Goal: Information Seeking & Learning: Compare options

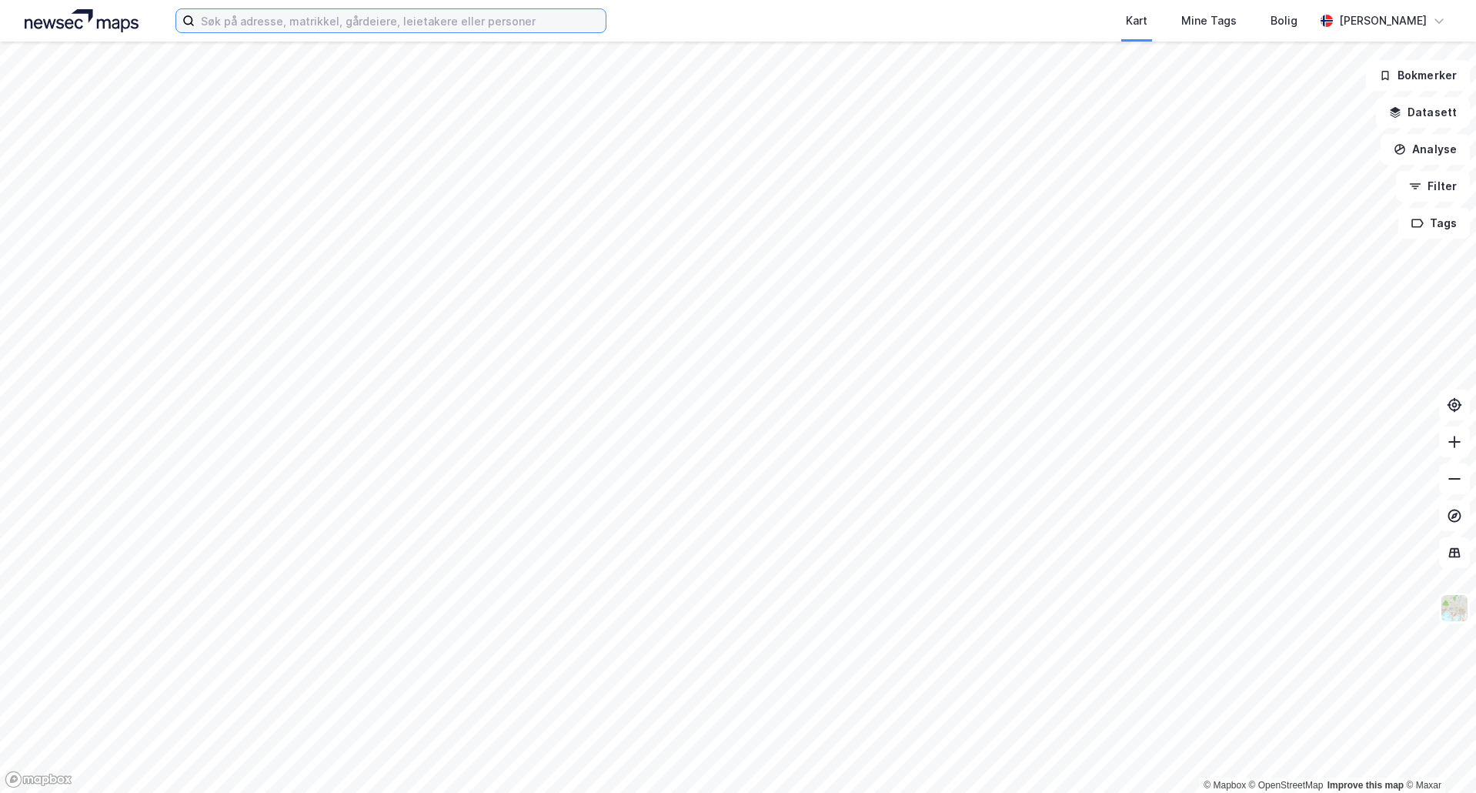
click at [477, 22] on input at bounding box center [400, 20] width 411 height 23
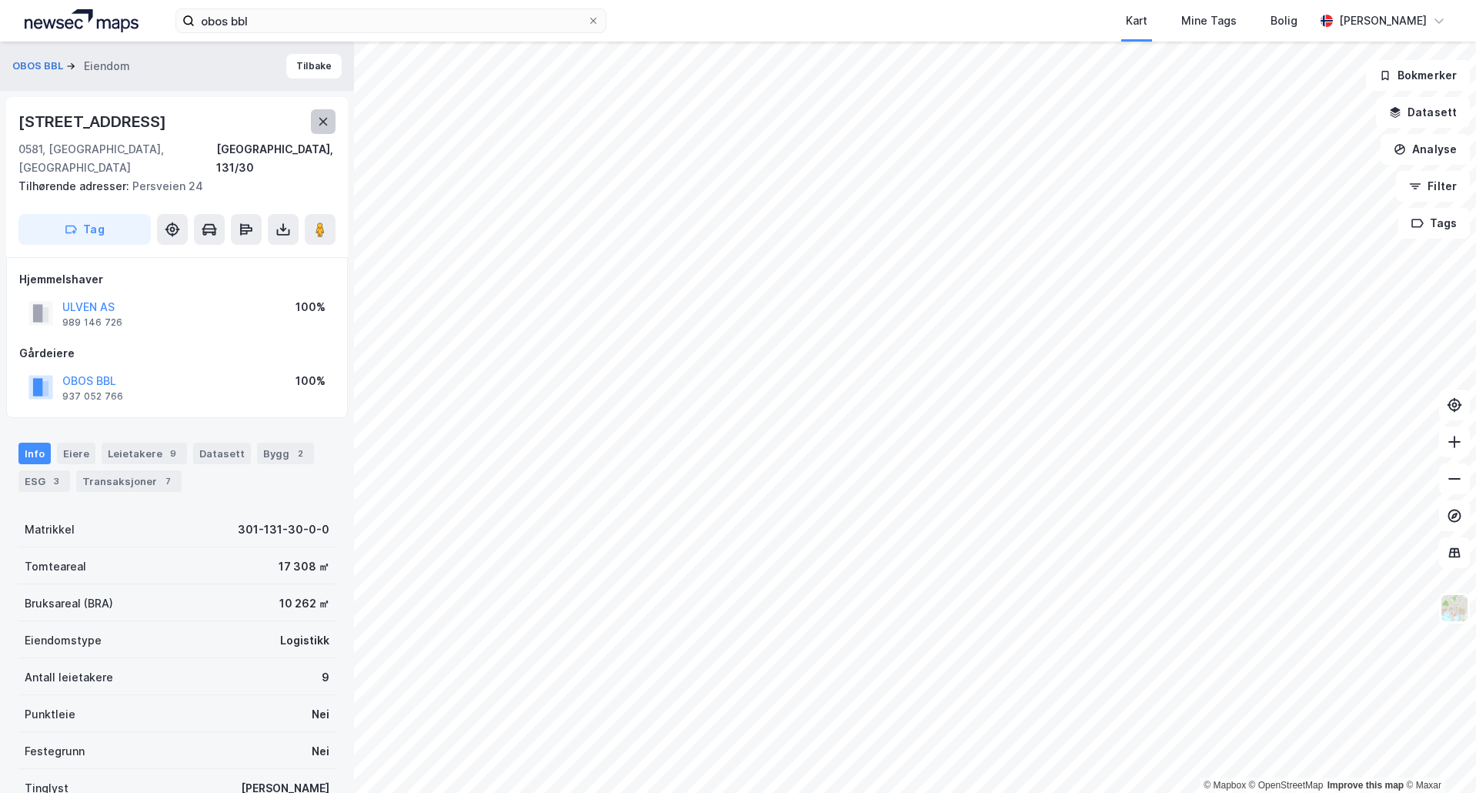
click at [329, 115] on button at bounding box center [323, 121] width 25 height 25
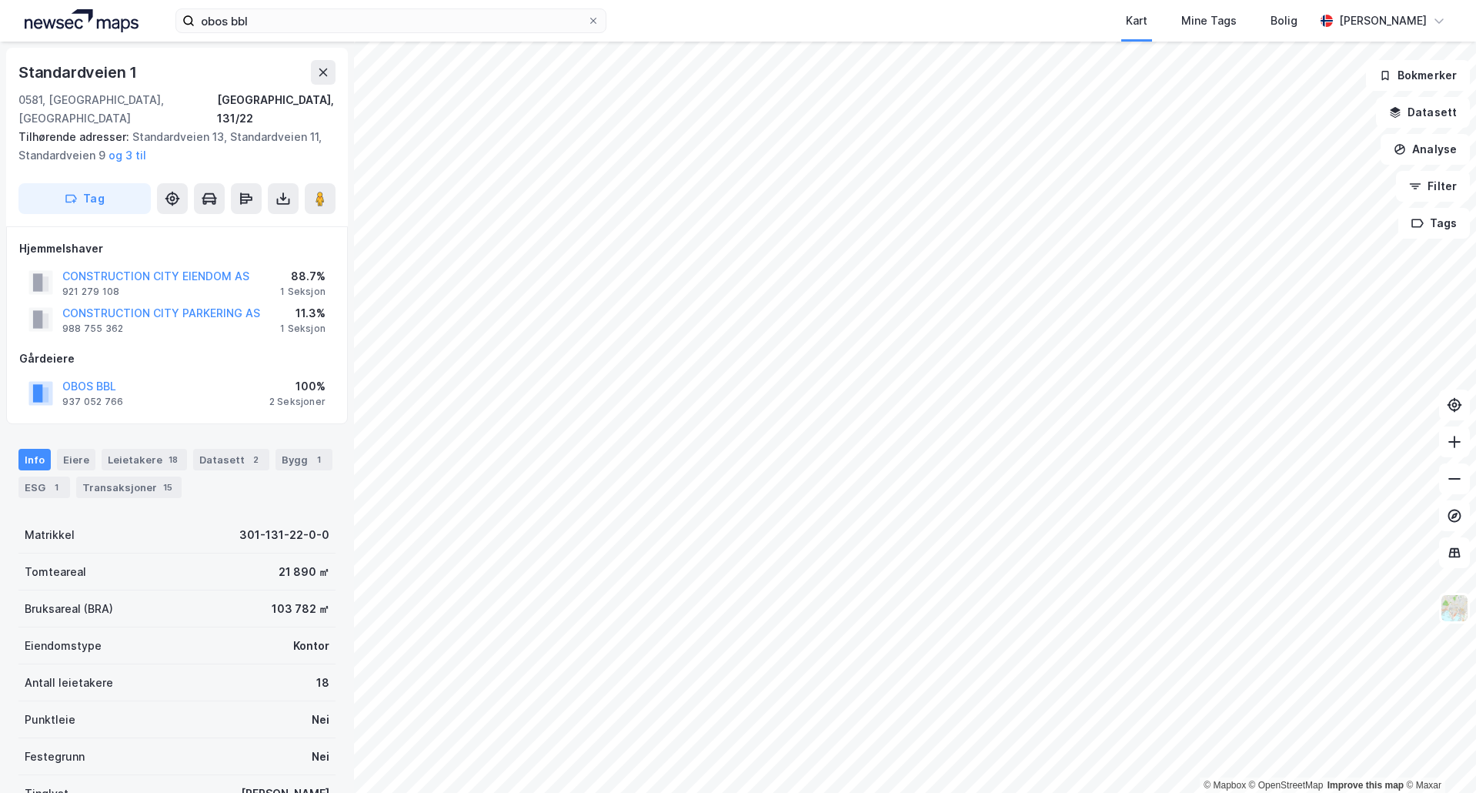
scroll to position [2, 0]
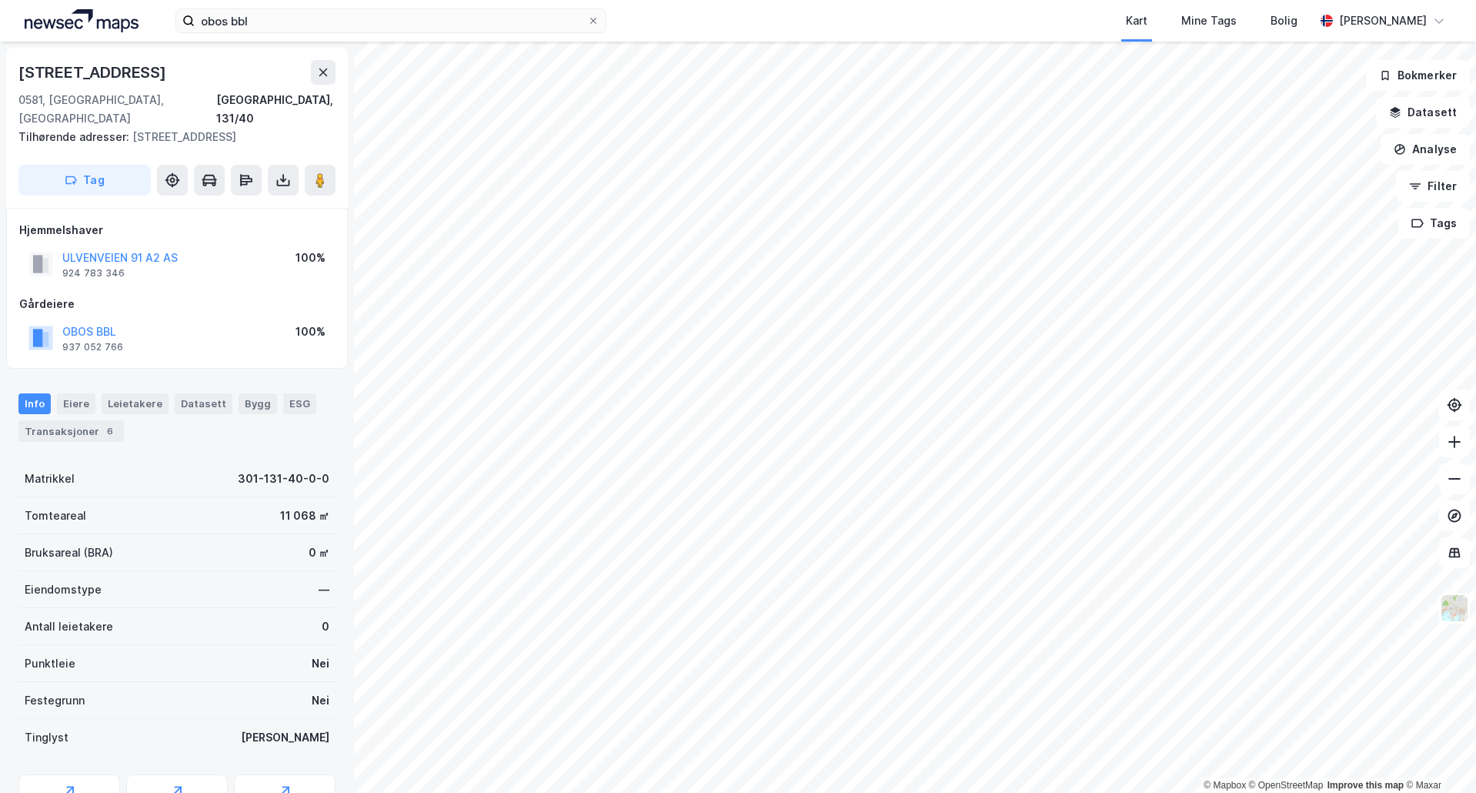
scroll to position [2, 0]
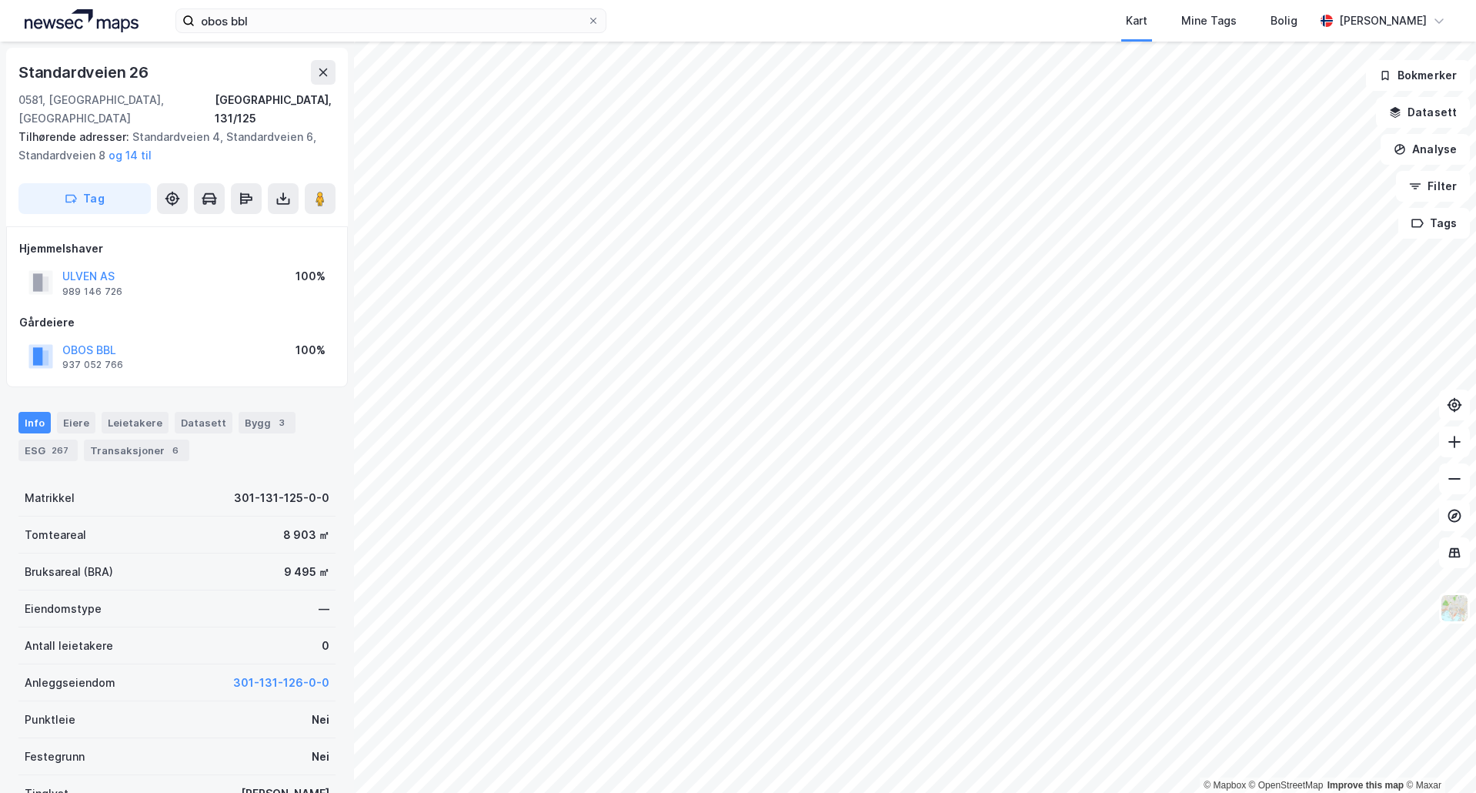
scroll to position [2, 0]
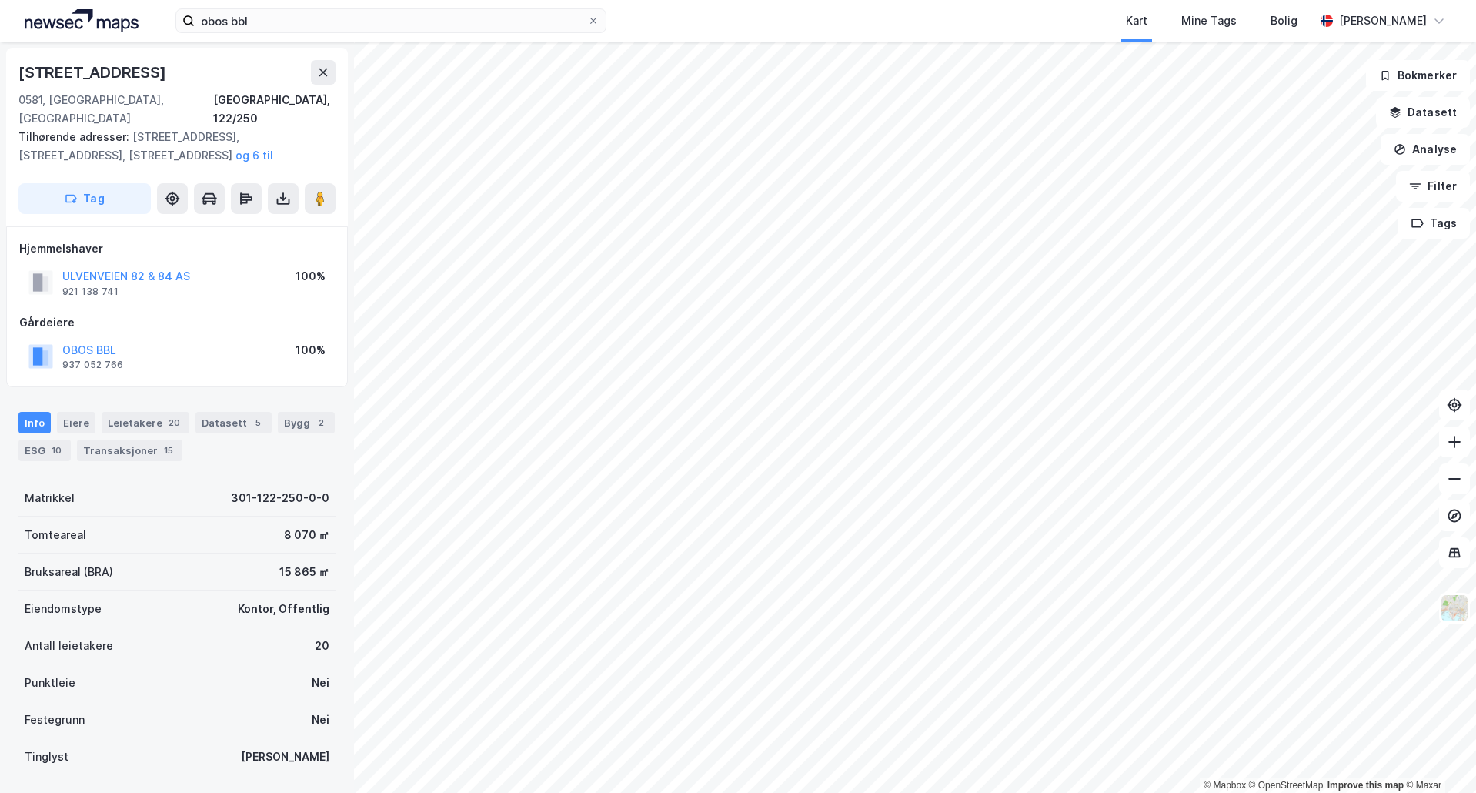
scroll to position [2, 0]
click at [329, 181] on button at bounding box center [320, 196] width 31 height 31
click at [0, 0] on button "OBOS BBL" at bounding box center [0, 0] width 0 height 0
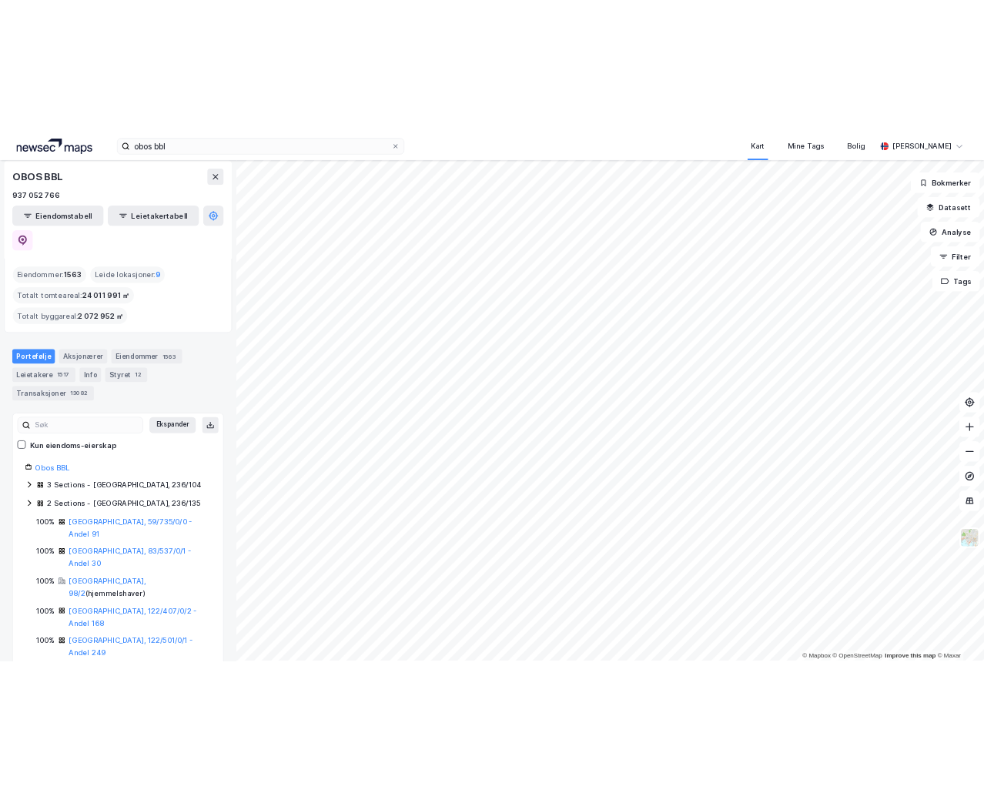
scroll to position [154, 0]
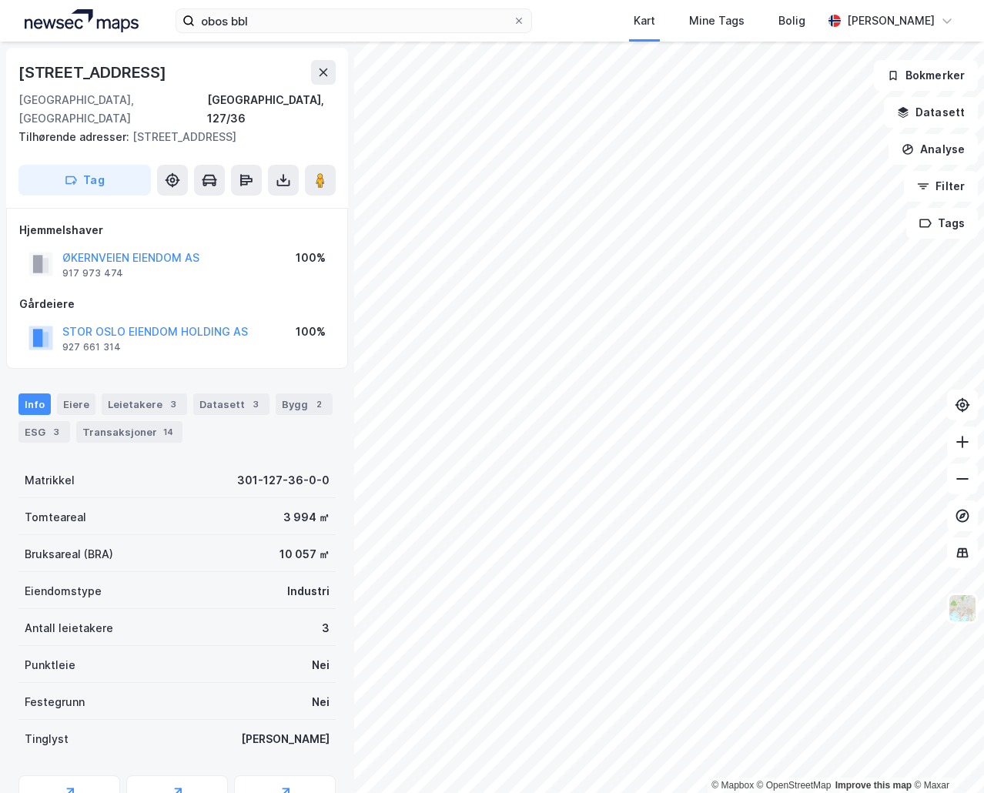
scroll to position [2, 0]
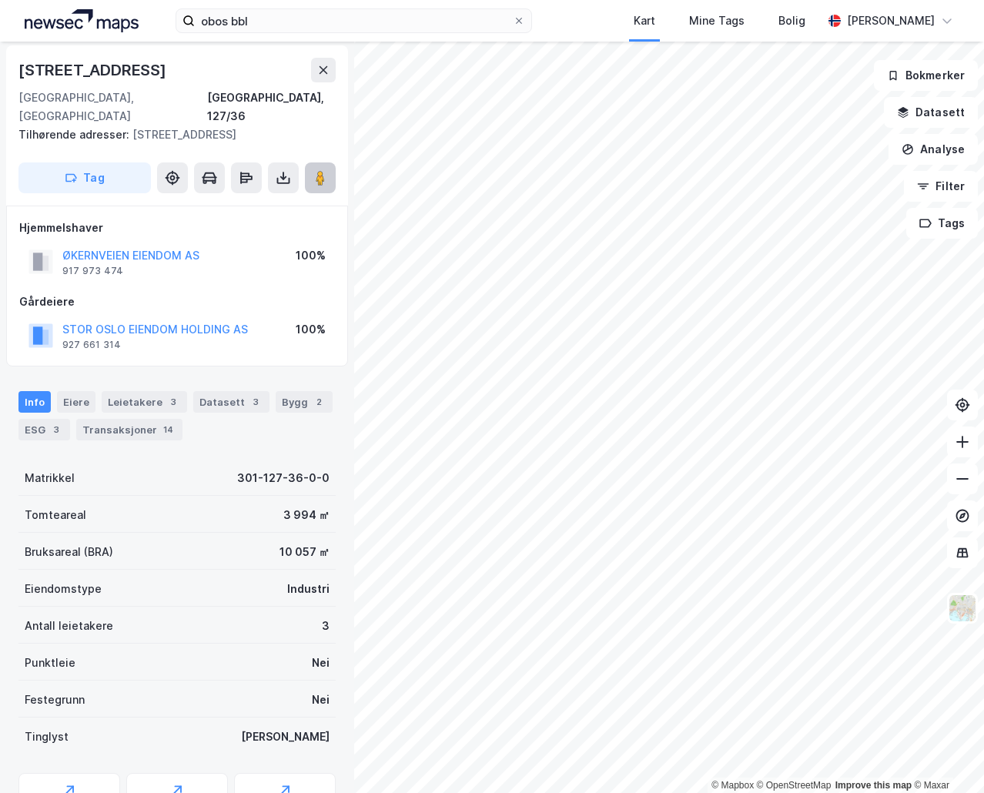
click at [322, 170] on image at bounding box center [320, 177] width 9 height 15
click at [128, 391] on div "Leietakere 3" at bounding box center [144, 402] width 85 height 22
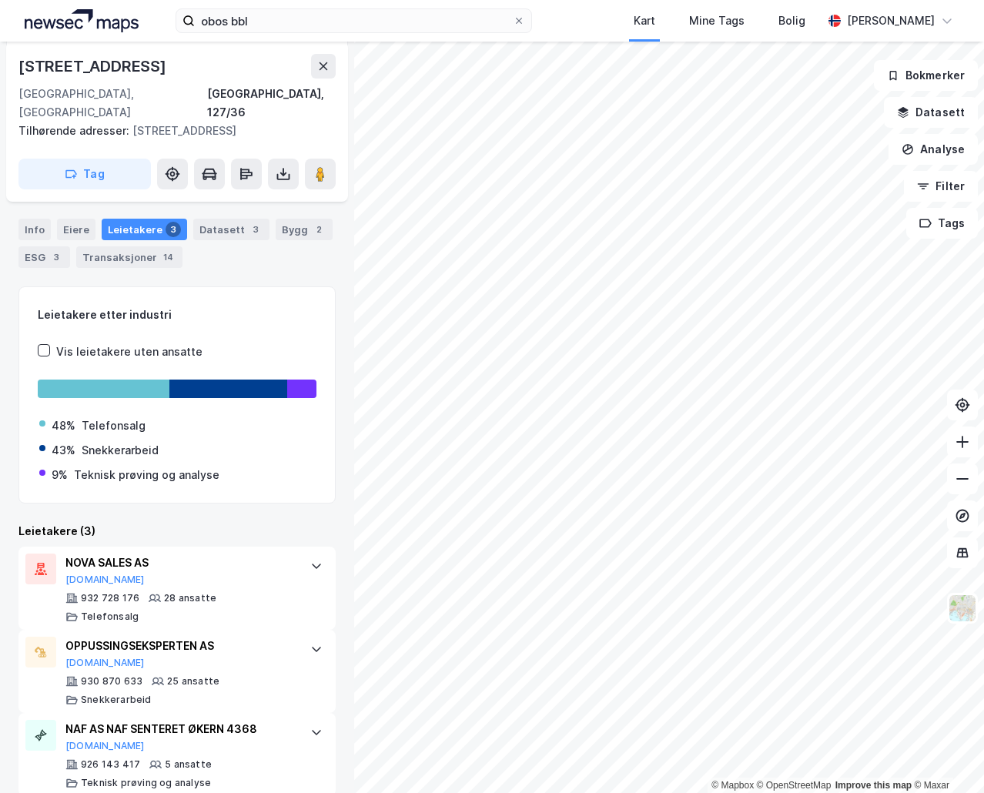
scroll to position [178, 0]
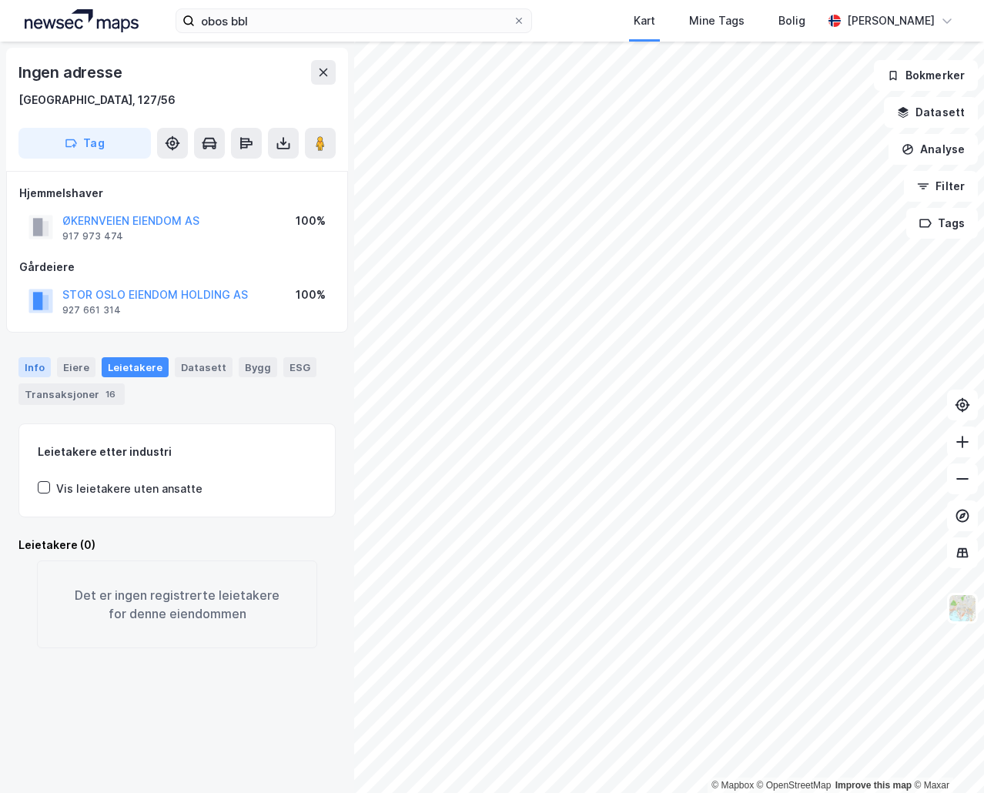
click at [40, 364] on div "Info" at bounding box center [34, 367] width 32 height 20
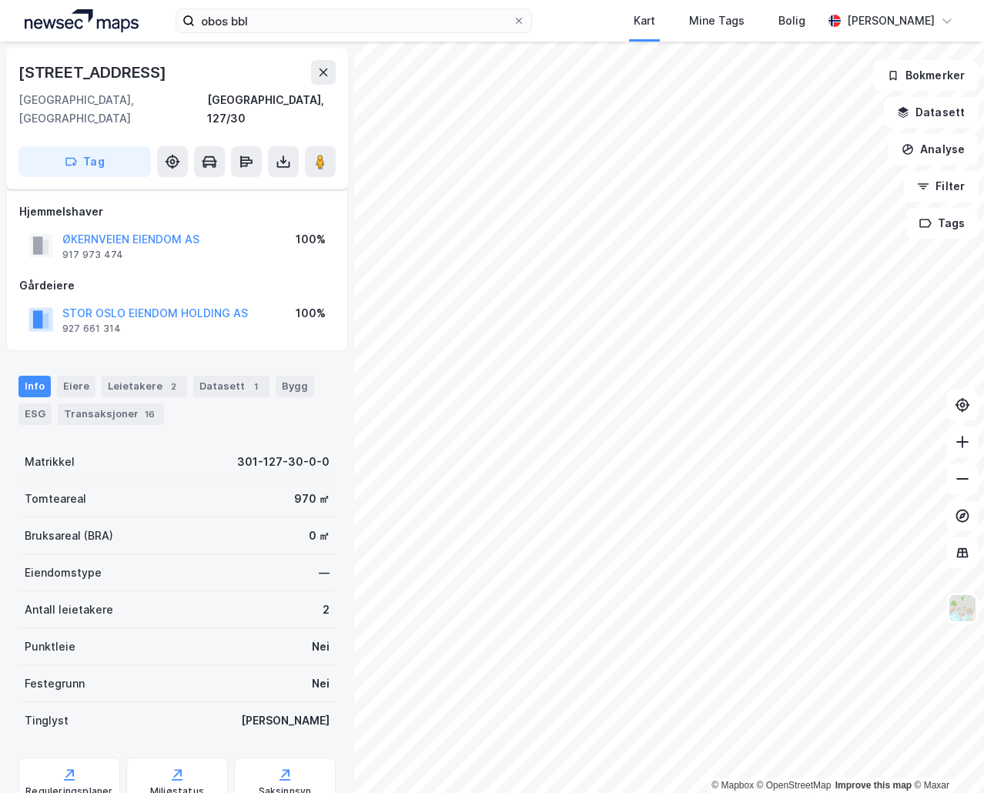
scroll to position [45, 0]
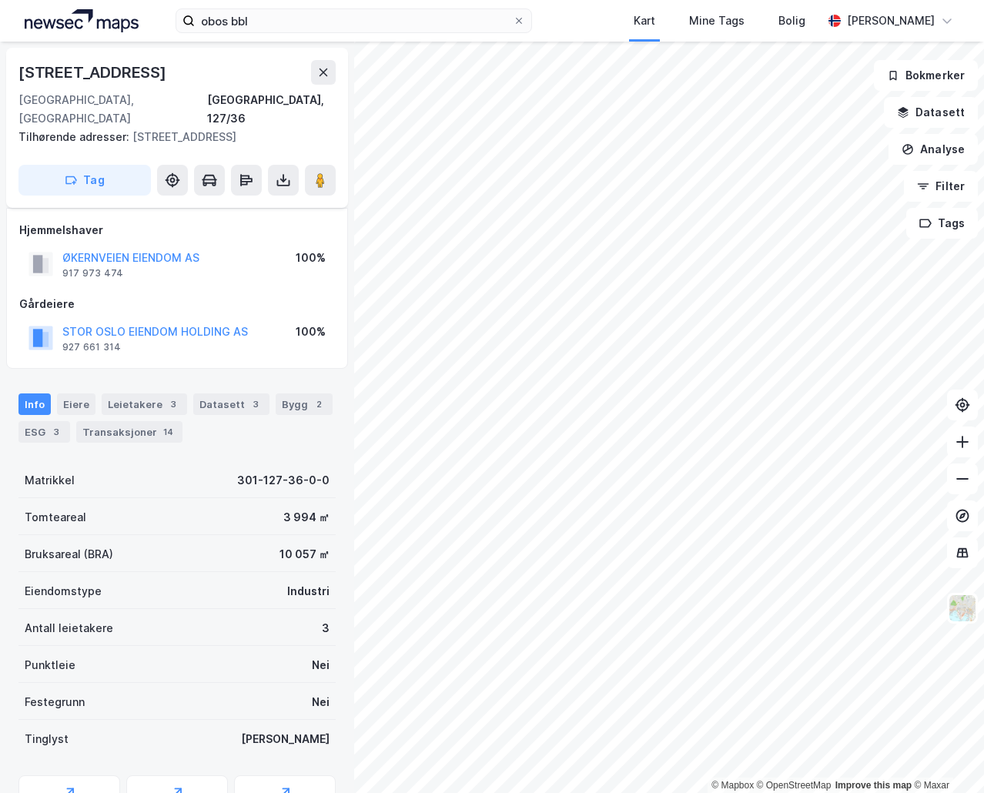
scroll to position [45, 0]
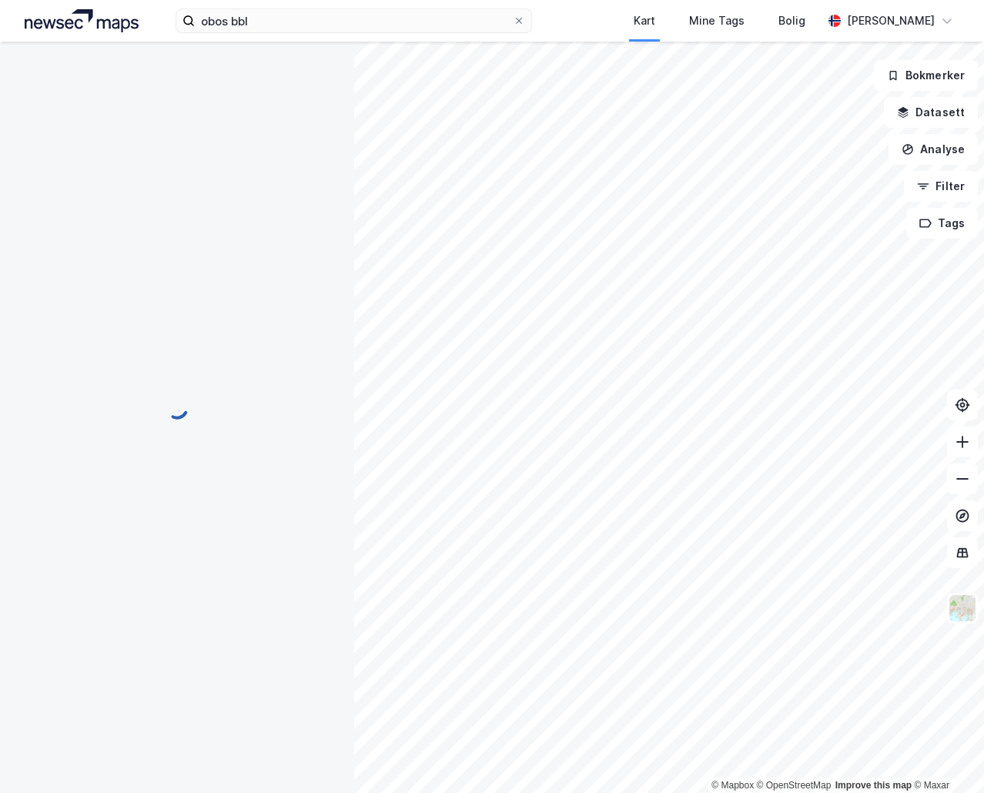
scroll to position [2, 0]
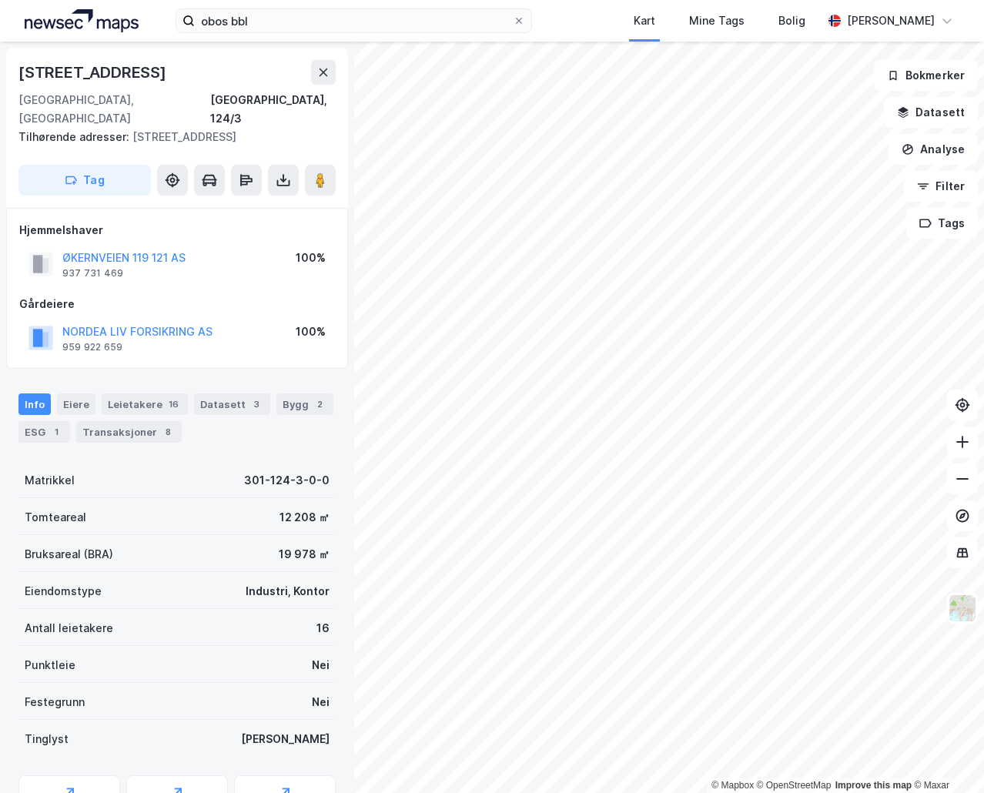
scroll to position [2, 0]
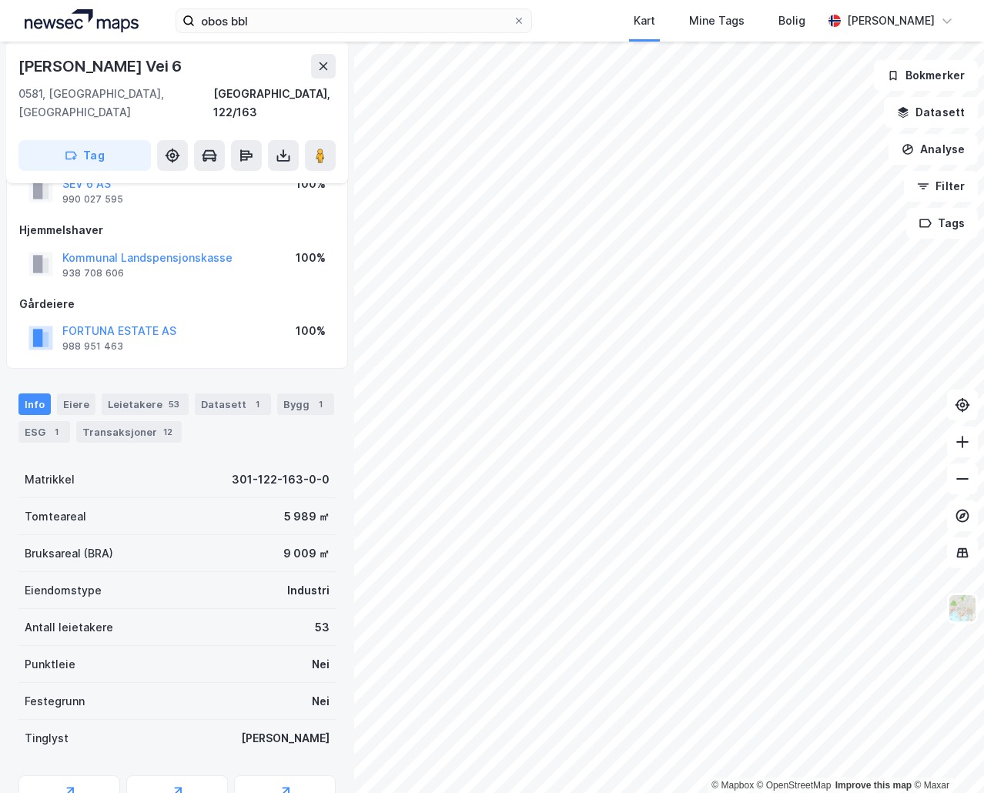
scroll to position [79, 0]
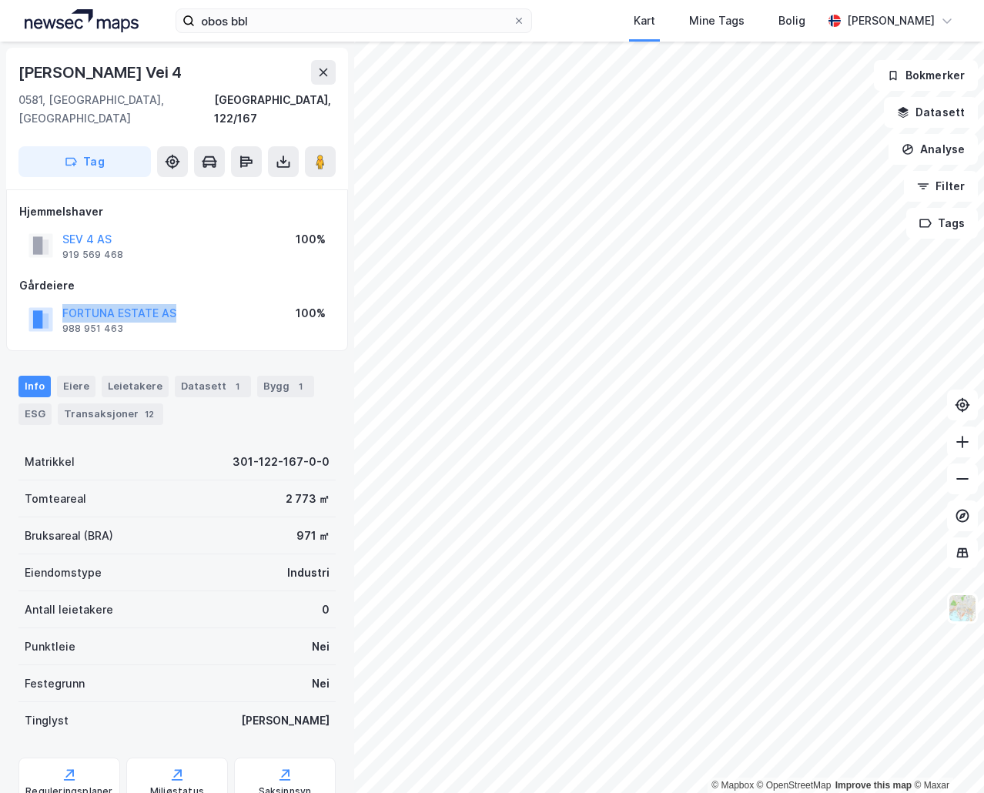
drag, startPoint x: 197, startPoint y: 290, endPoint x: 59, endPoint y: 297, distance: 138.7
click at [59, 301] on div "FORTUNA ESTATE AS 988 951 463 100%" at bounding box center [177, 319] width 316 height 37
copy button "FORTUNA ESTATE AS"
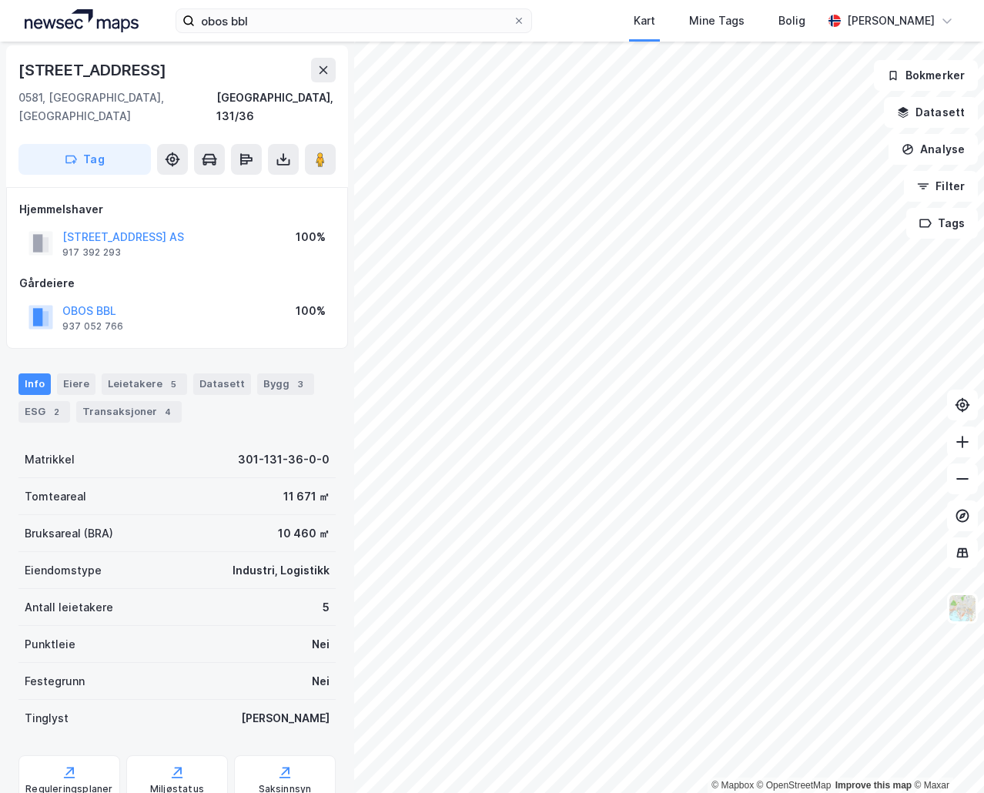
scroll to position [2, 0]
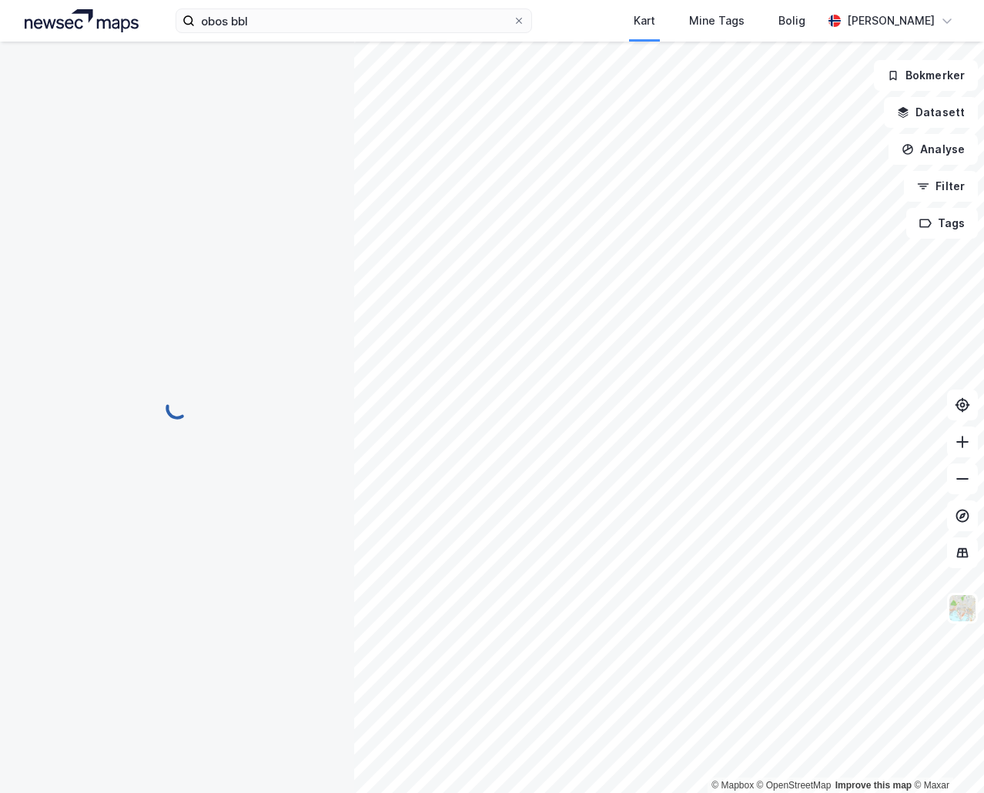
scroll to position [2, 0]
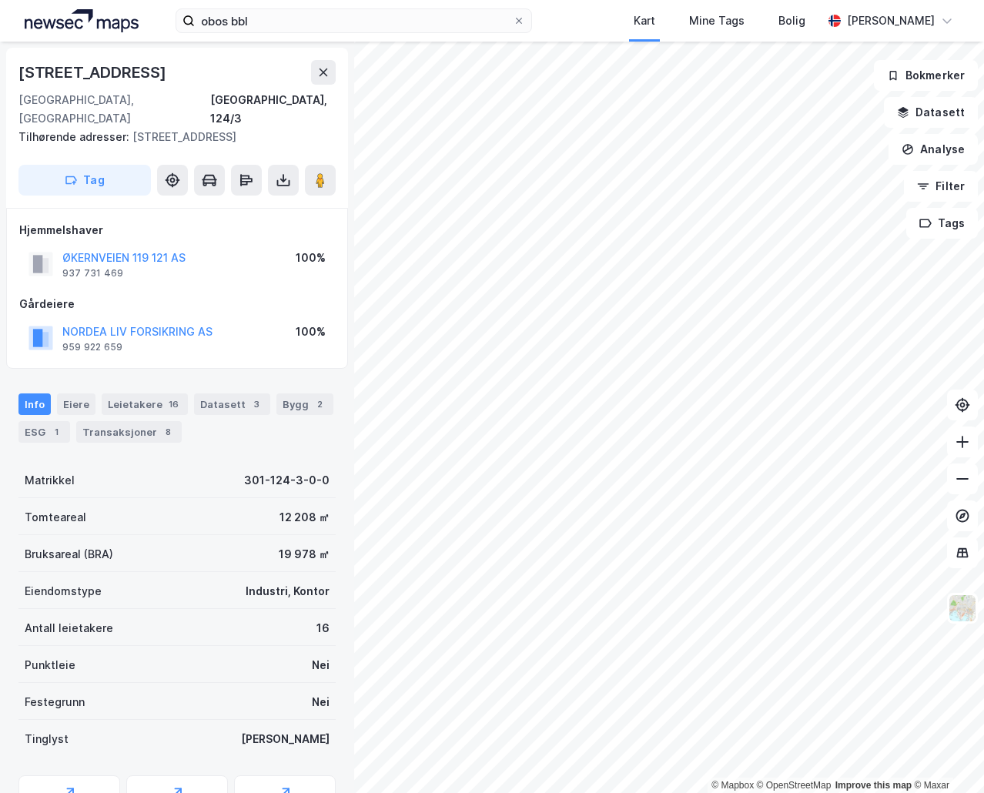
scroll to position [2, 0]
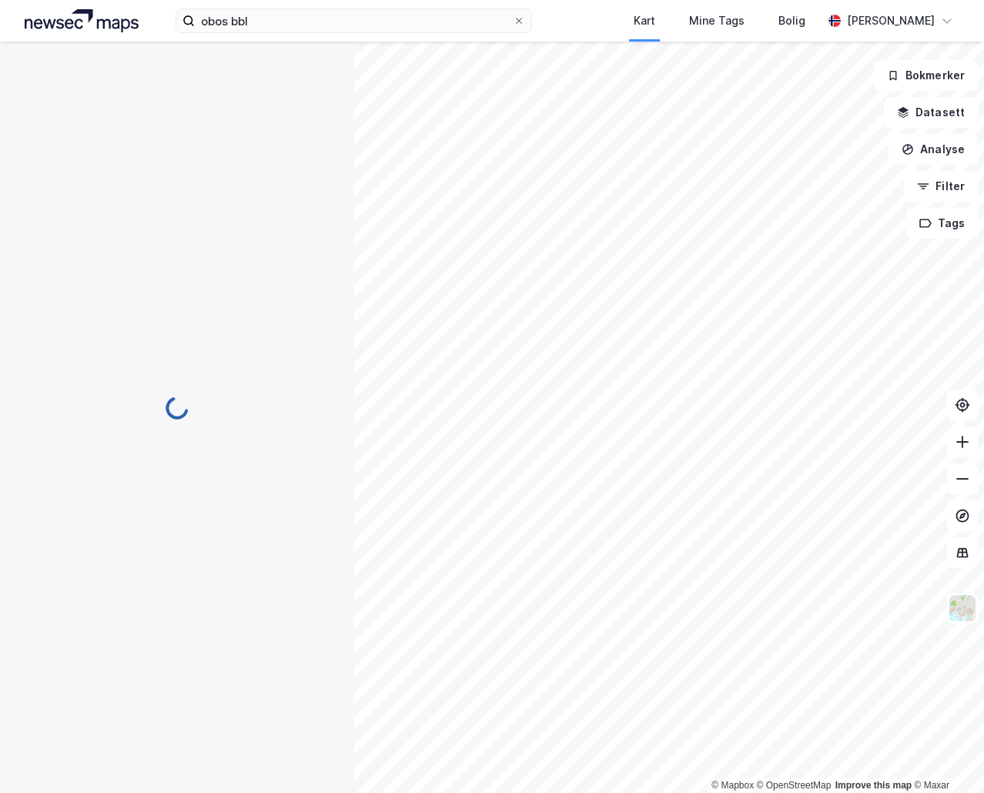
scroll to position [2, 0]
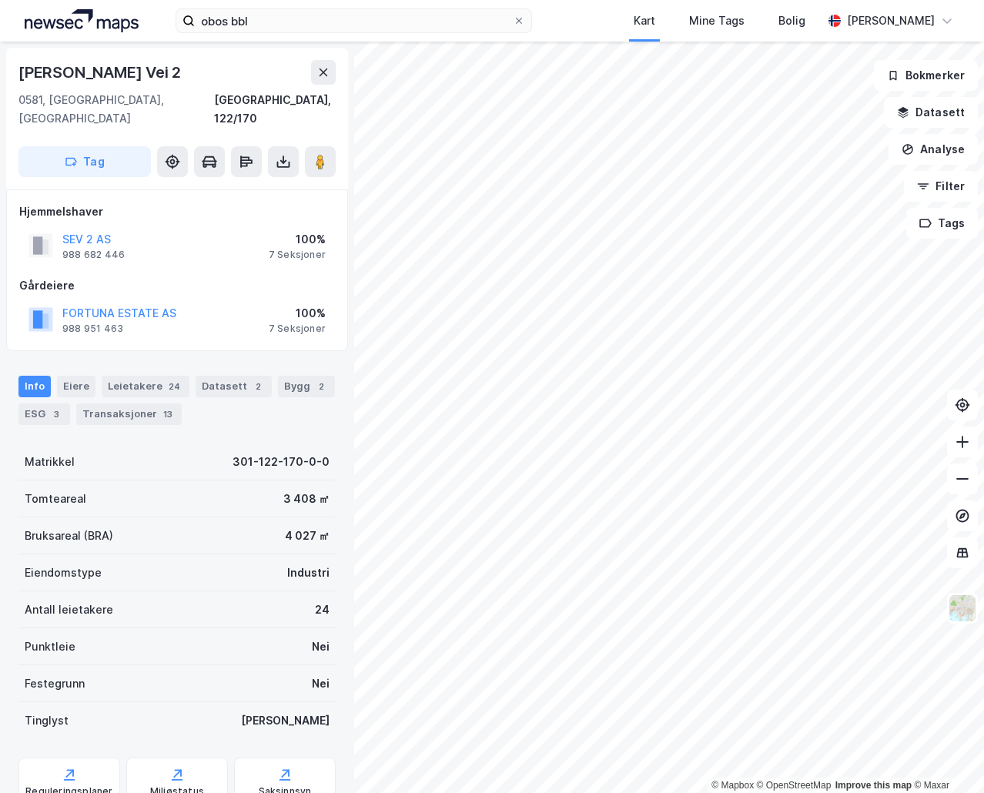
scroll to position [2, 0]
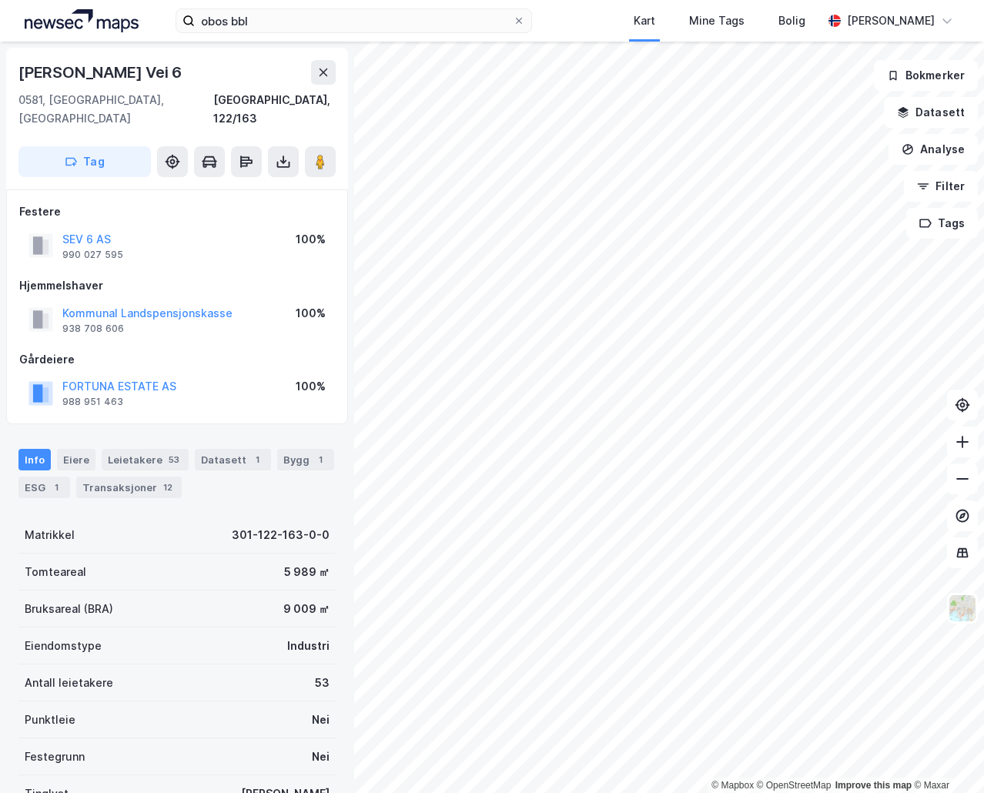
scroll to position [2, 0]
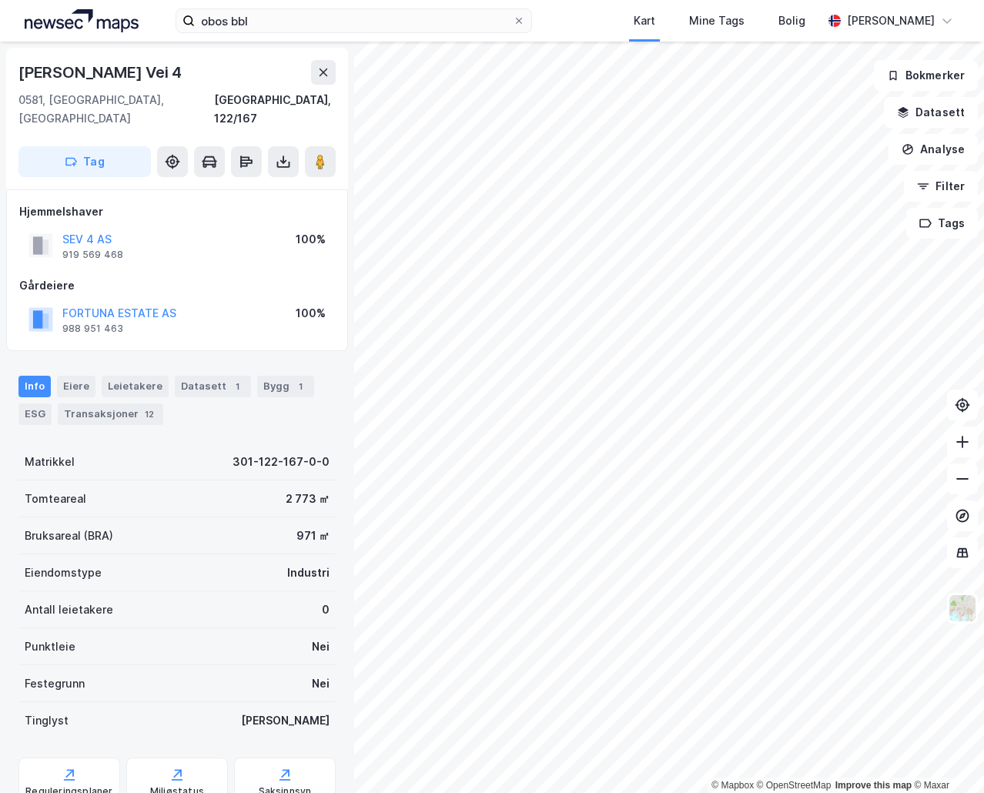
scroll to position [2, 0]
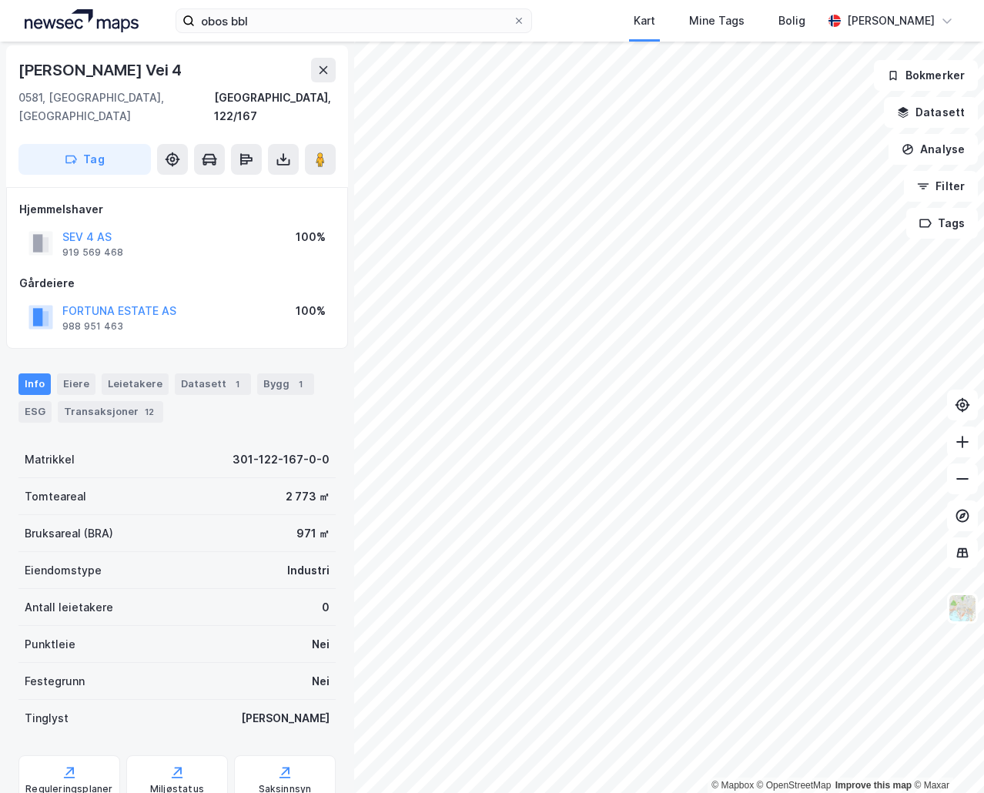
drag, startPoint x: 96, startPoint y: 216, endPoint x: 64, endPoint y: 300, distance: 89.9
click at [64, 302] on div "FORTUNA ESTATE AS" at bounding box center [119, 311] width 114 height 18
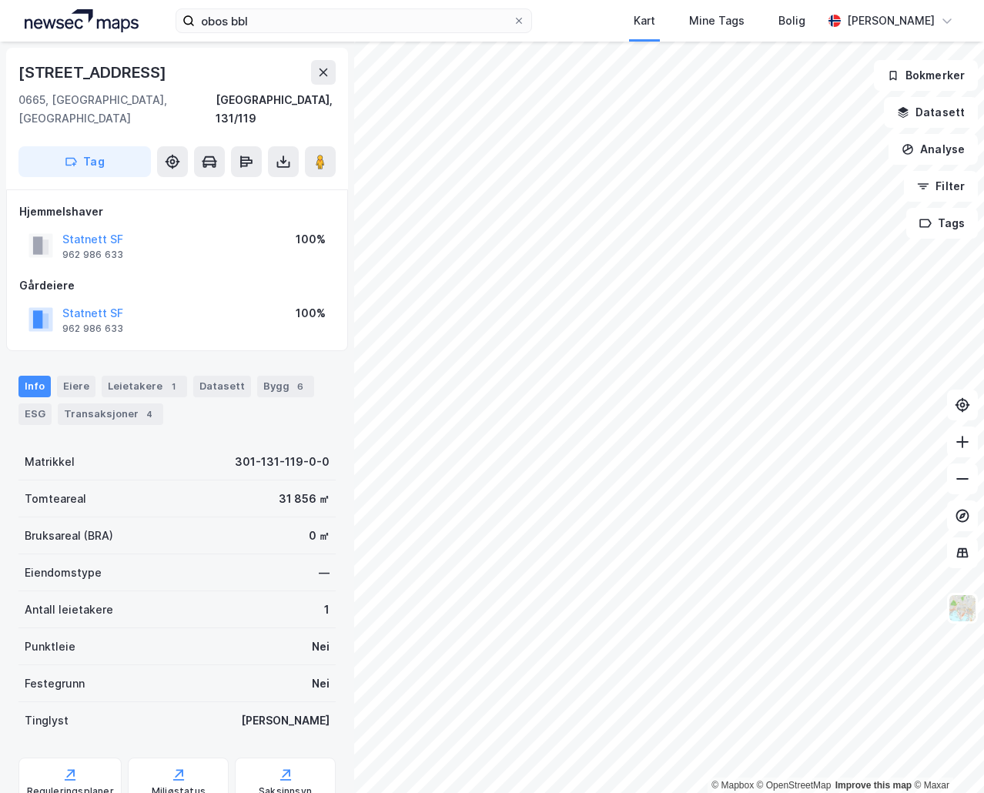
scroll to position [2, 0]
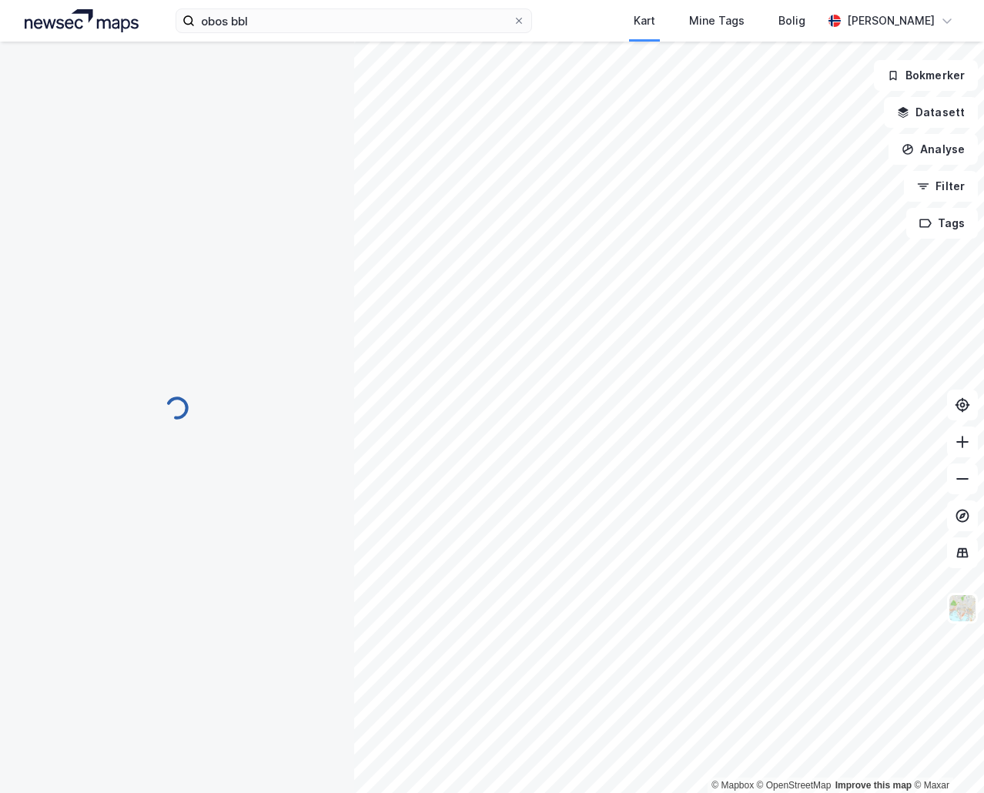
scroll to position [2, 0]
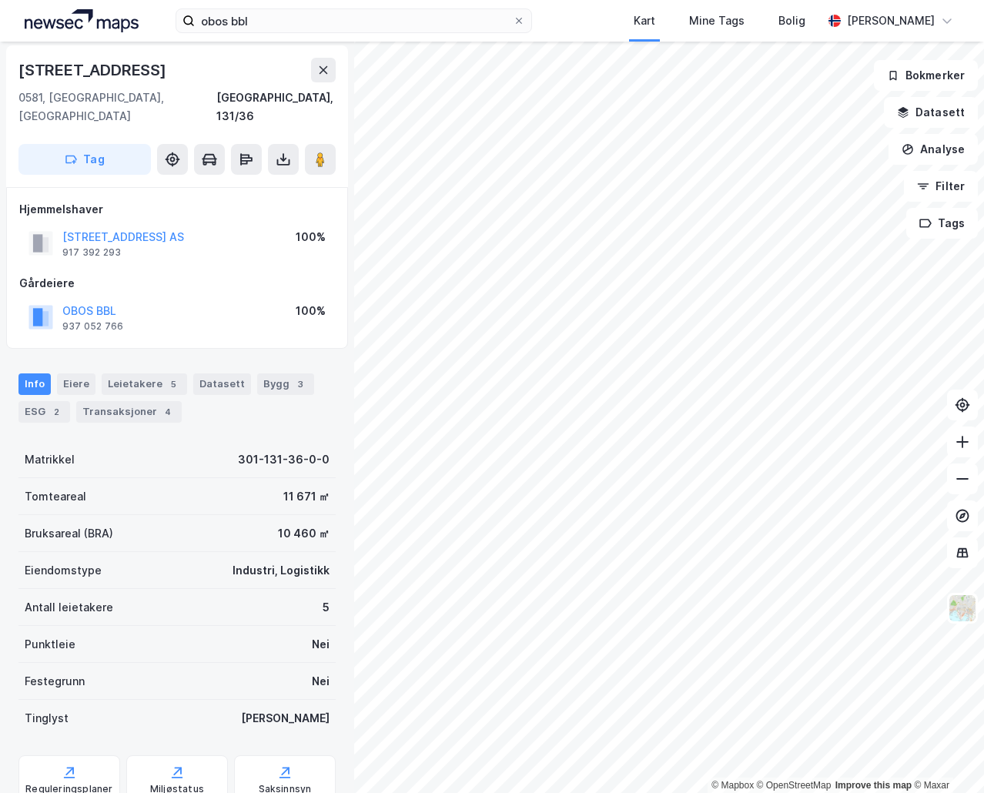
click at [290, 524] on div "10 460 ㎡" at bounding box center [304, 533] width 52 height 18
click at [0, 0] on button "OBOS BBL" at bounding box center [0, 0] width 0 height 0
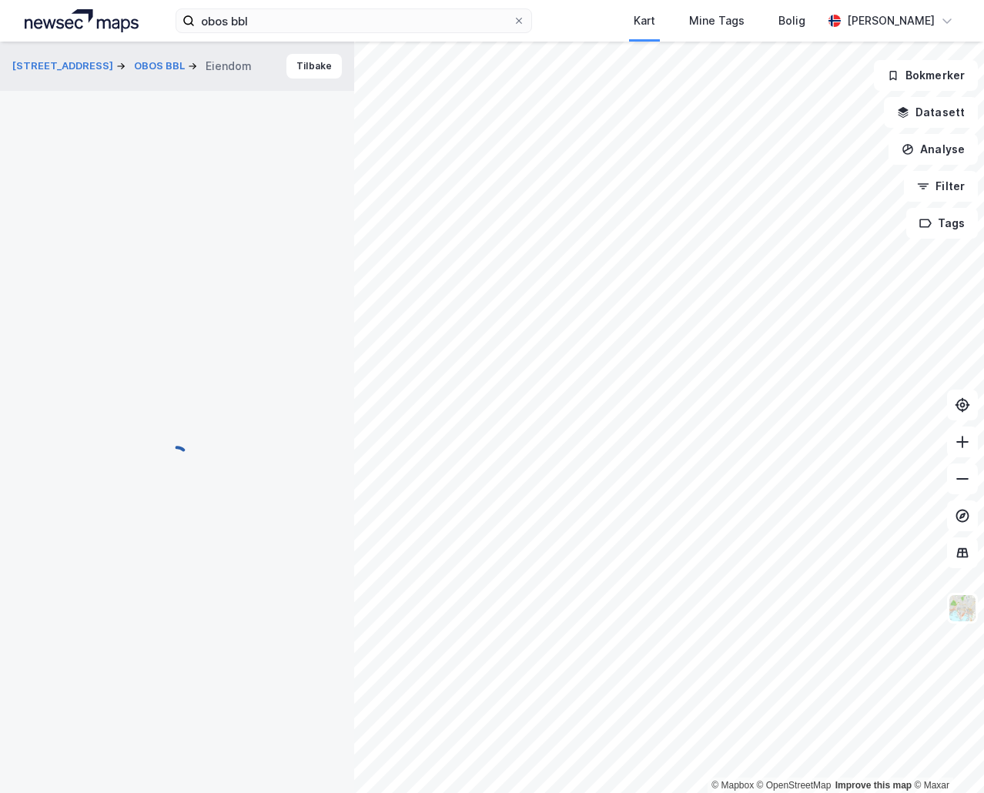
scroll to position [2, 0]
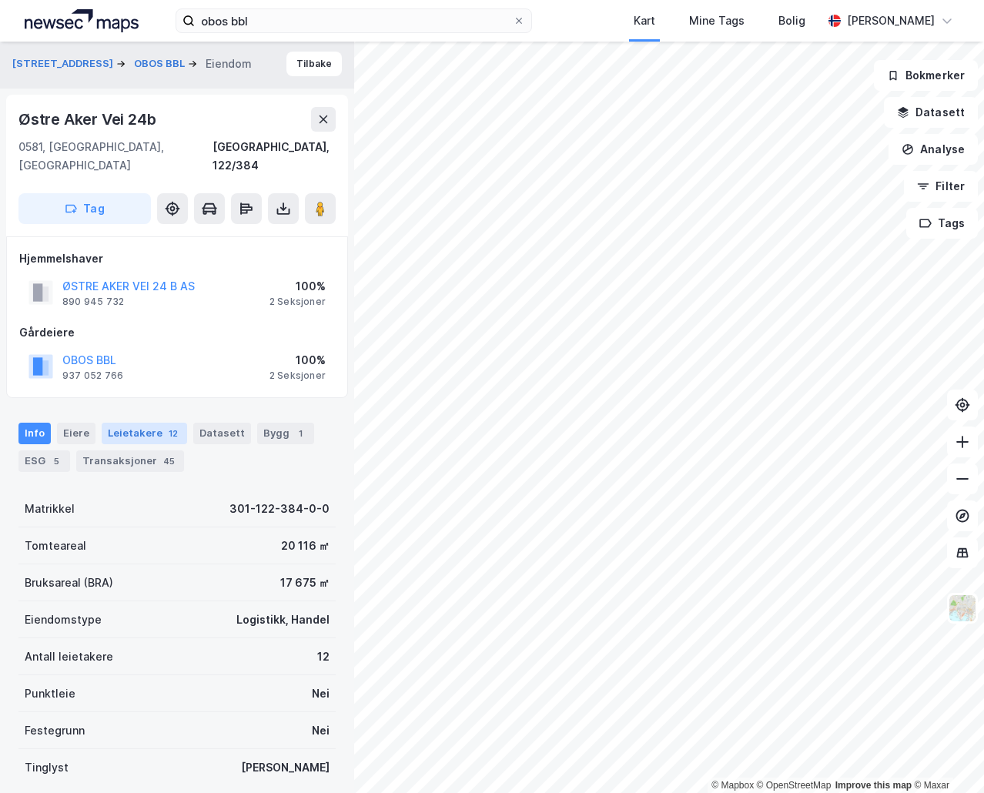
click at [142, 423] on div "Leietakere 12" at bounding box center [144, 434] width 85 height 22
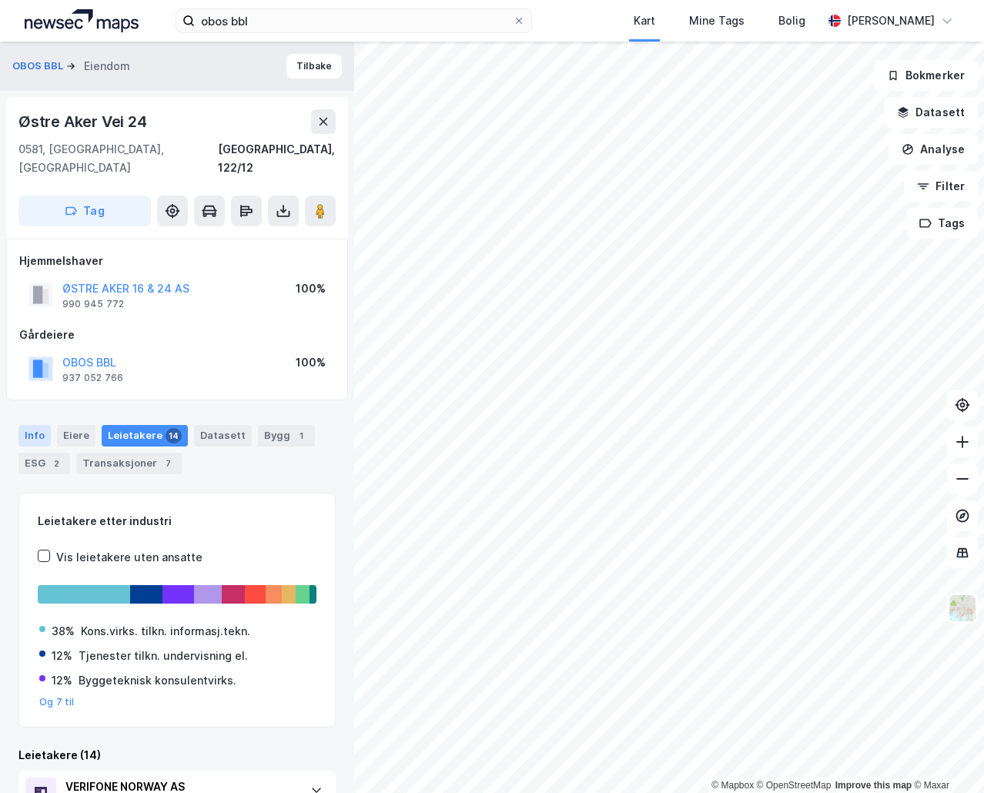
click at [32, 425] on div "Info" at bounding box center [34, 436] width 32 height 22
click at [36, 66] on button "OBOS BBL" at bounding box center [39, 66] width 54 height 15
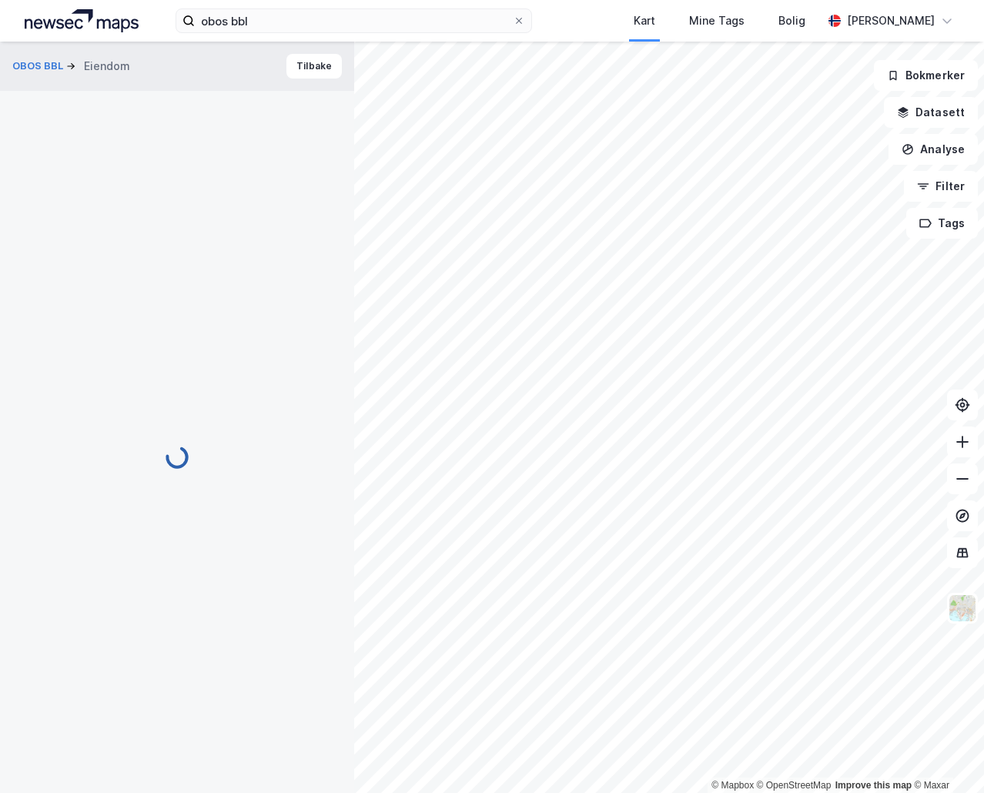
scroll to position [2, 0]
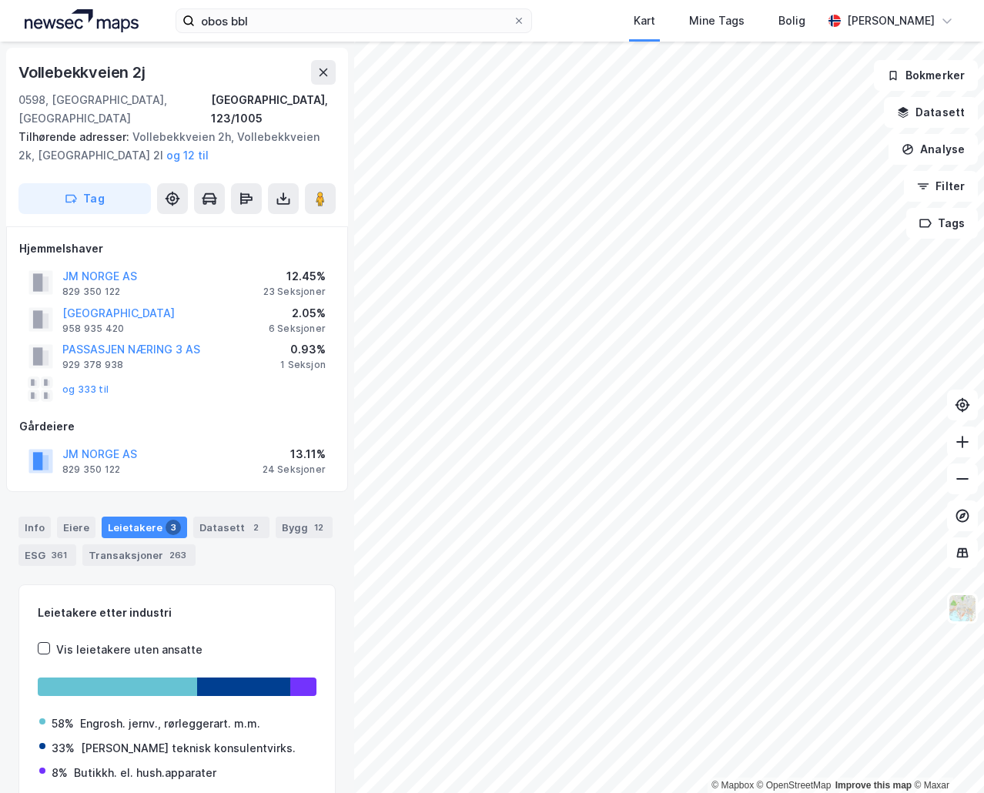
click at [15, 510] on div "Info [PERSON_NAME] 3 Datasett 2 Bygg 12 ESG 361 Transaksjoner 263" at bounding box center [177, 535] width 354 height 74
click at [29, 517] on div "Info" at bounding box center [34, 528] width 32 height 22
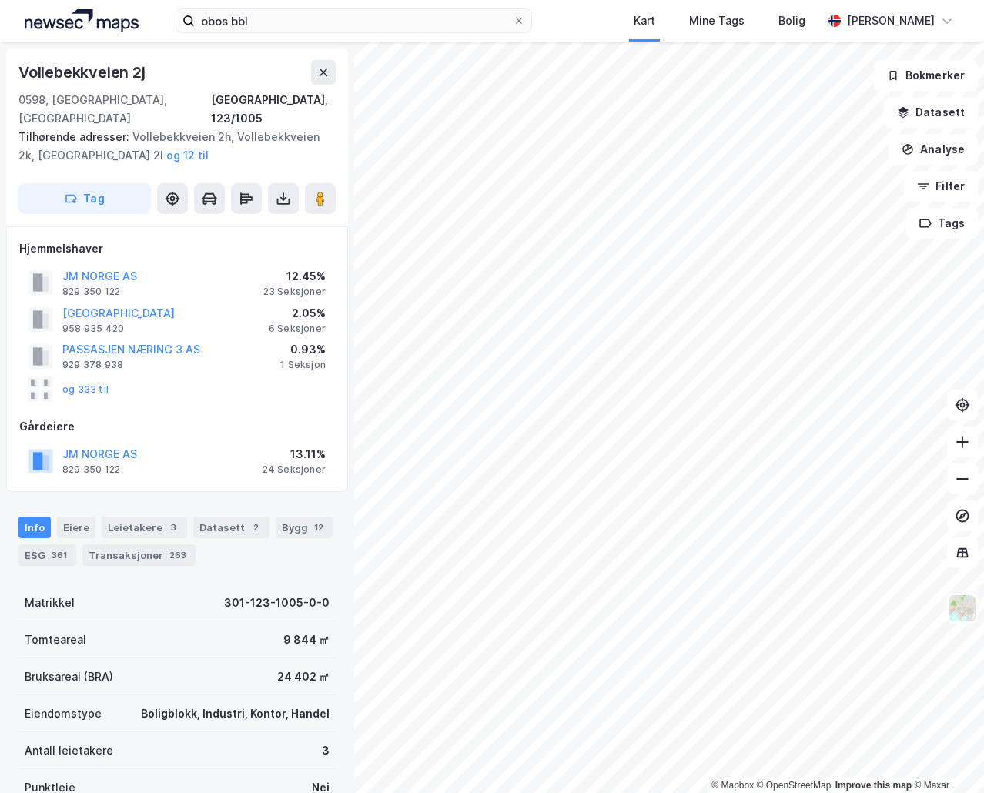
click at [272, 34] on div "obos bbl Kart Mine Tags Bolig [PERSON_NAME]" at bounding box center [492, 21] width 984 height 42
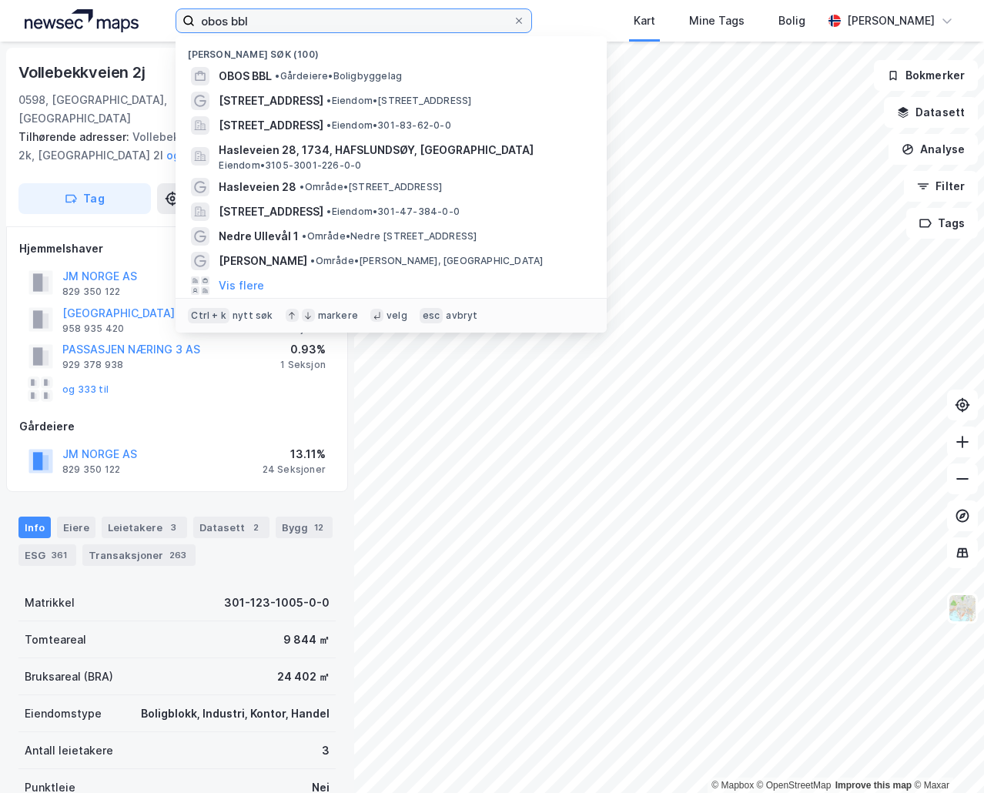
click at [279, 25] on input "obos bbl" at bounding box center [354, 20] width 318 height 23
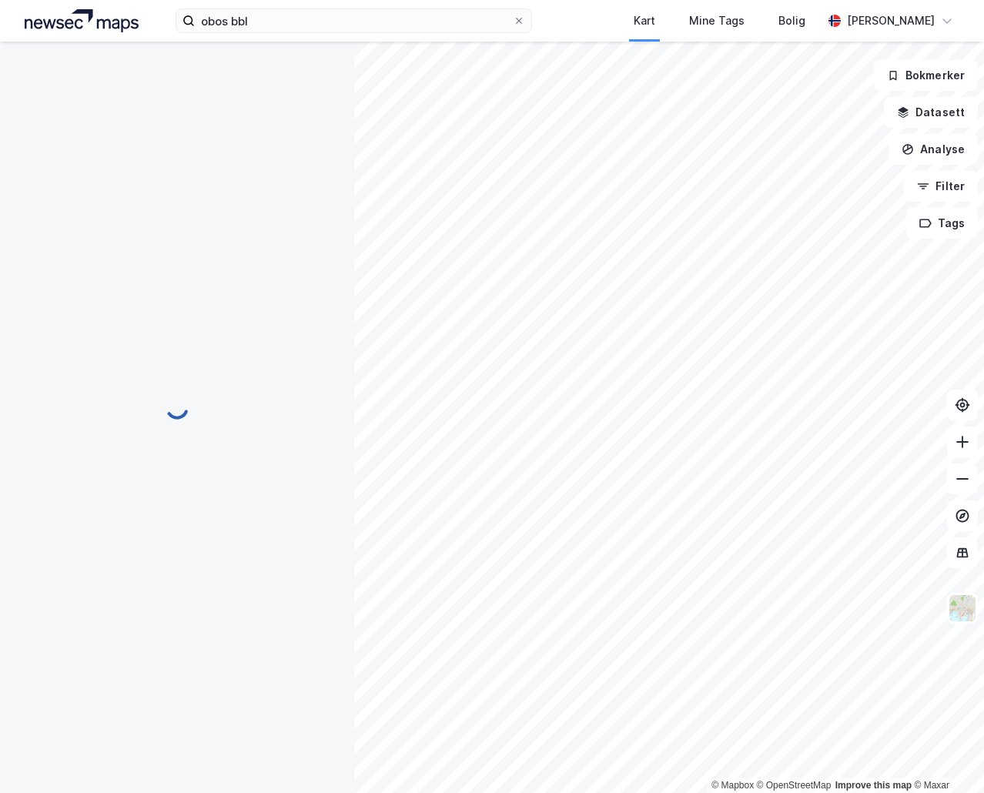
scroll to position [1, 0]
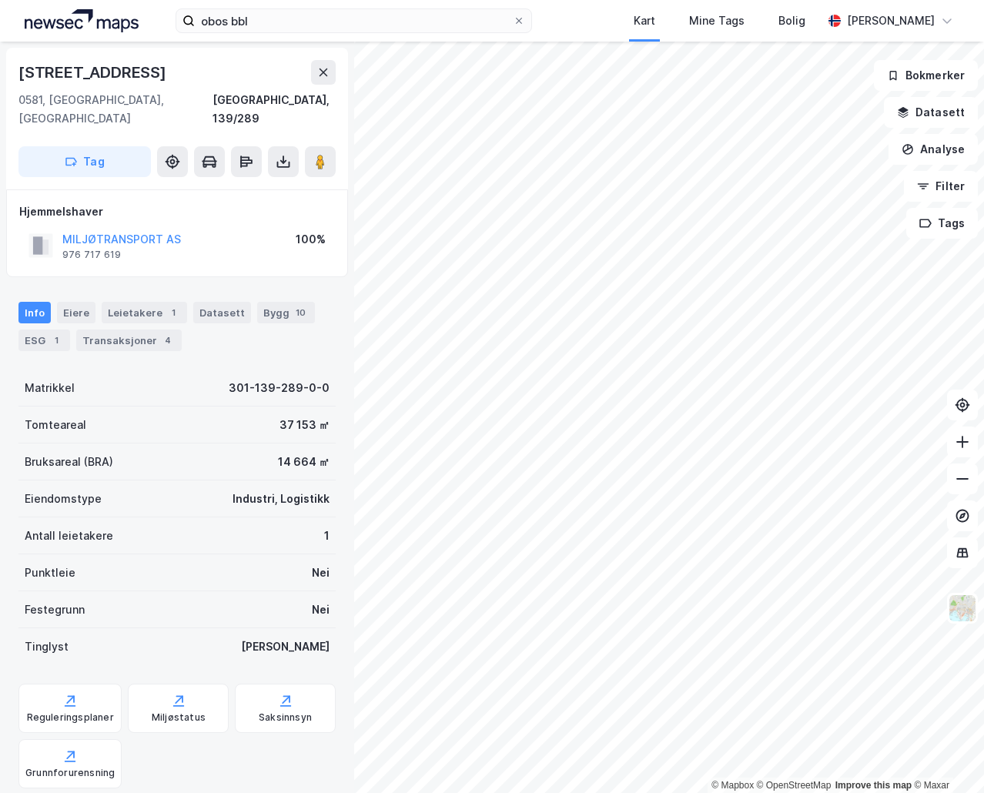
scroll to position [1, 0]
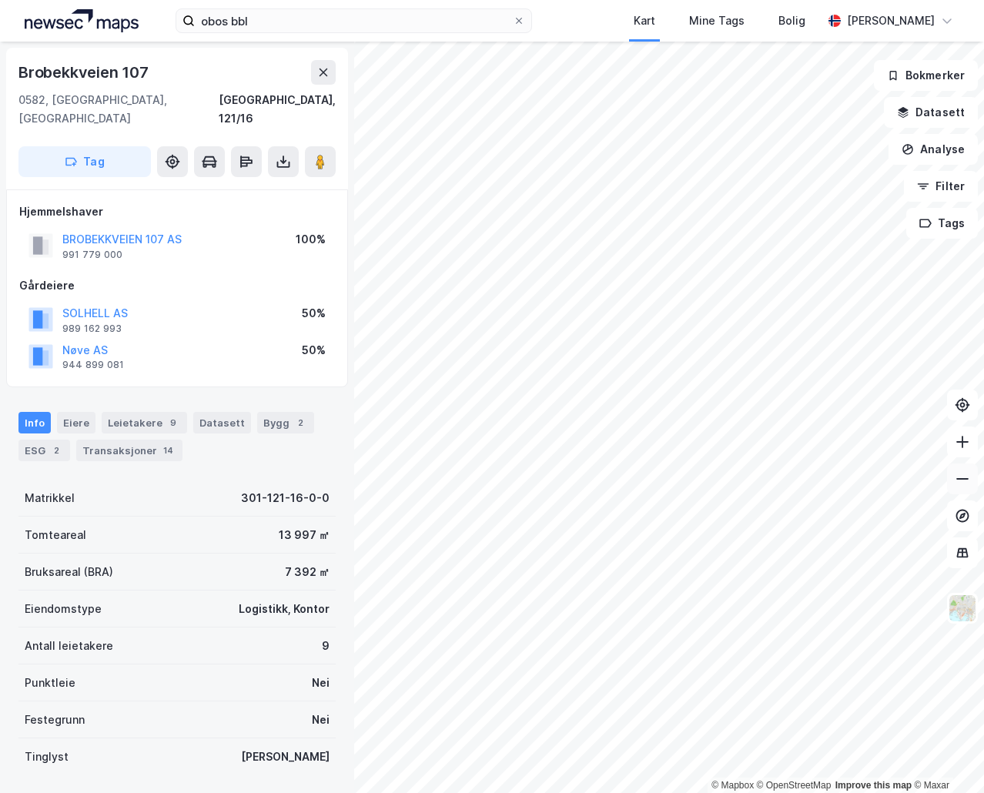
scroll to position [1, 0]
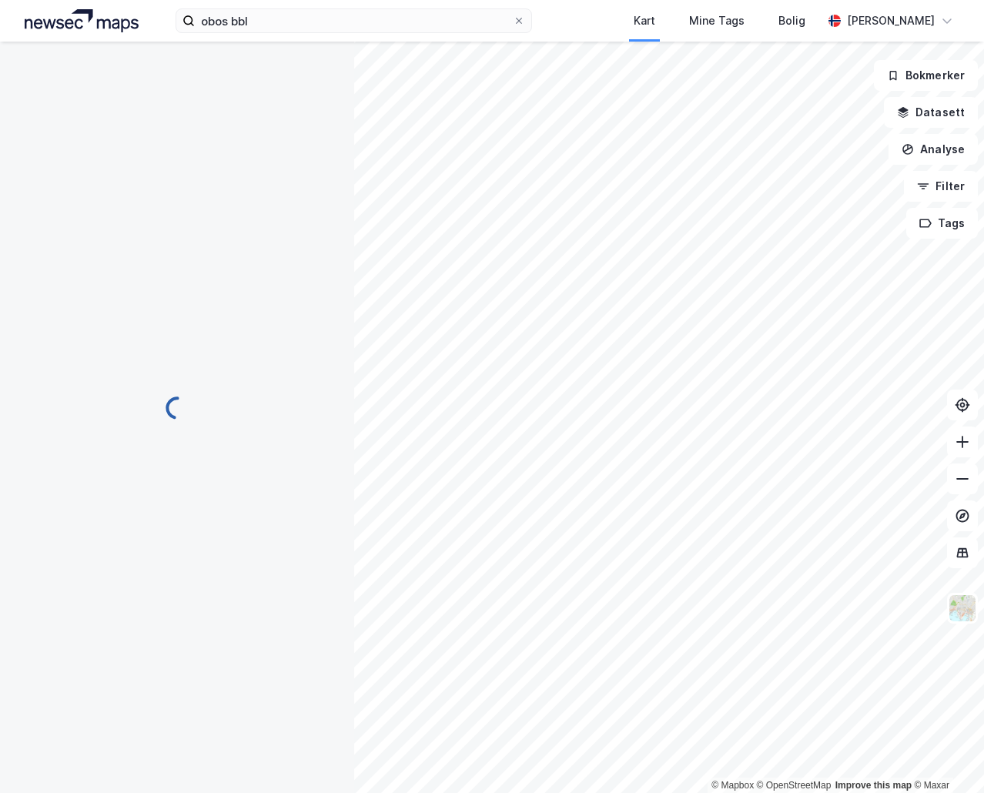
scroll to position [1, 0]
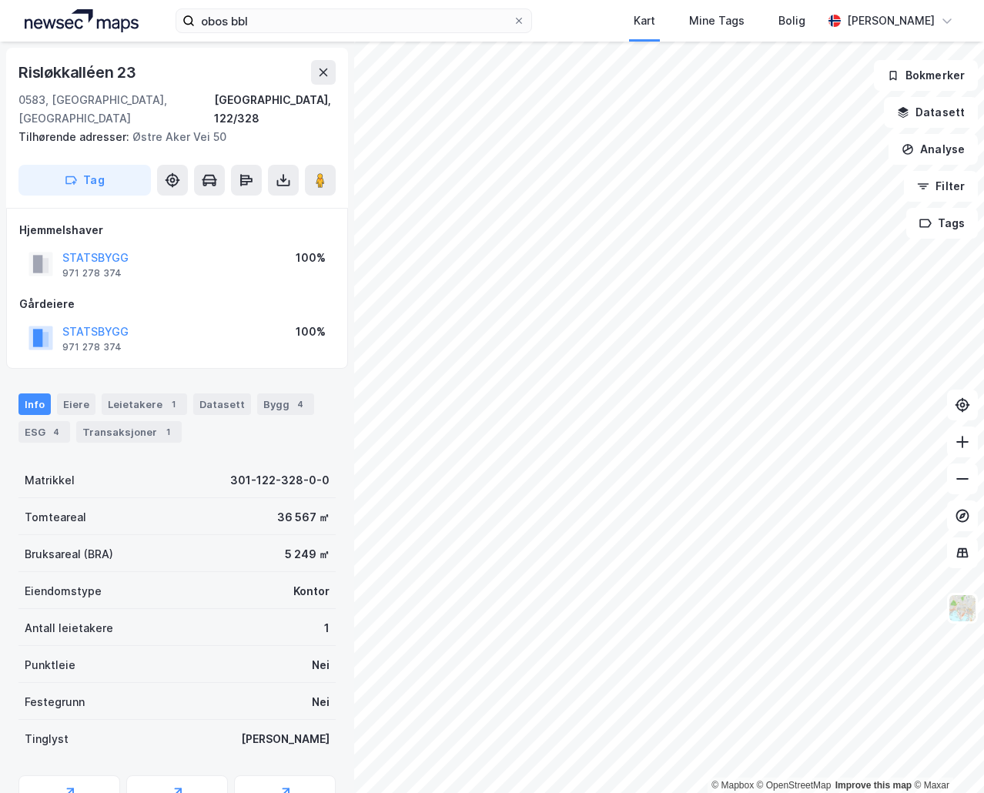
scroll to position [1, 0]
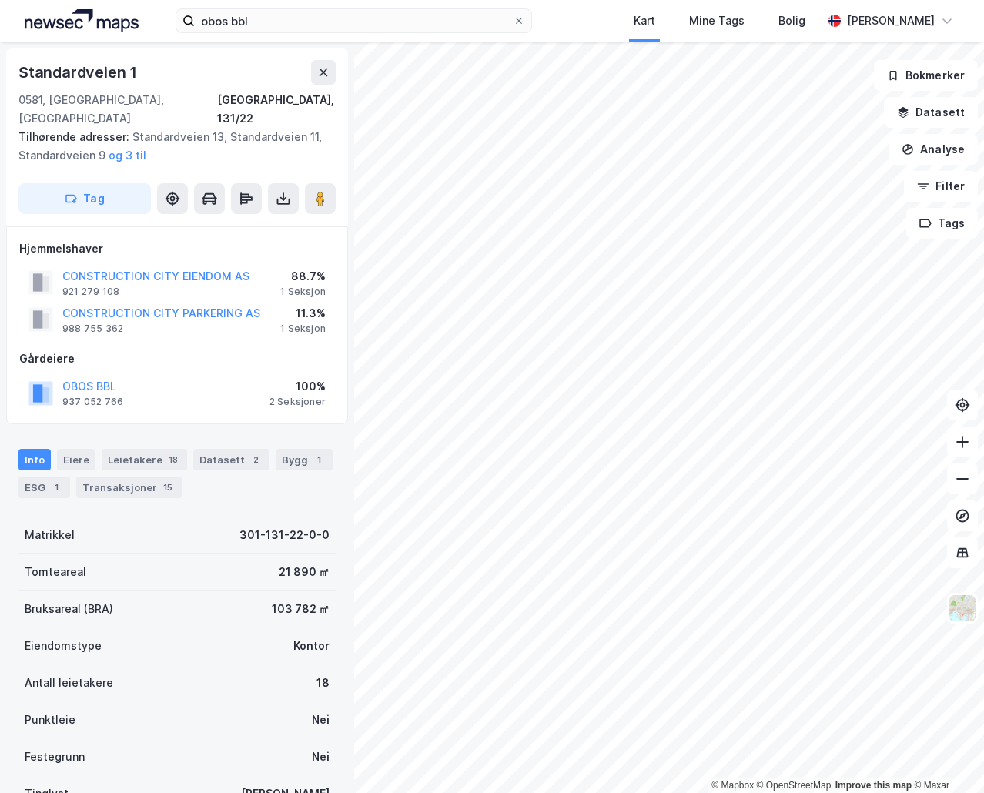
scroll to position [1, 0]
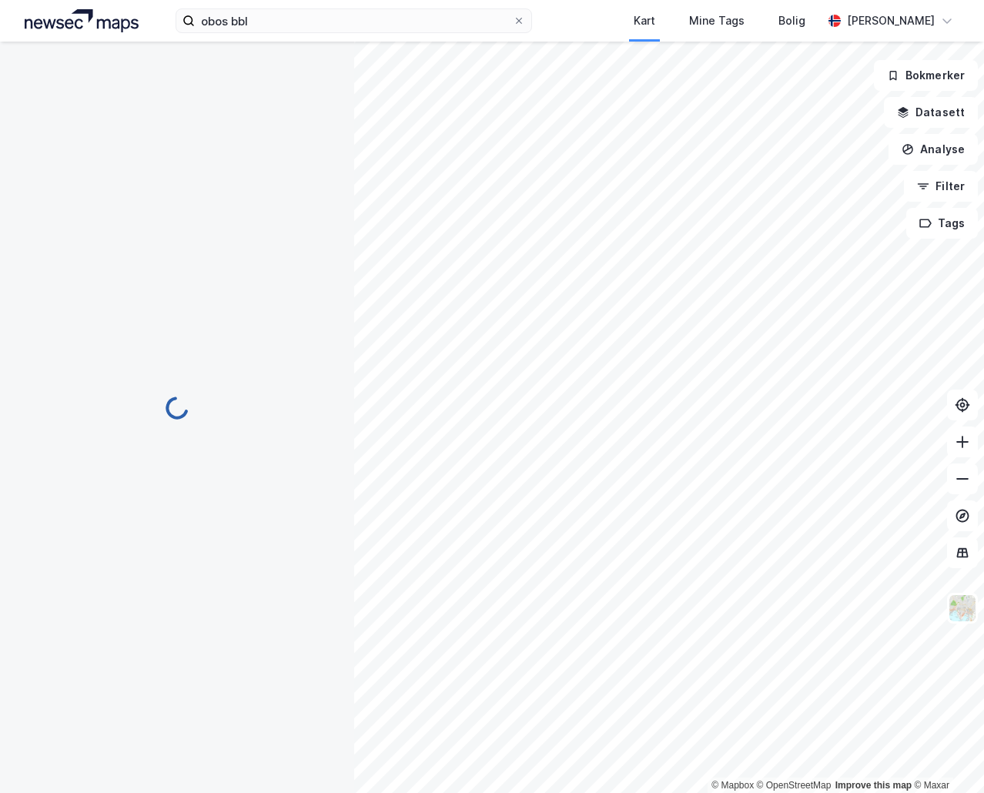
scroll to position [1, 0]
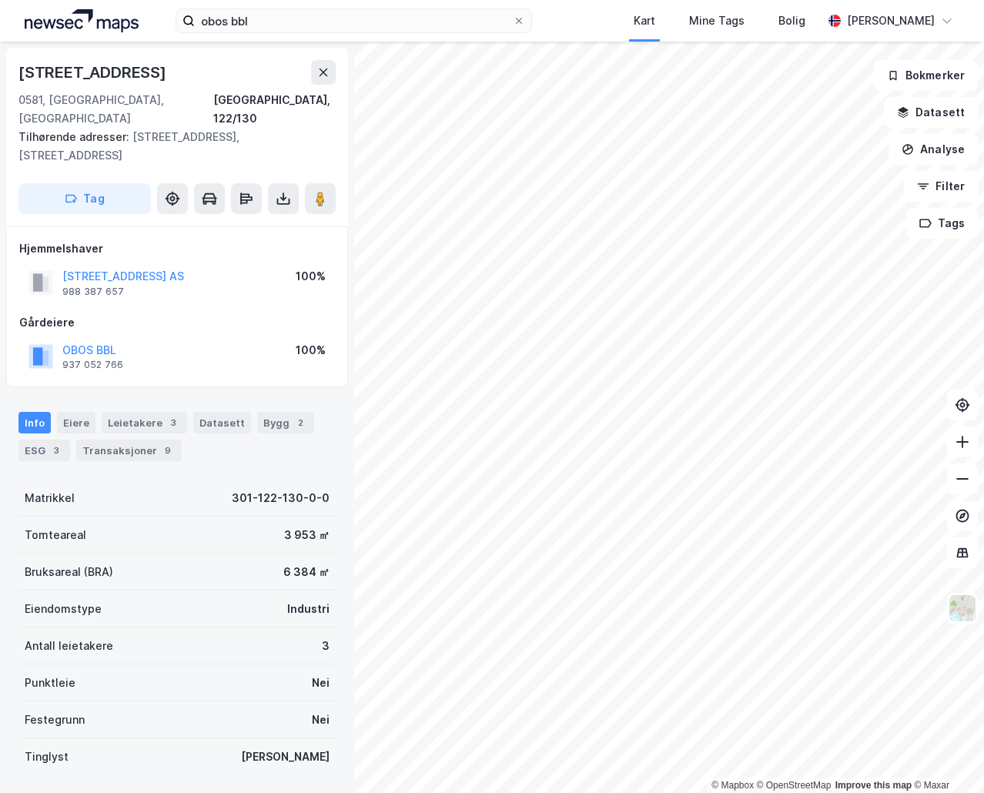
scroll to position [1, 0]
click at [146, 411] on div "Leietakere 3" at bounding box center [144, 422] width 85 height 22
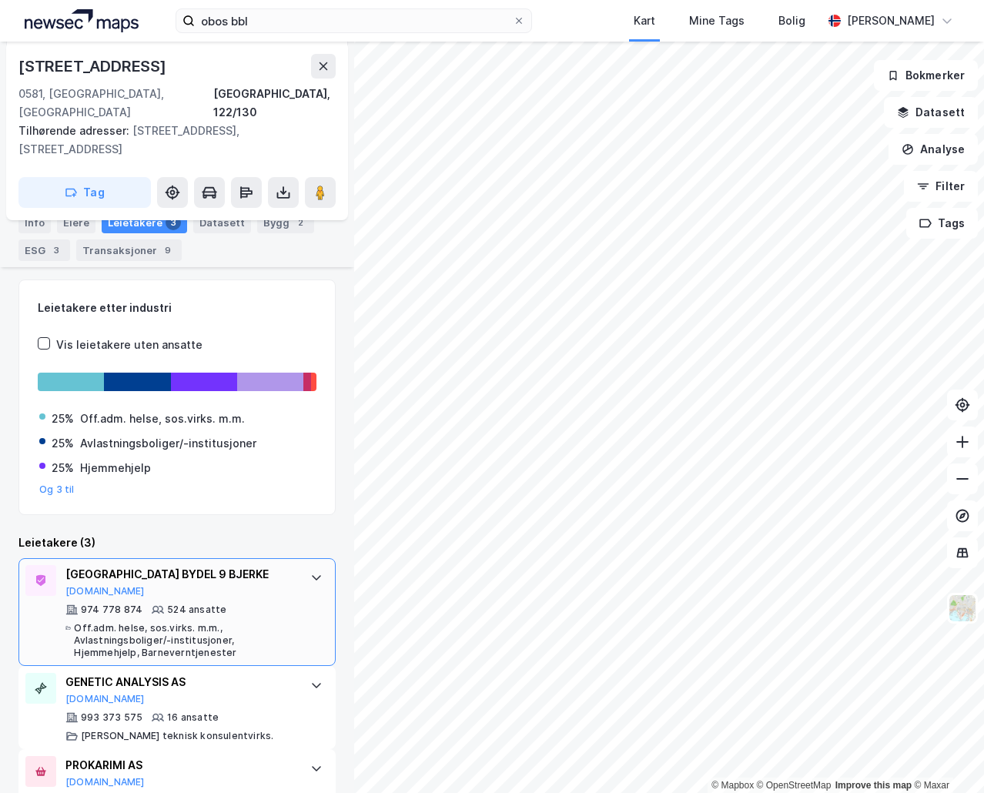
scroll to position [221, 0]
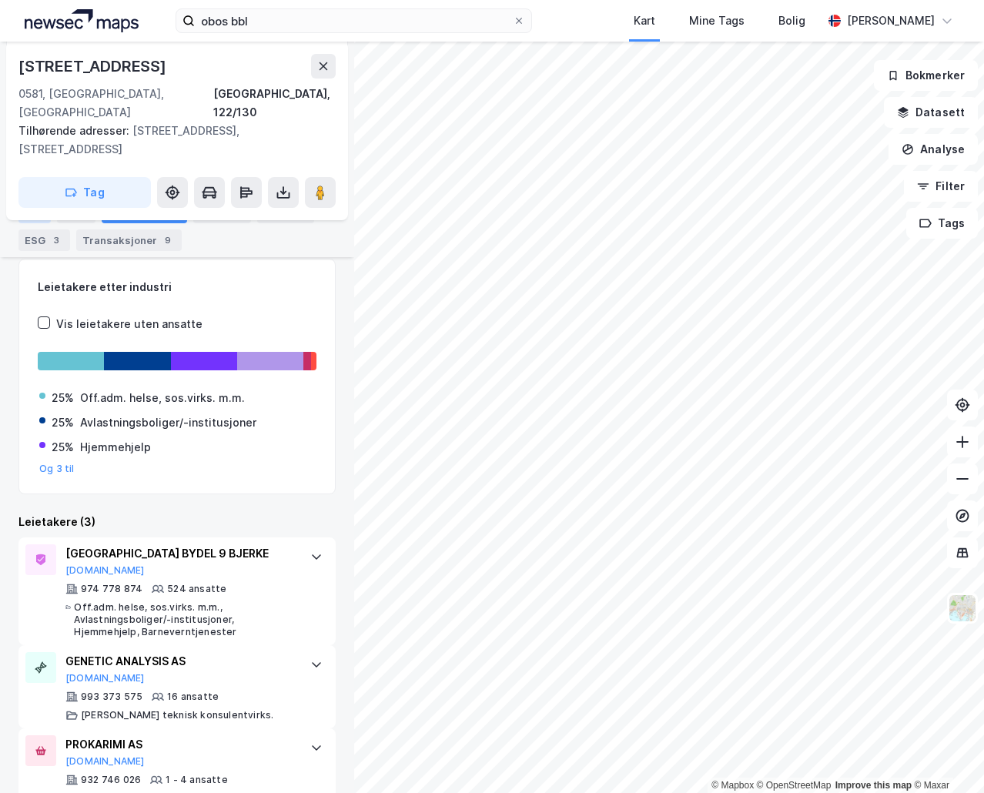
click at [39, 208] on div "Info" at bounding box center [34, 213] width 32 height 22
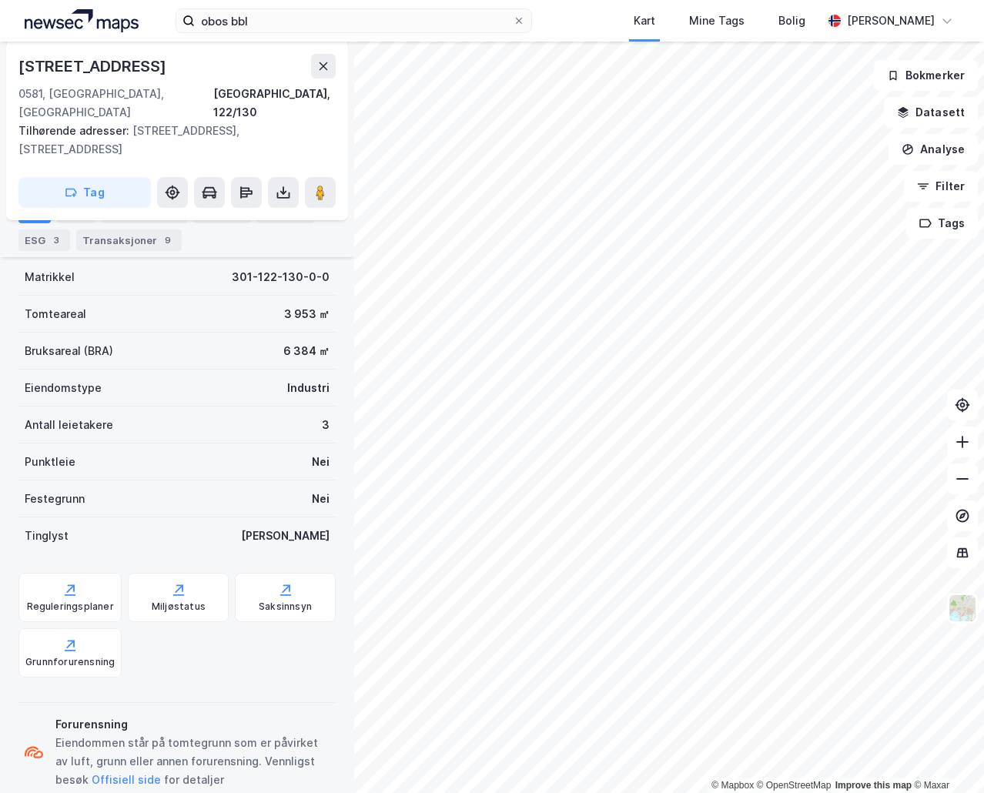
scroll to position [218, 0]
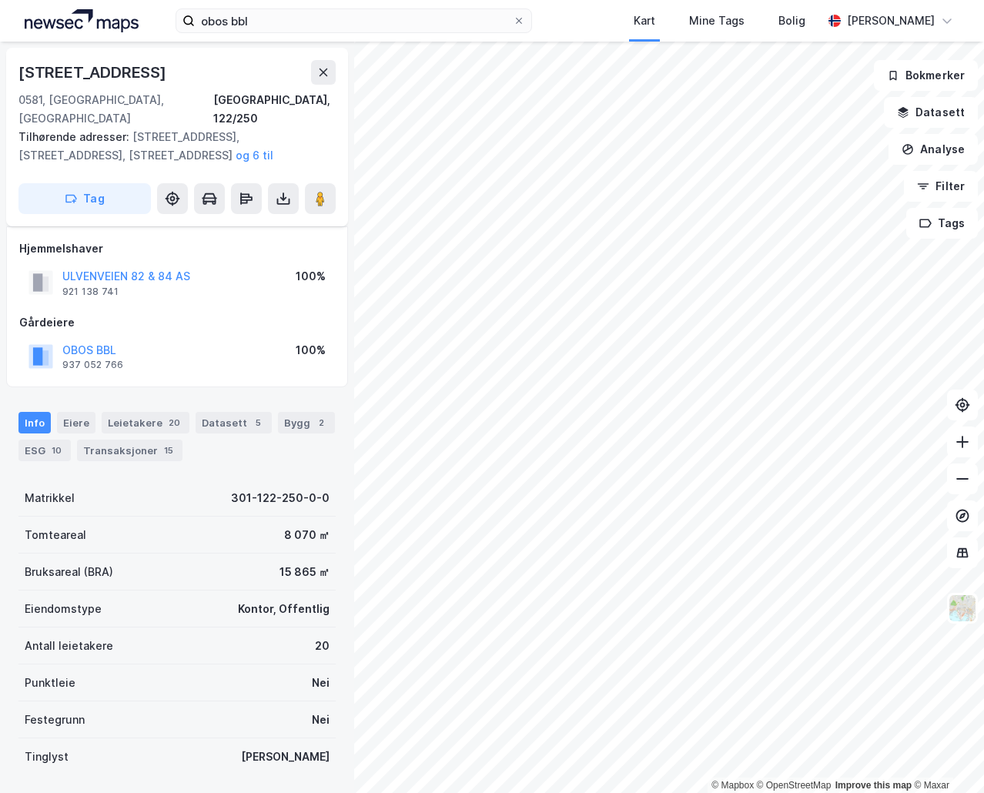
scroll to position [82, 0]
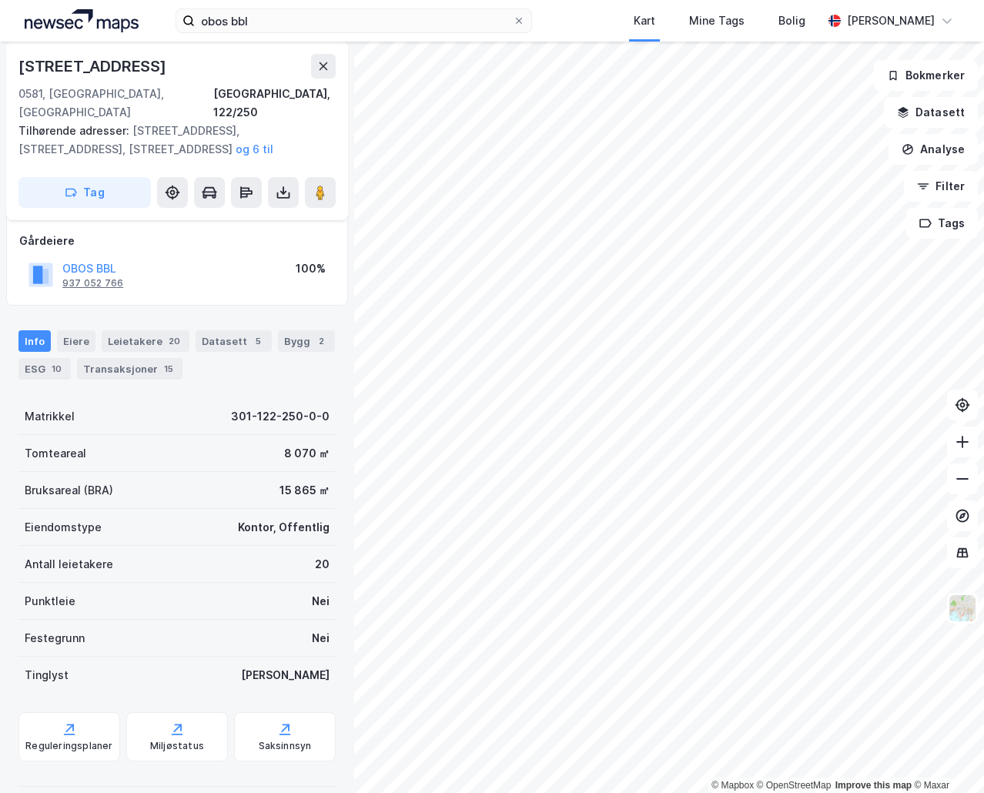
click at [97, 277] on div "937 052 766" at bounding box center [92, 283] width 61 height 12
click at [39, 330] on div "Info" at bounding box center [34, 341] width 32 height 22
click at [66, 330] on div "Eiere" at bounding box center [76, 341] width 38 height 22
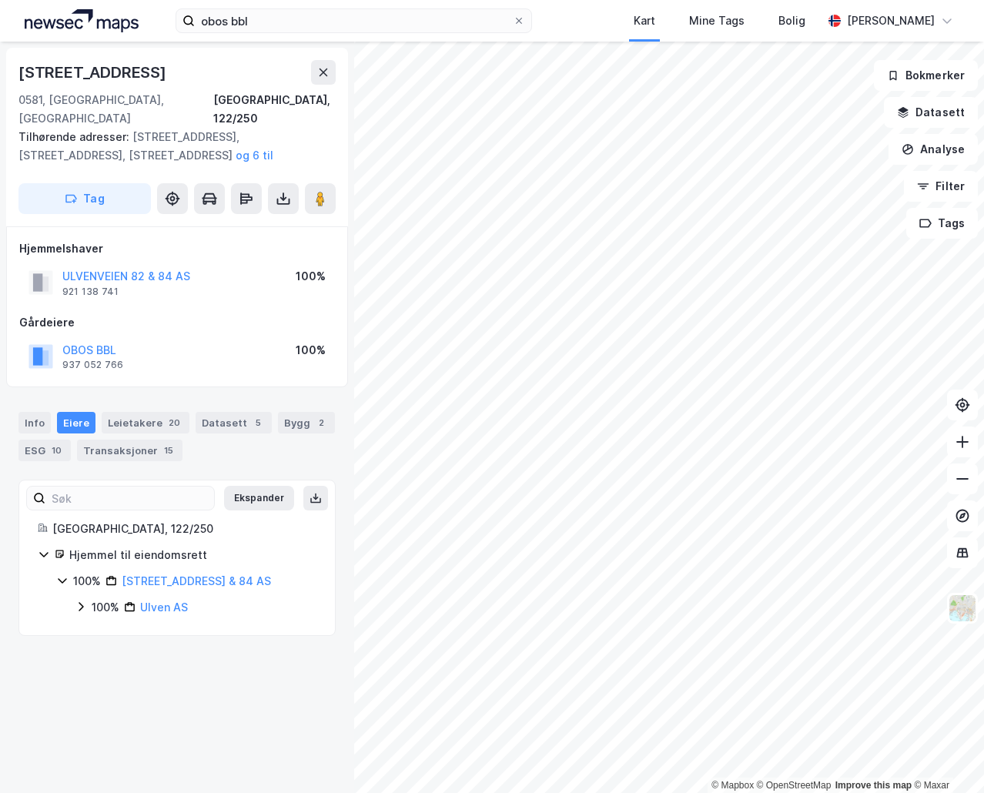
click at [82, 600] on icon at bounding box center [81, 606] width 12 height 12
click at [172, 600] on link "Ulven AS" at bounding box center [164, 606] width 48 height 13
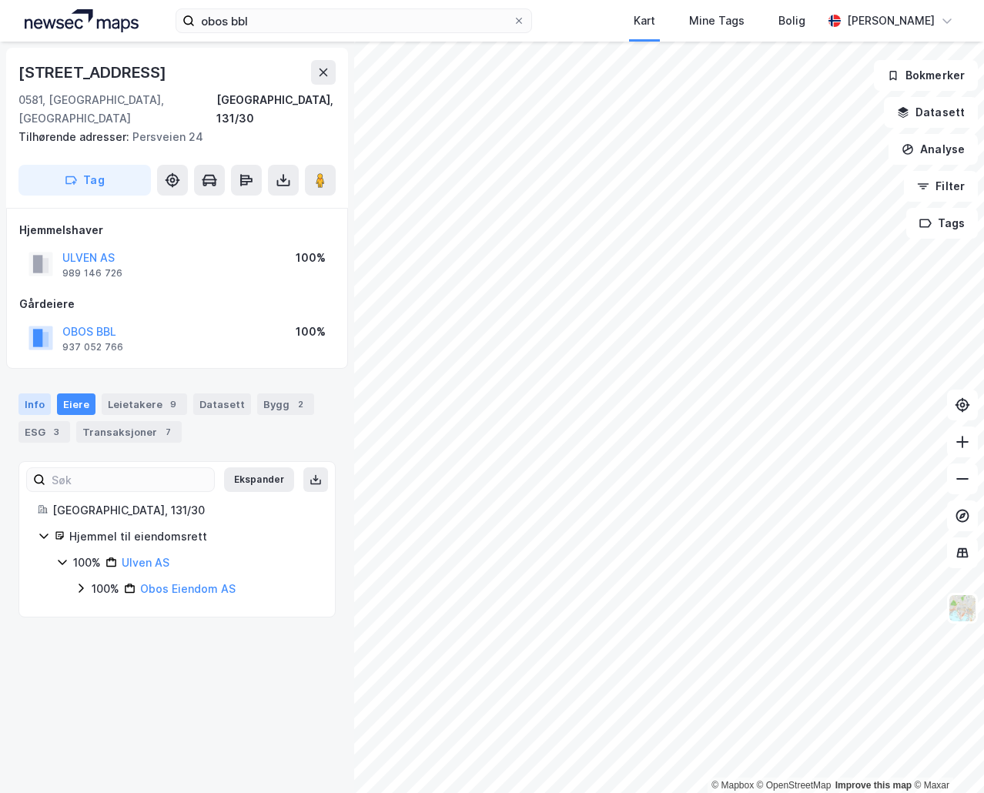
click at [31, 393] on div "Info" at bounding box center [34, 404] width 32 height 22
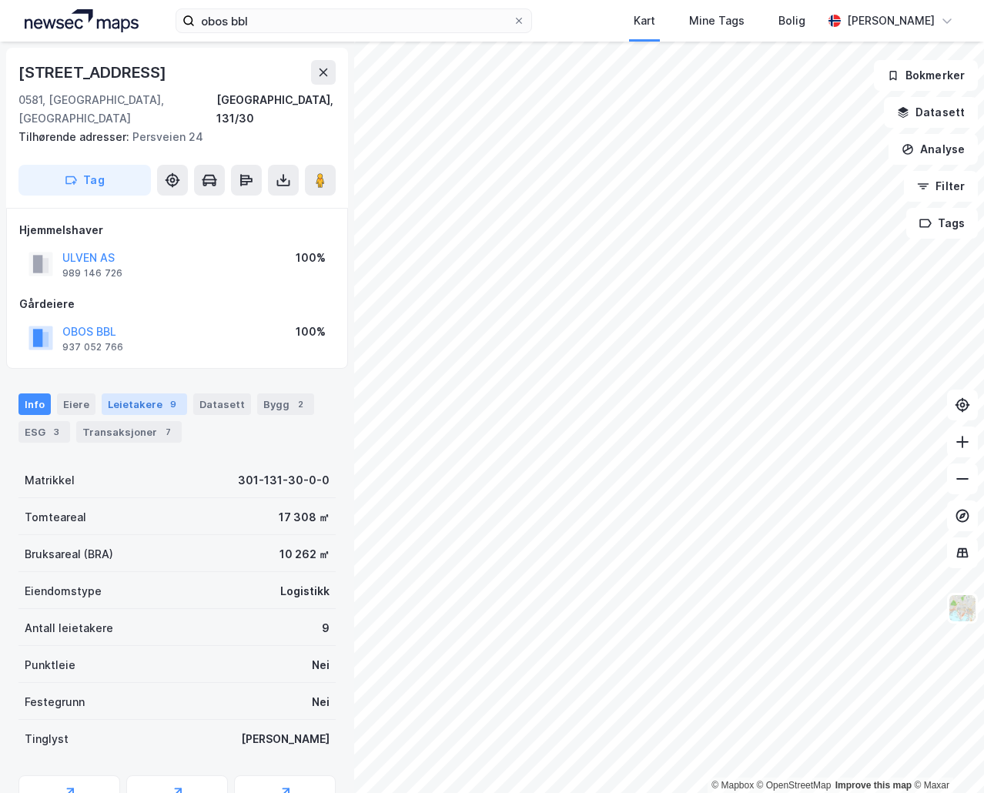
click at [139, 393] on div "Leietakere 9" at bounding box center [144, 404] width 85 height 22
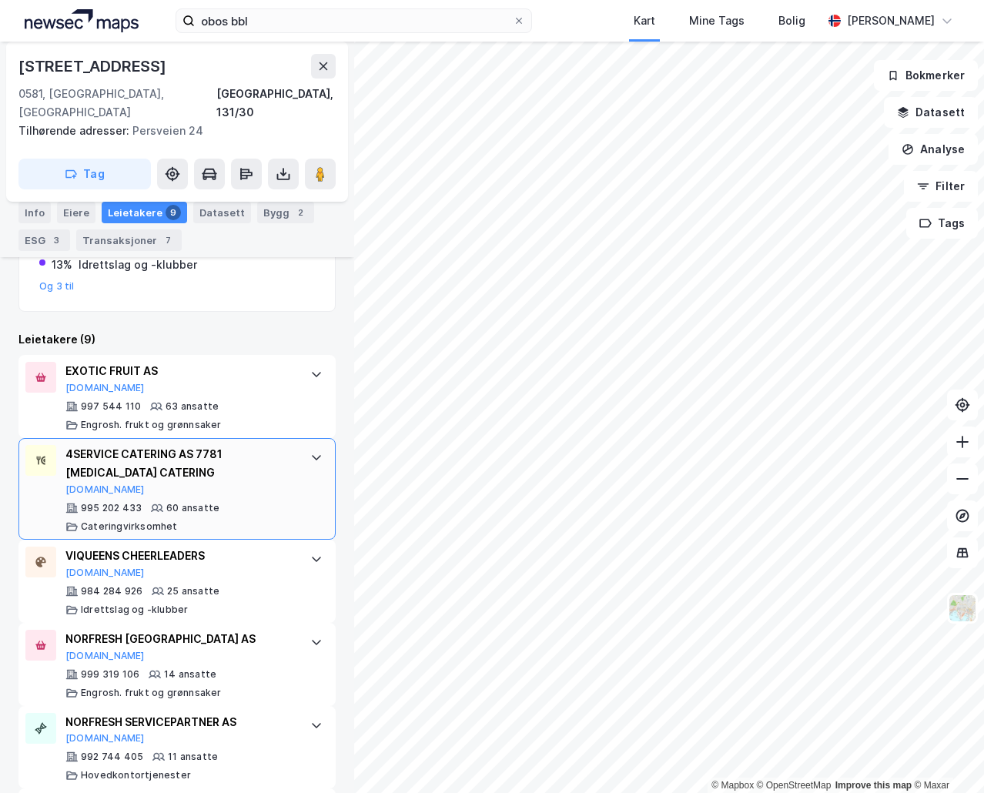
scroll to position [308, 0]
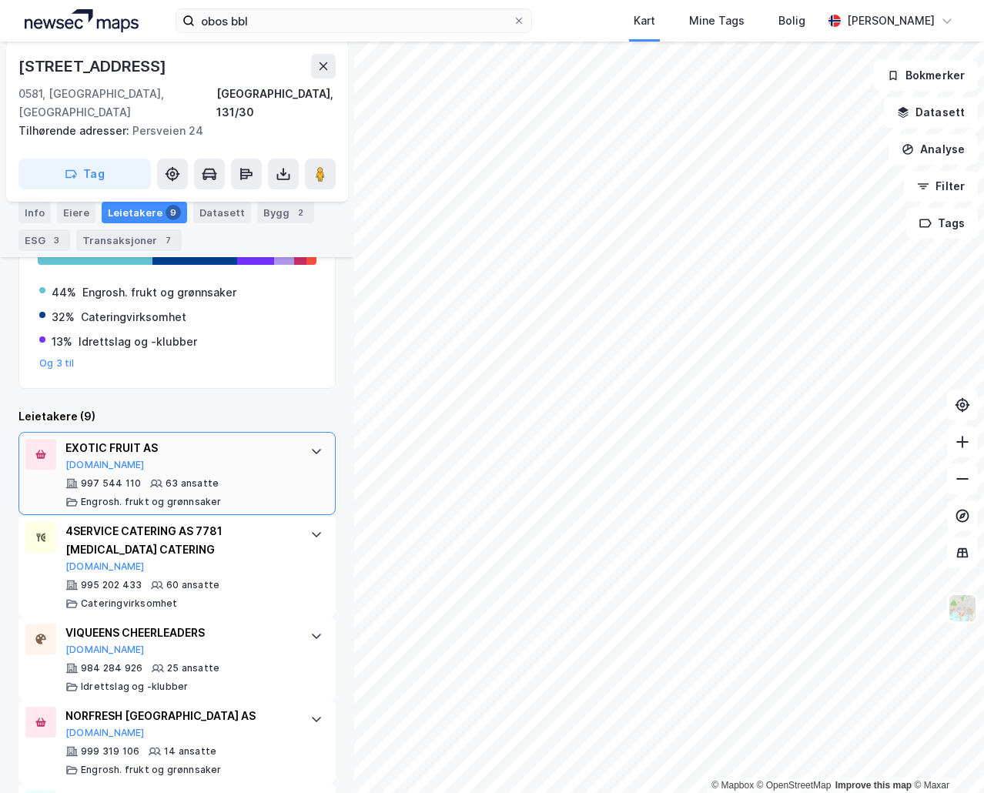
drag, startPoint x: 217, startPoint y: 436, endPoint x: 216, endPoint y: 421, distance: 15.5
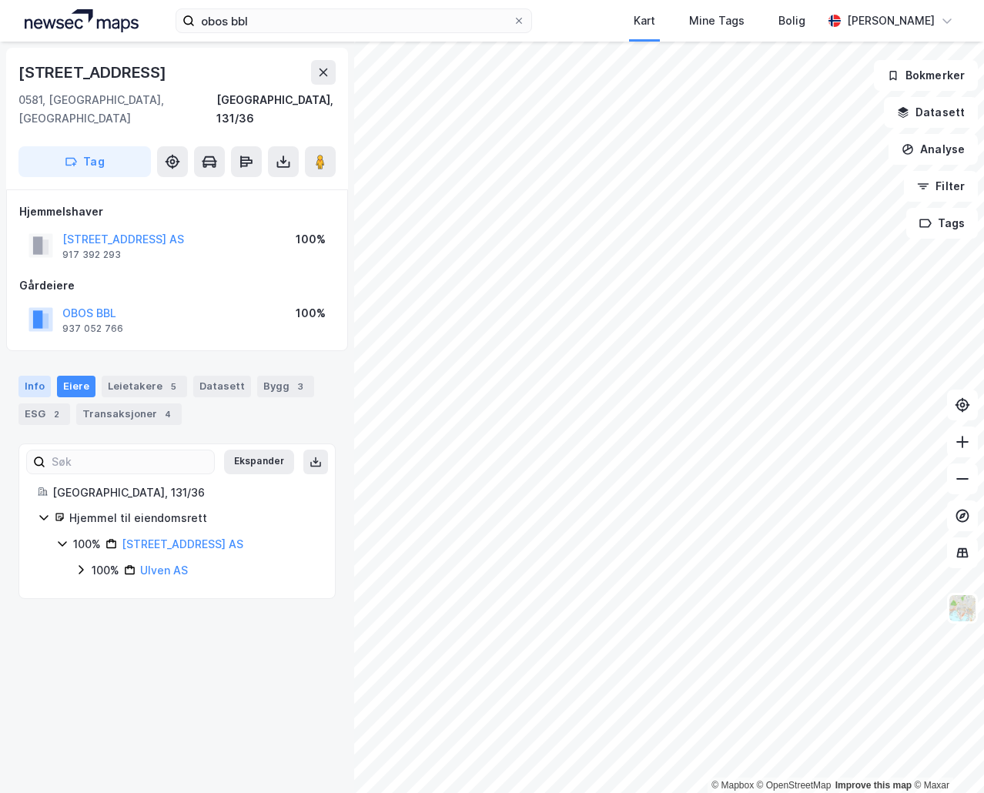
click at [41, 376] on div "Info" at bounding box center [34, 387] width 32 height 22
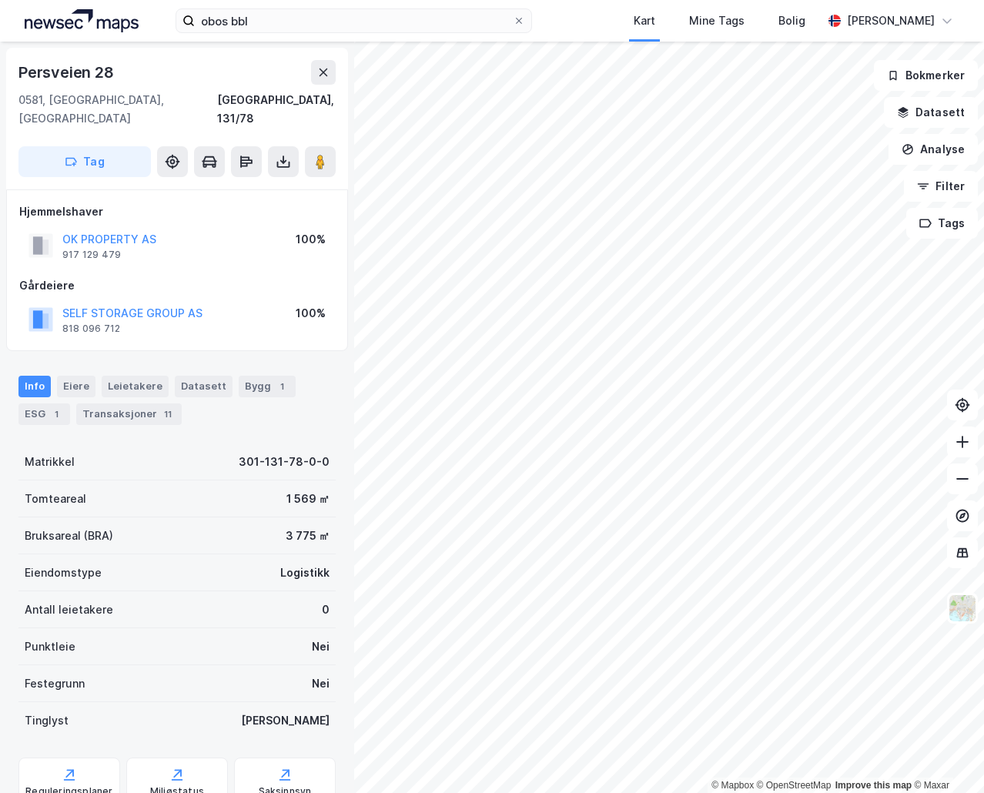
scroll to position [1, 0]
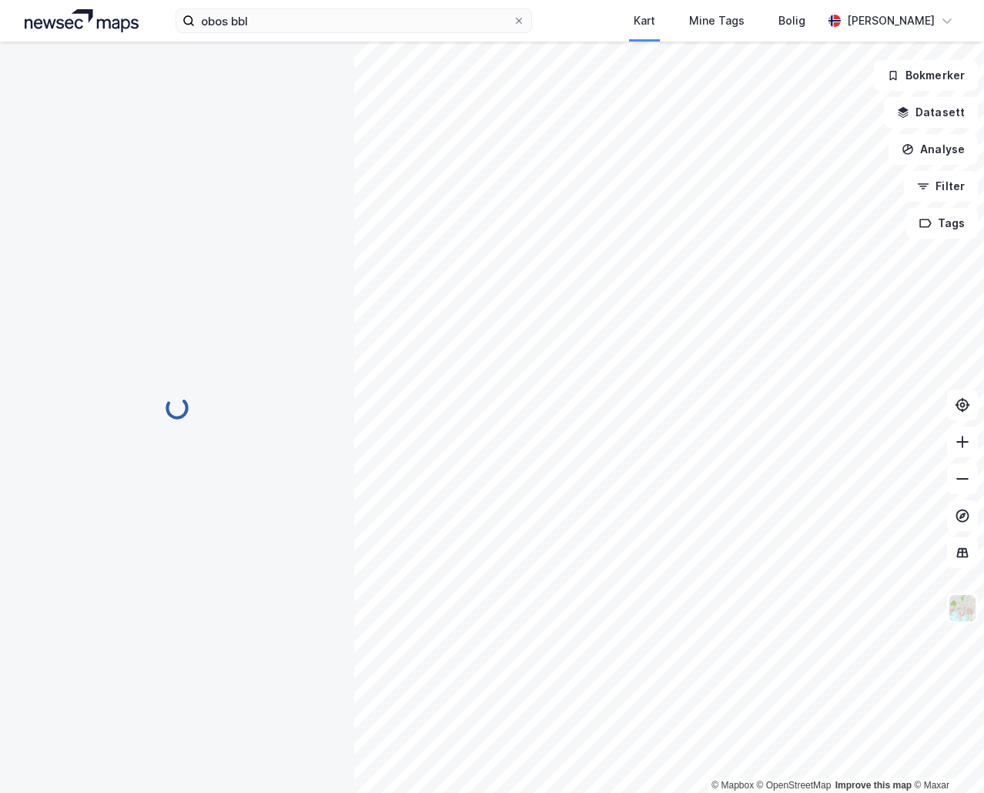
scroll to position [1, 0]
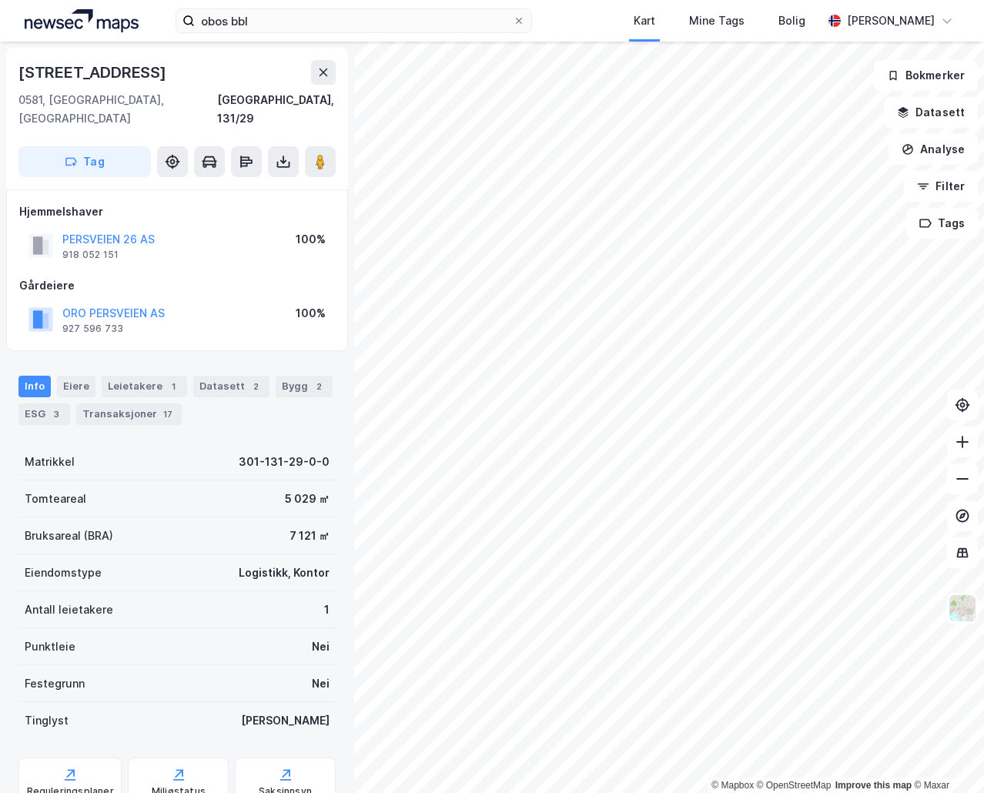
scroll to position [1, 0]
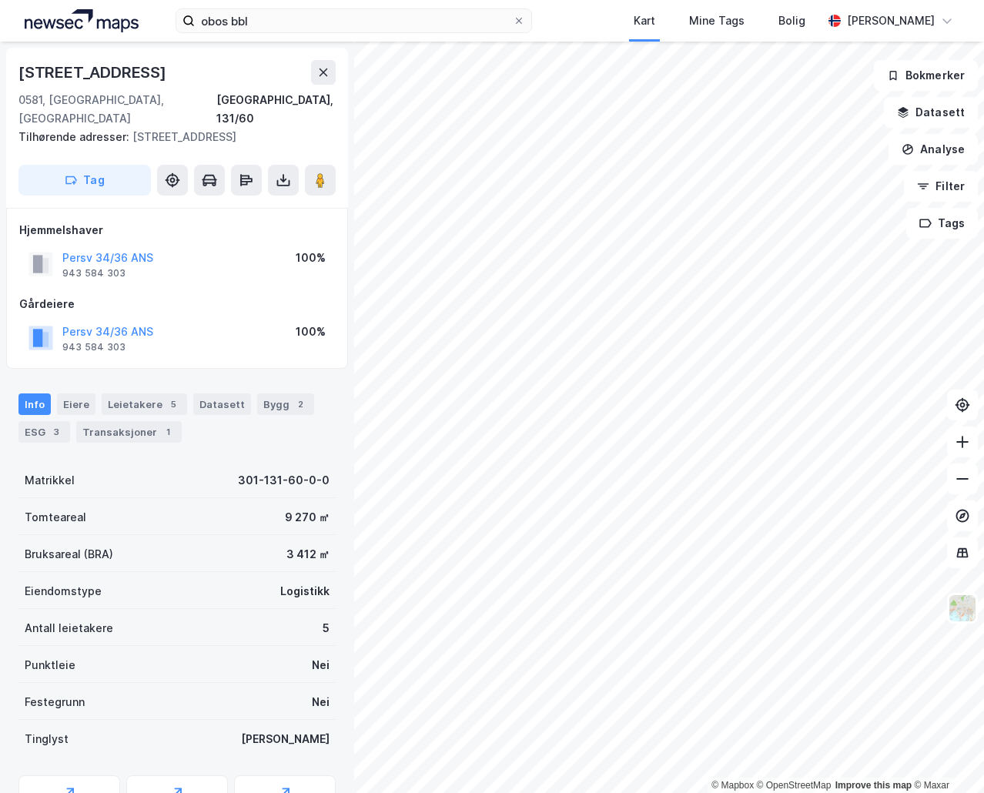
scroll to position [1, 0]
click at [85, 393] on div "Eiere" at bounding box center [76, 404] width 38 height 22
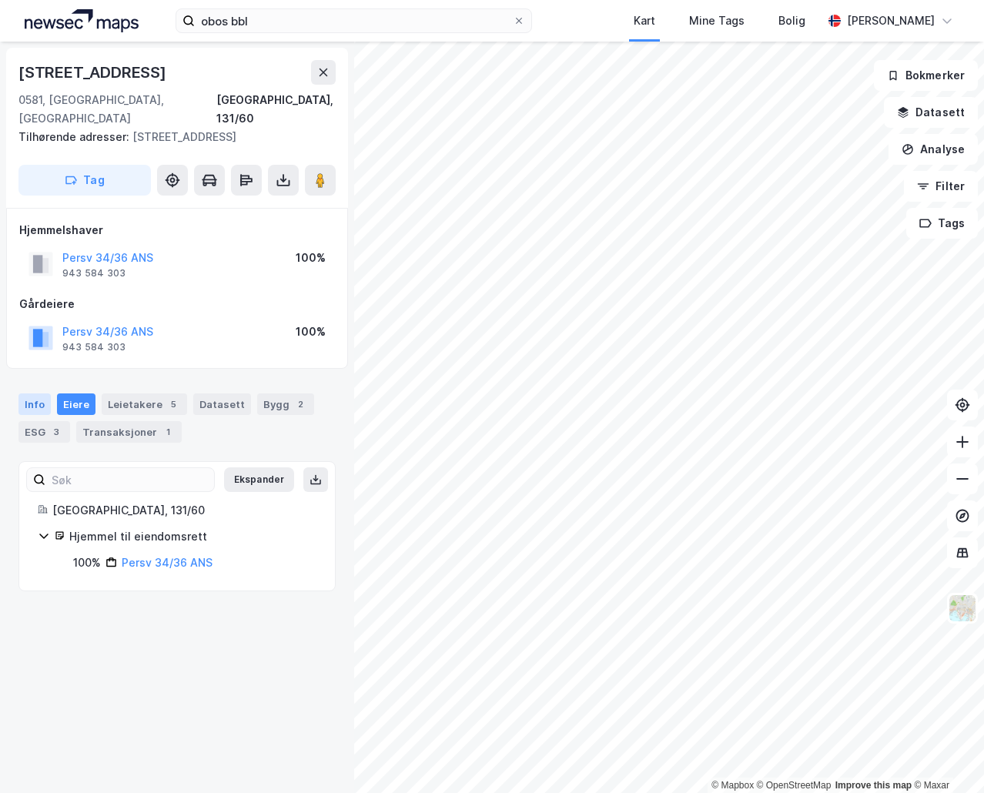
click at [37, 393] on div "Info" at bounding box center [34, 404] width 32 height 22
drag, startPoint x: 209, startPoint y: 286, endPoint x: 206, endPoint y: 249, distance: 37.8
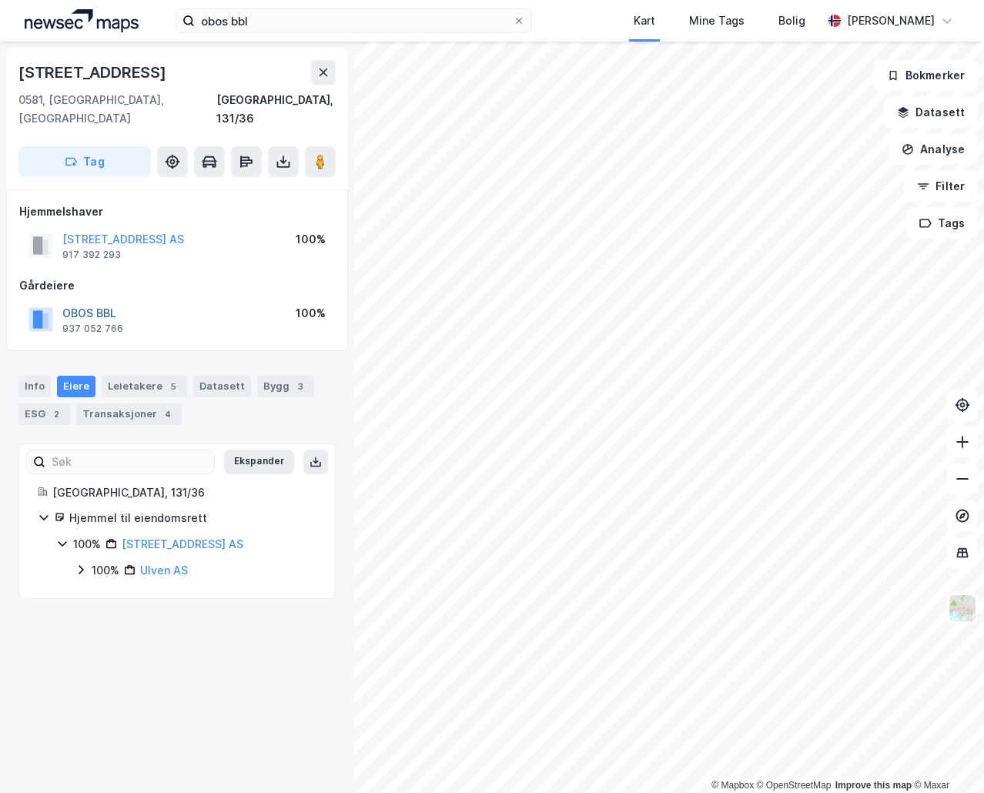
click at [0, 0] on button "OBOS BBL" at bounding box center [0, 0] width 0 height 0
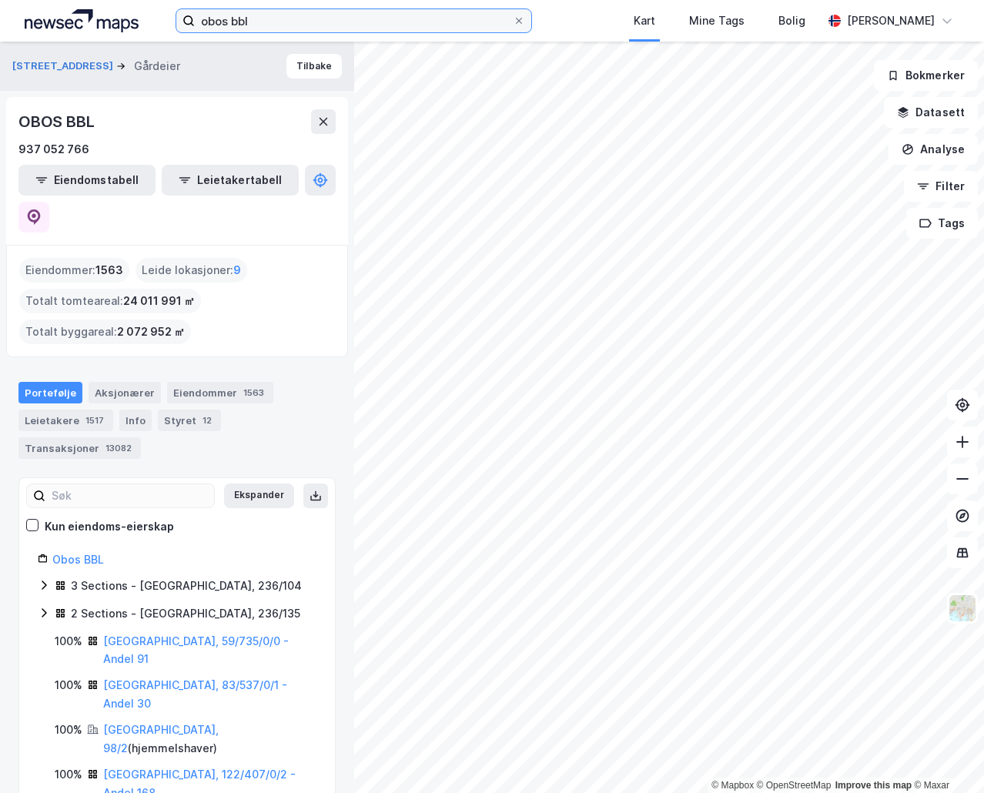
click at [273, 26] on input "obos bbl" at bounding box center [354, 20] width 318 height 23
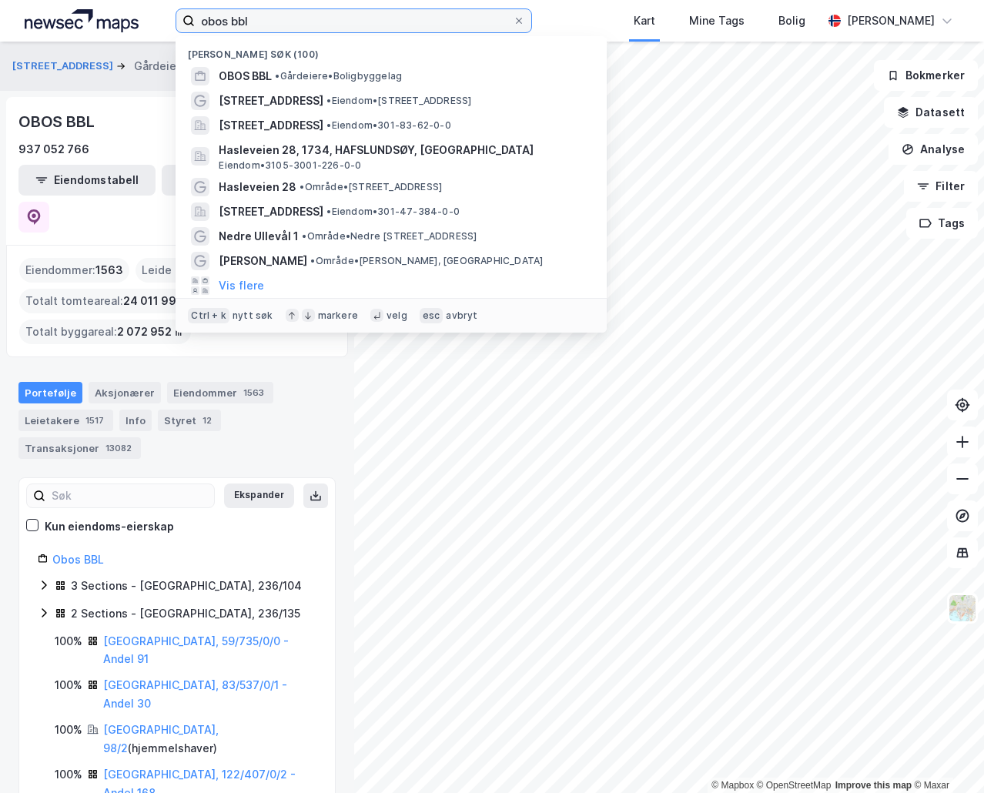
click at [273, 26] on input "obos bbl" at bounding box center [354, 20] width 318 height 23
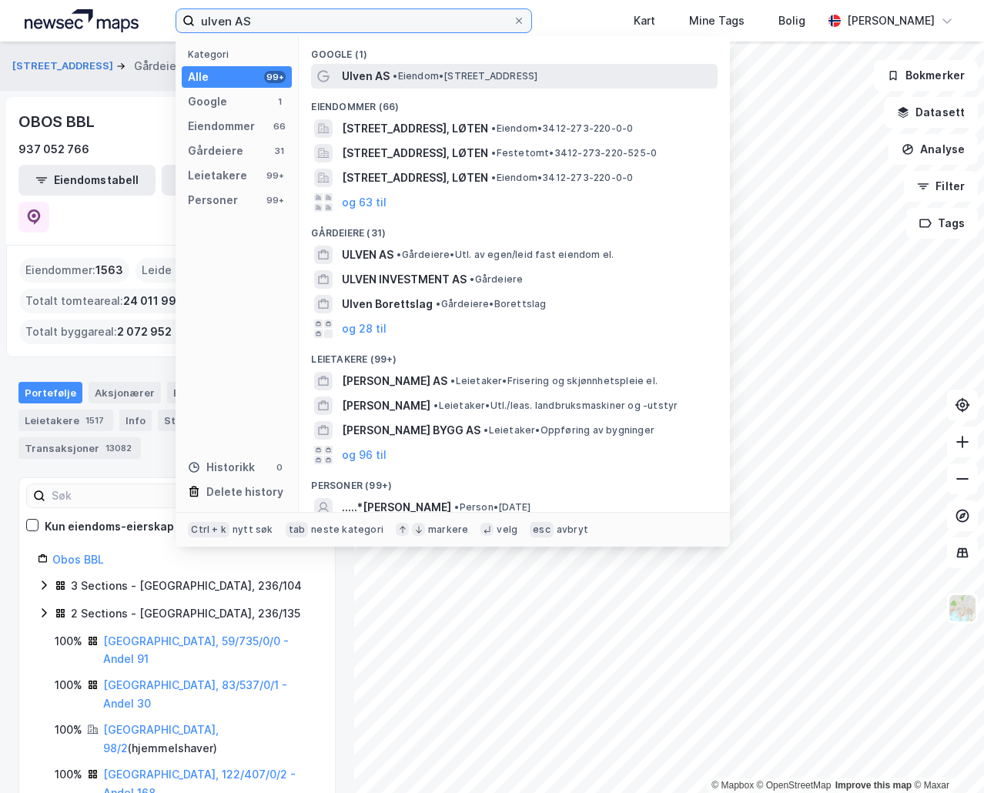
type input "ulven AS"
click at [421, 75] on span "• Eiendom • [STREET_ADDRESS]" at bounding box center [465, 76] width 145 height 12
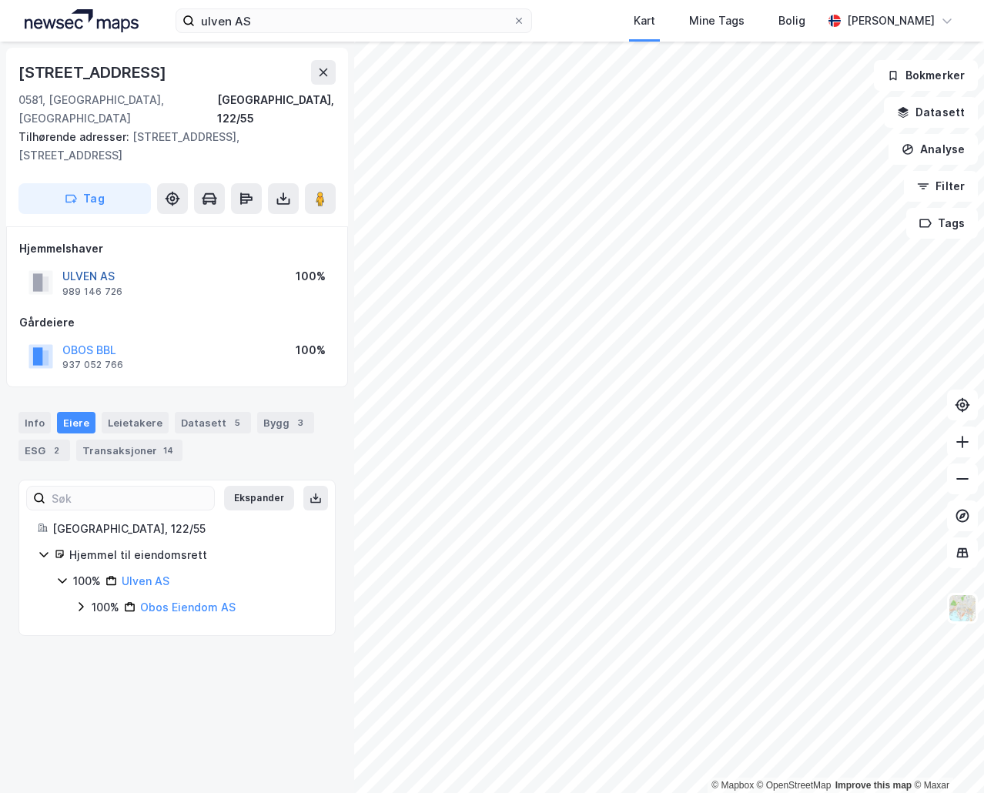
click at [0, 0] on button "ULVEN AS" at bounding box center [0, 0] width 0 height 0
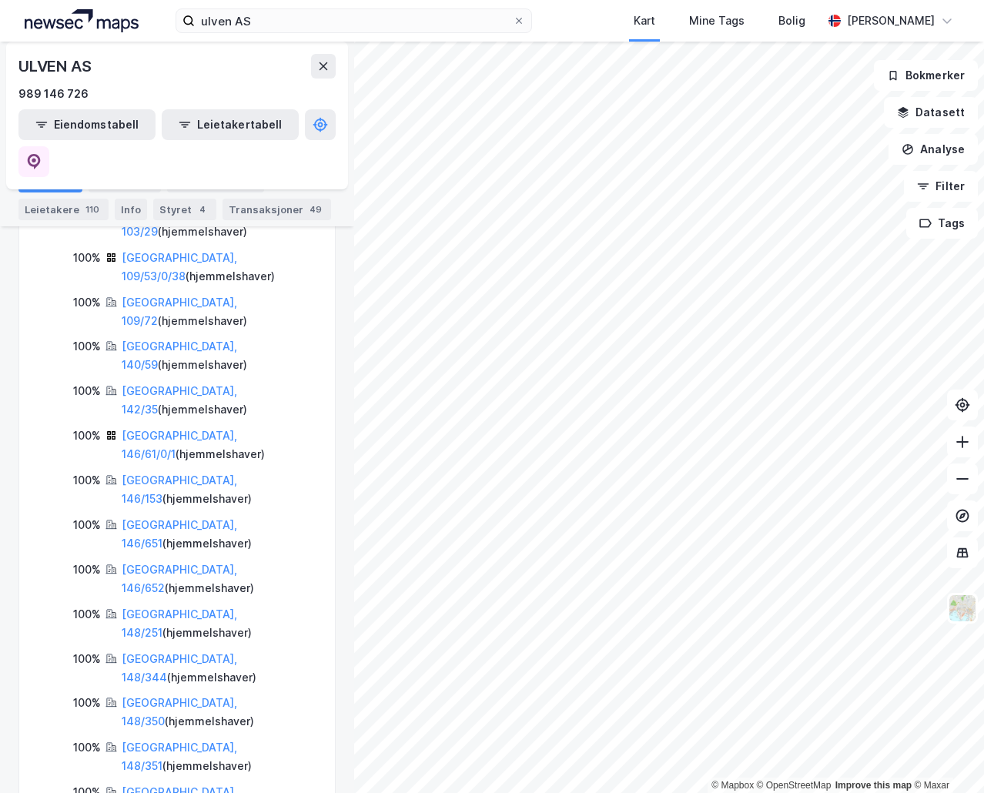
scroll to position [518, 0]
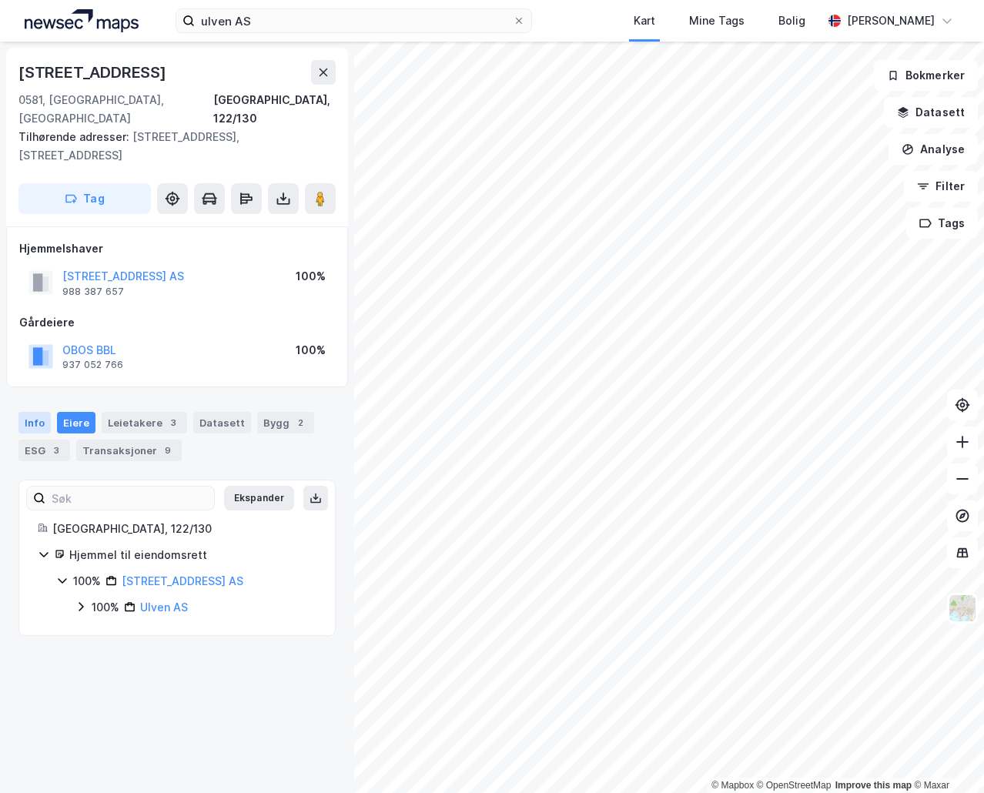
click at [38, 412] on div "Info" at bounding box center [34, 423] width 32 height 22
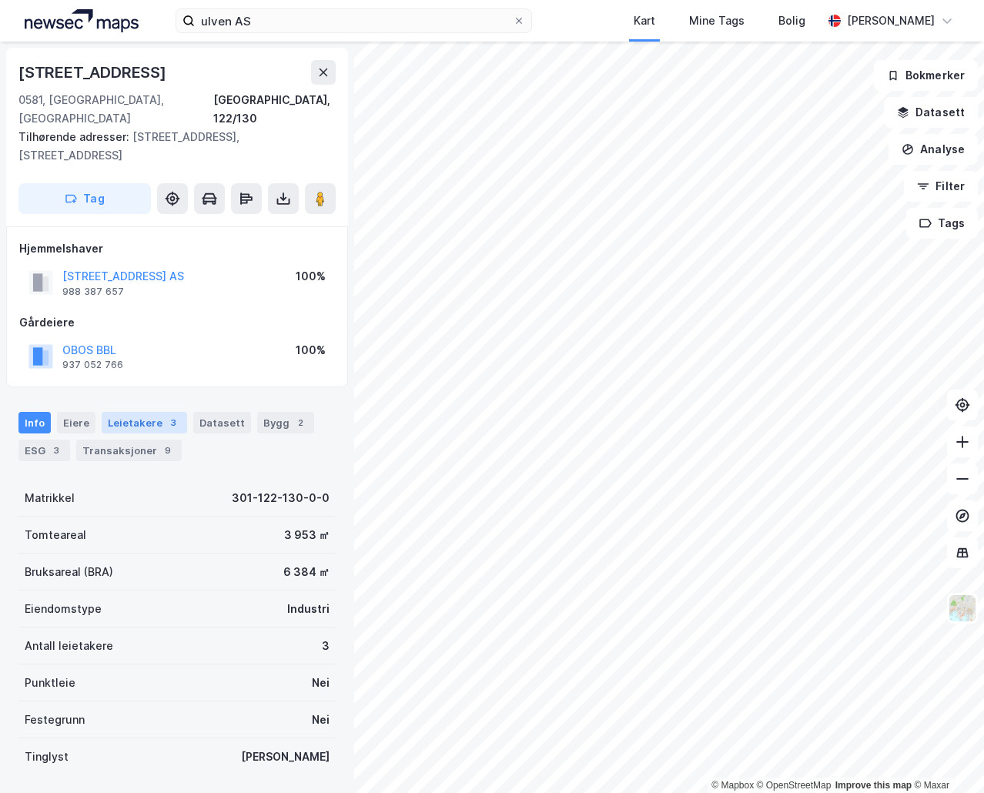
click at [130, 412] on div "Leietakere 3" at bounding box center [144, 423] width 85 height 22
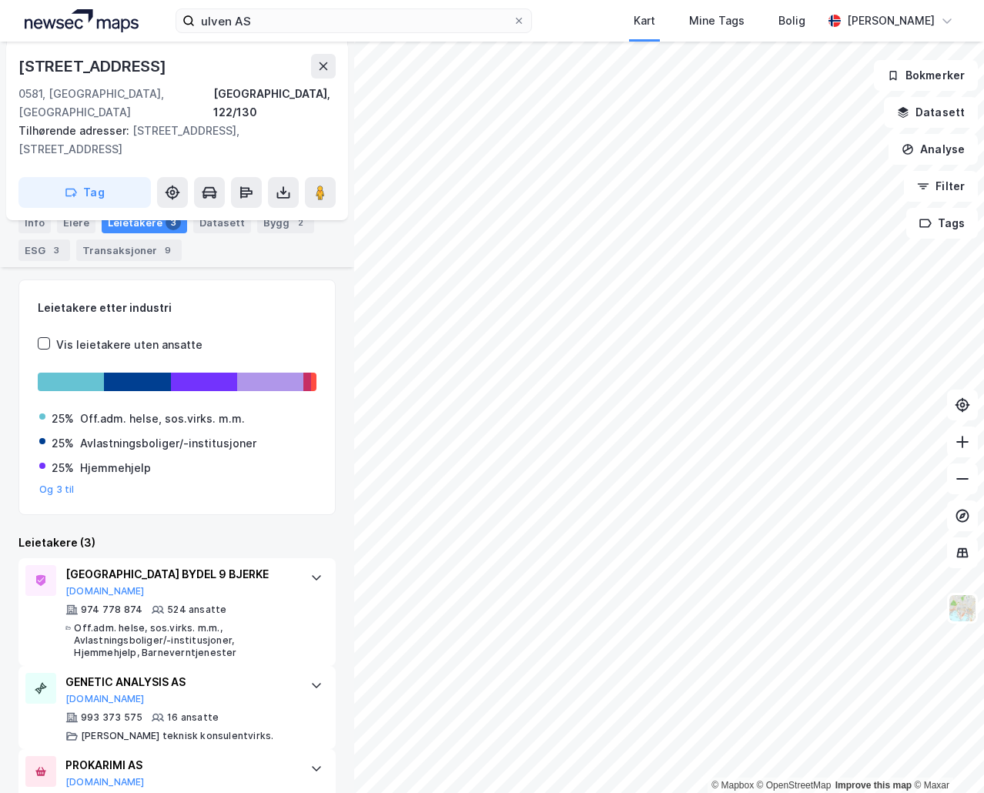
scroll to position [221, 0]
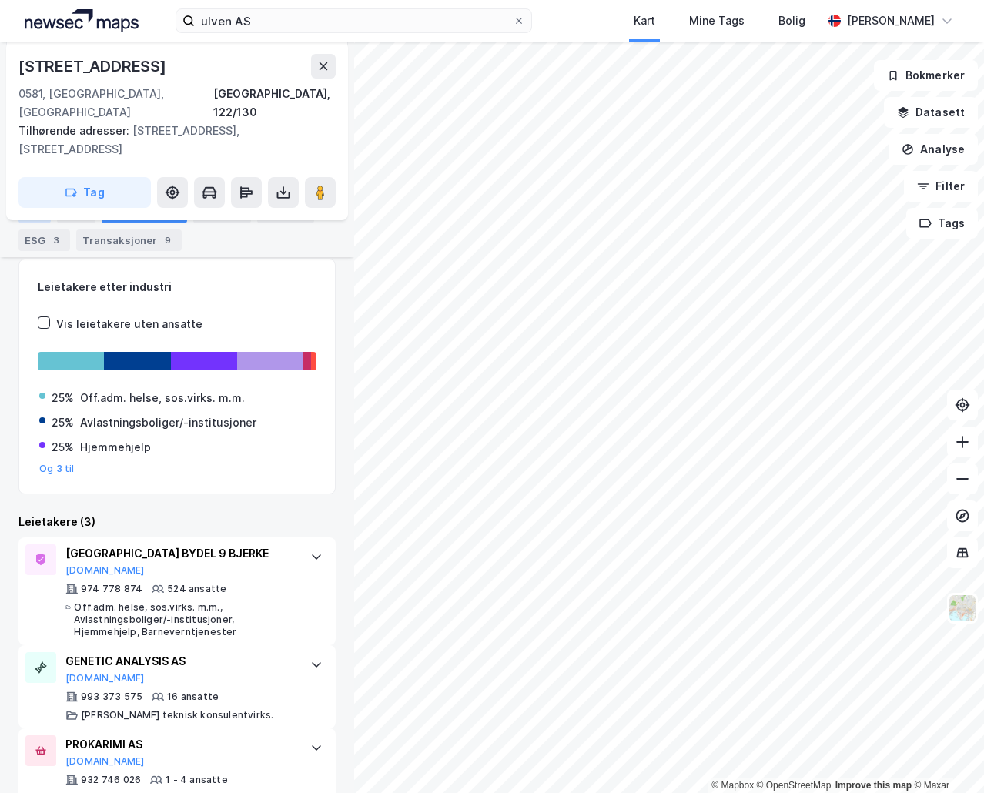
click at [42, 216] on div "Info" at bounding box center [34, 213] width 32 height 22
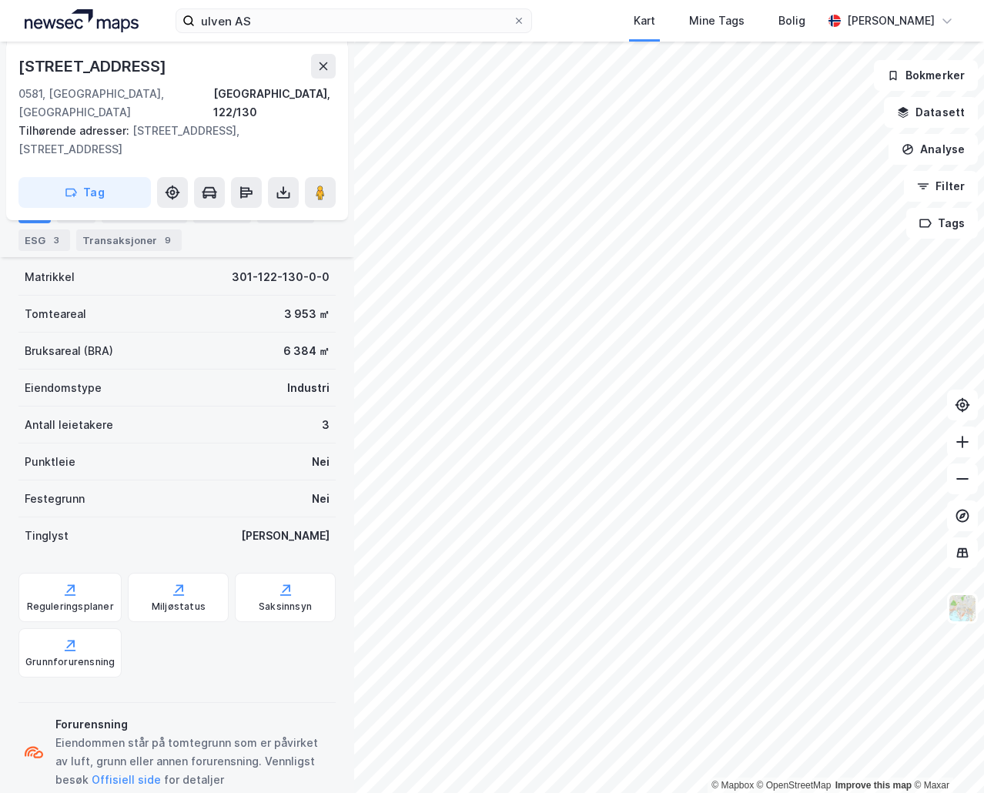
scroll to position [218, 0]
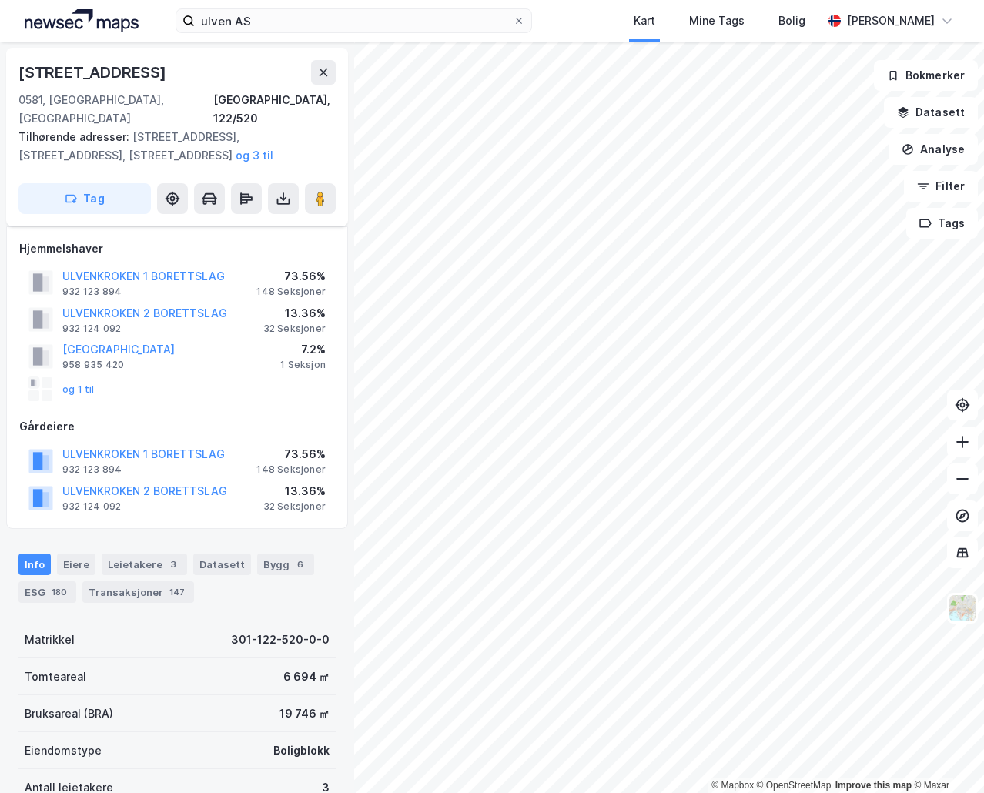
scroll to position [218, 0]
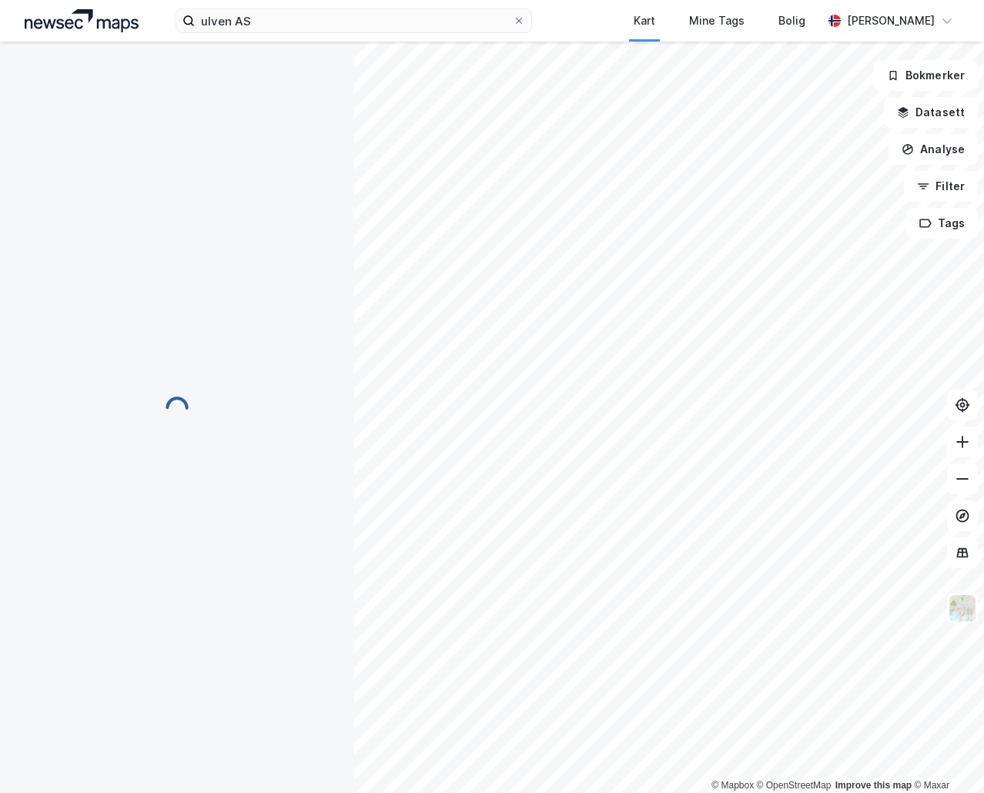
scroll to position [101, 0]
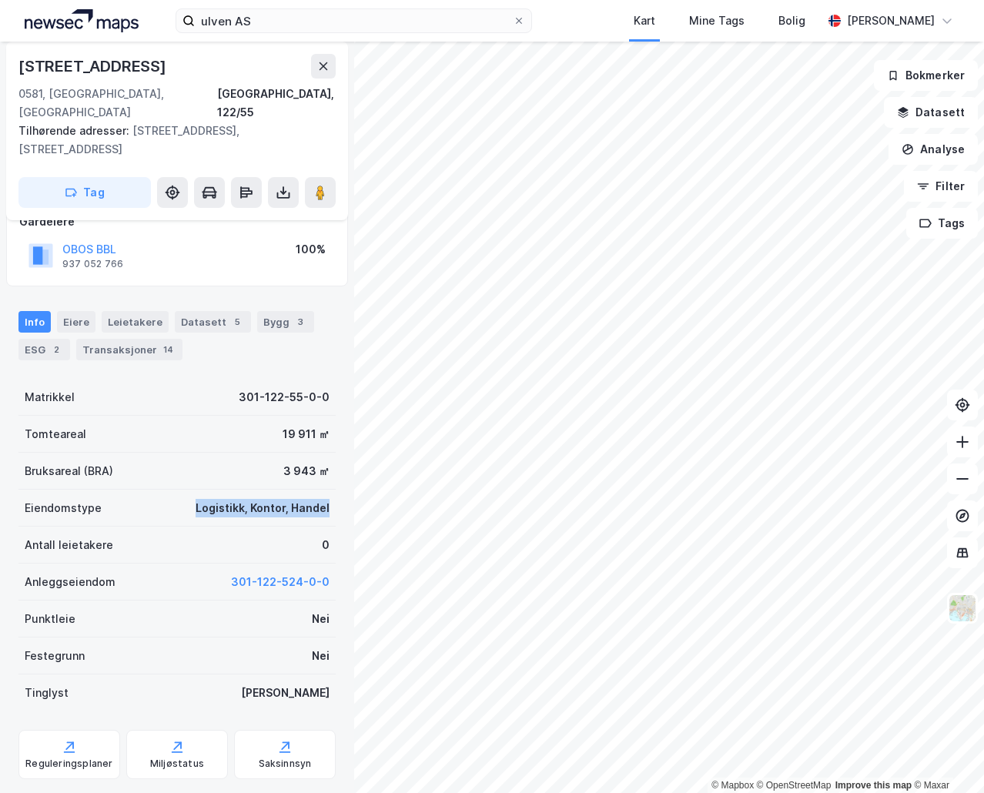
drag, startPoint x: 323, startPoint y: 473, endPoint x: 177, endPoint y: 467, distance: 146.4
click at [177, 490] on div "Eiendomstype Logistikk, Kontor, Handel" at bounding box center [176, 508] width 317 height 37
click at [169, 490] on div "Eiendomstype Logistikk, Kontor, Handel" at bounding box center [176, 508] width 317 height 37
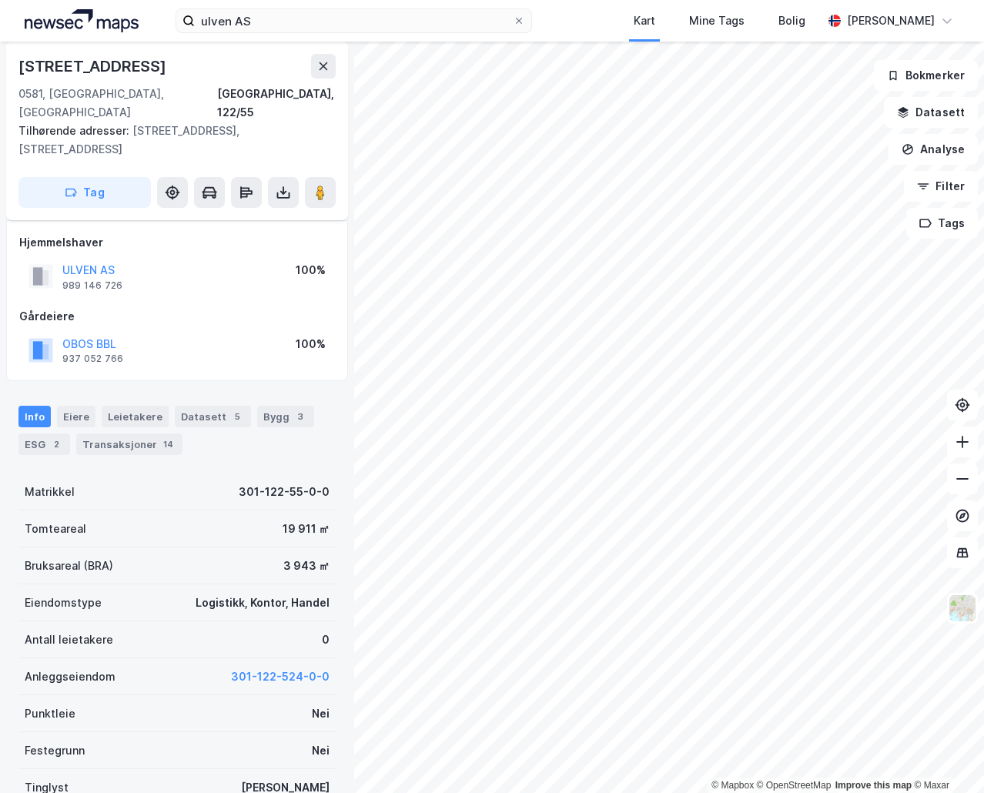
scroll to position [0, 0]
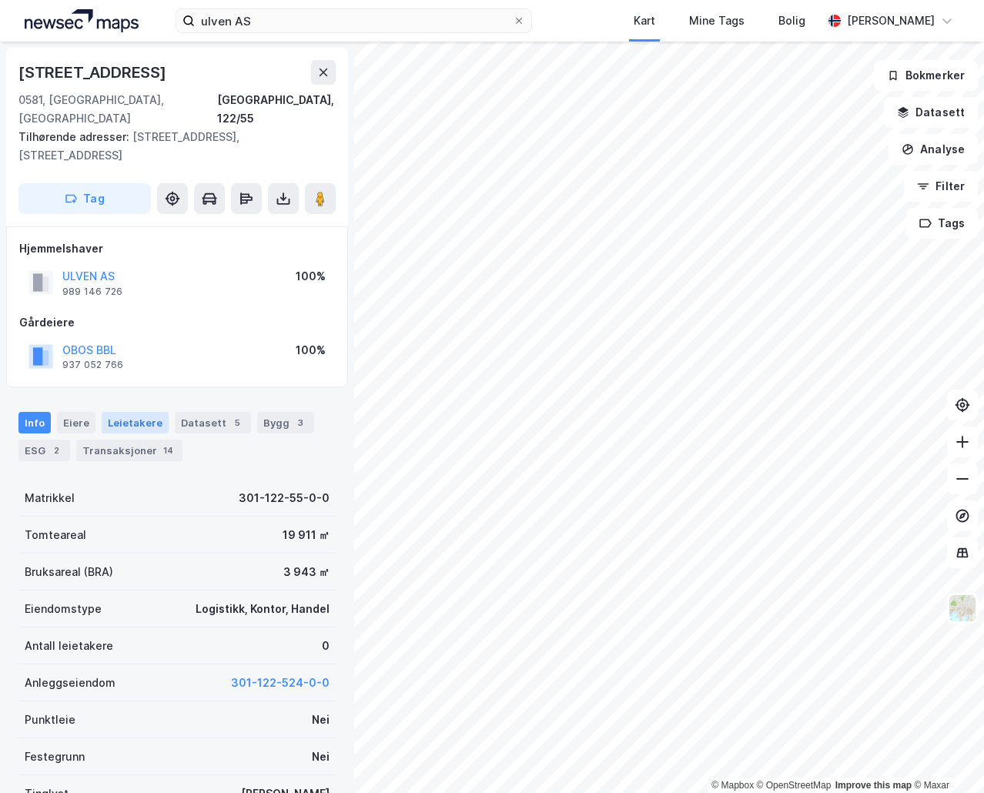
click at [121, 412] on div "Leietakere" at bounding box center [135, 423] width 67 height 22
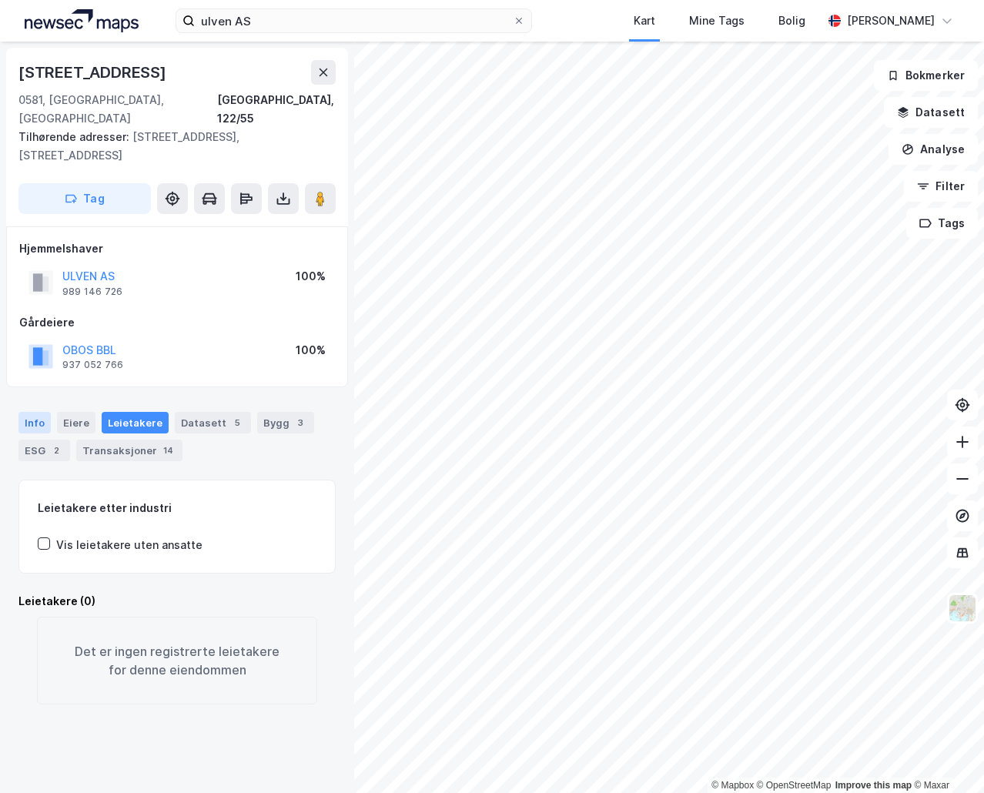
click at [22, 412] on div "Info" at bounding box center [34, 423] width 32 height 22
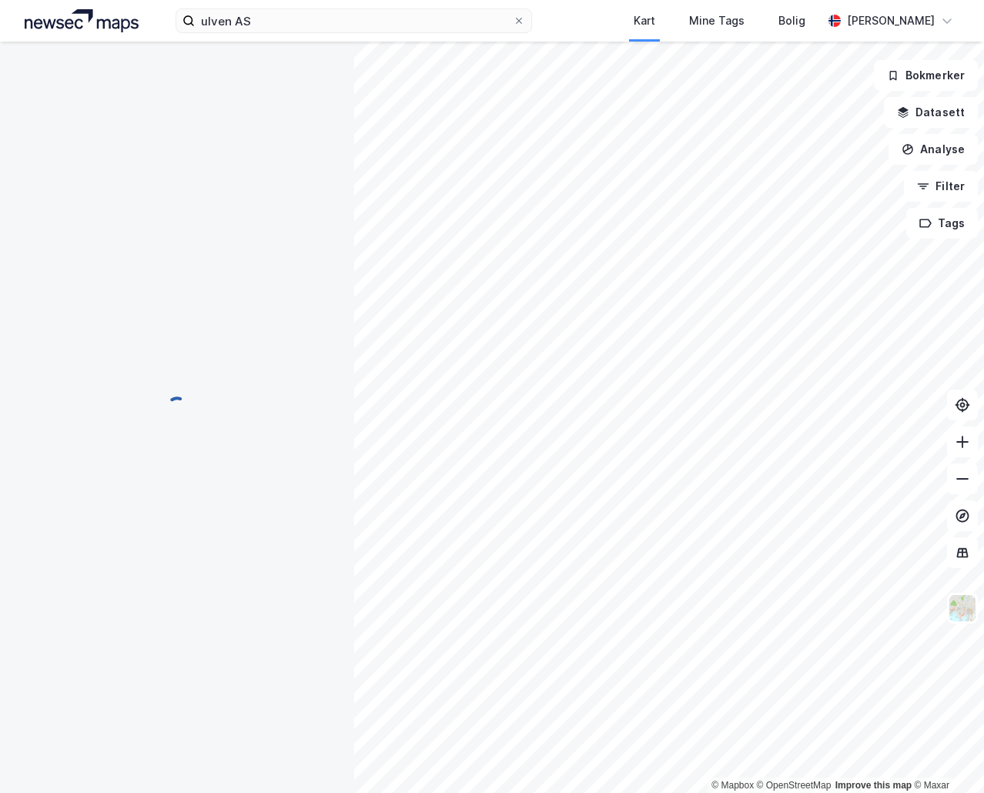
scroll to position [1, 0]
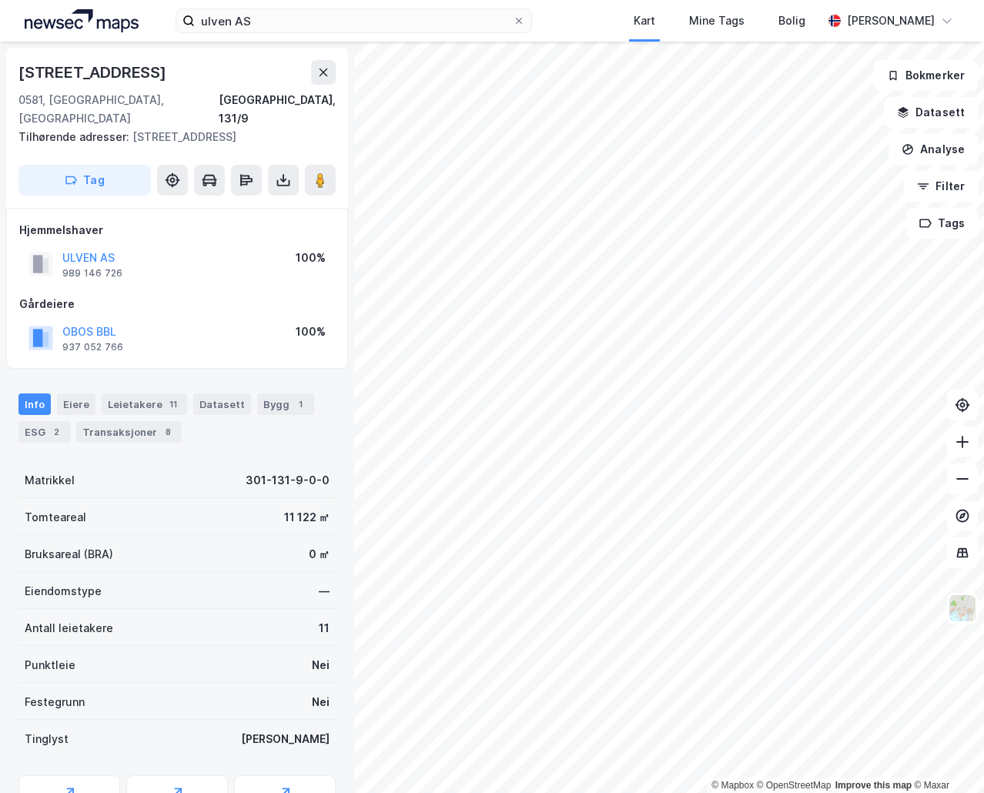
scroll to position [1, 0]
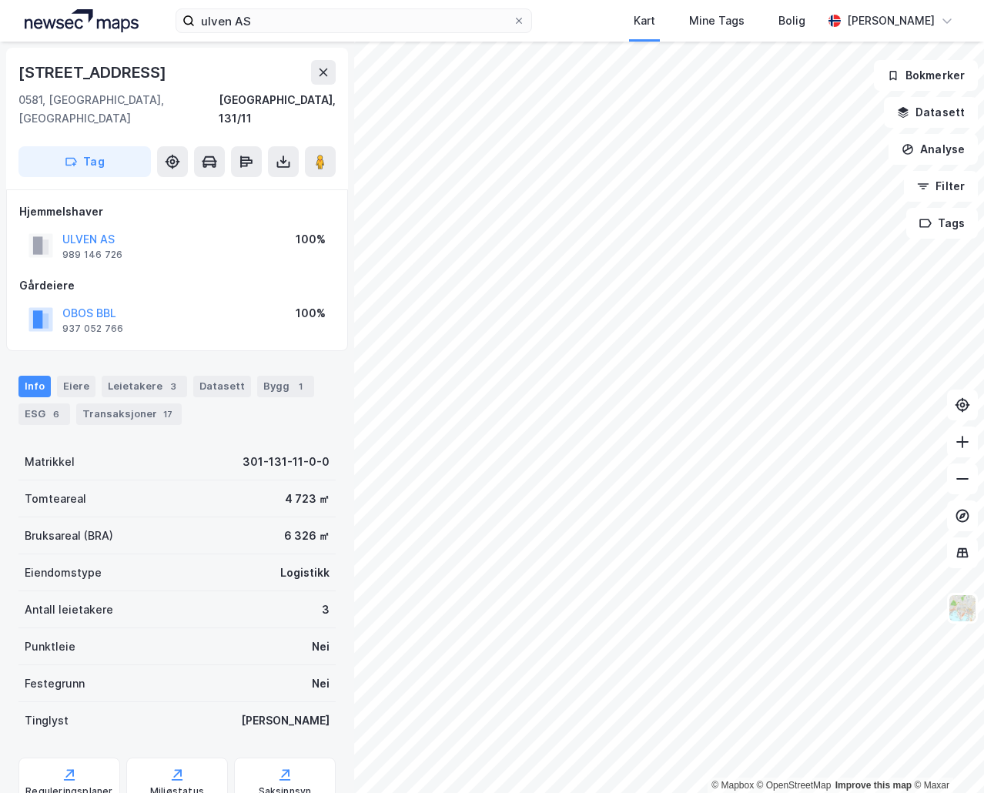
scroll to position [1, 0]
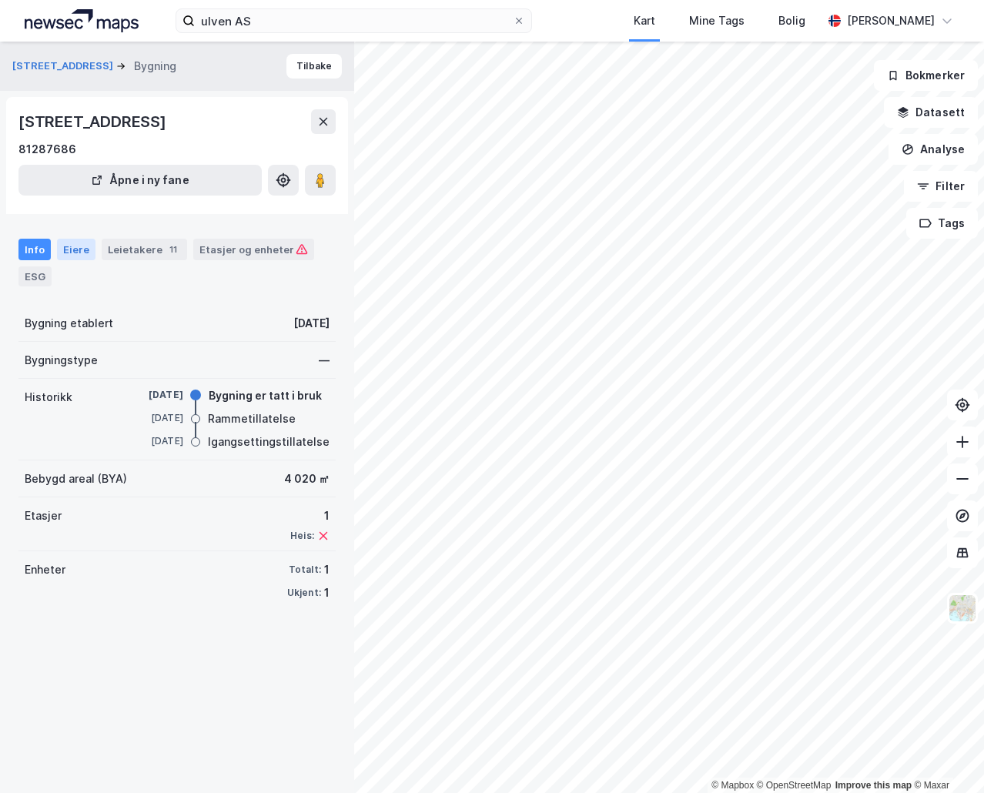
click at [75, 249] on div "Eiere" at bounding box center [76, 250] width 38 height 22
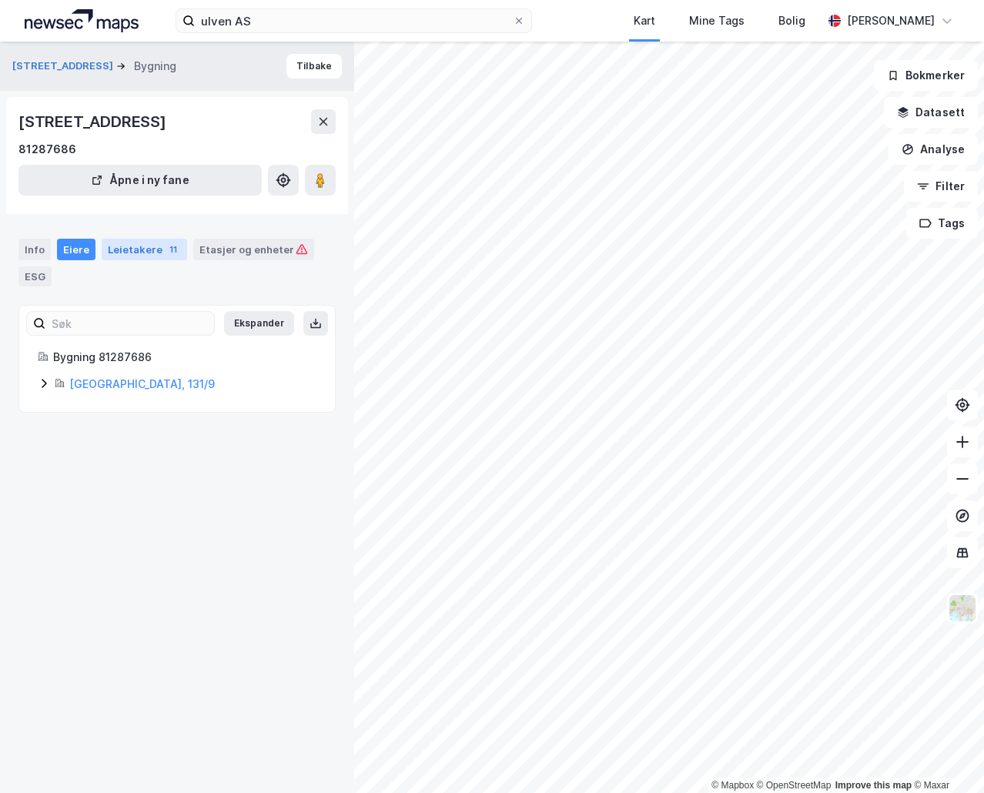
click at [133, 249] on div "Leietakere 11" at bounding box center [144, 250] width 85 height 22
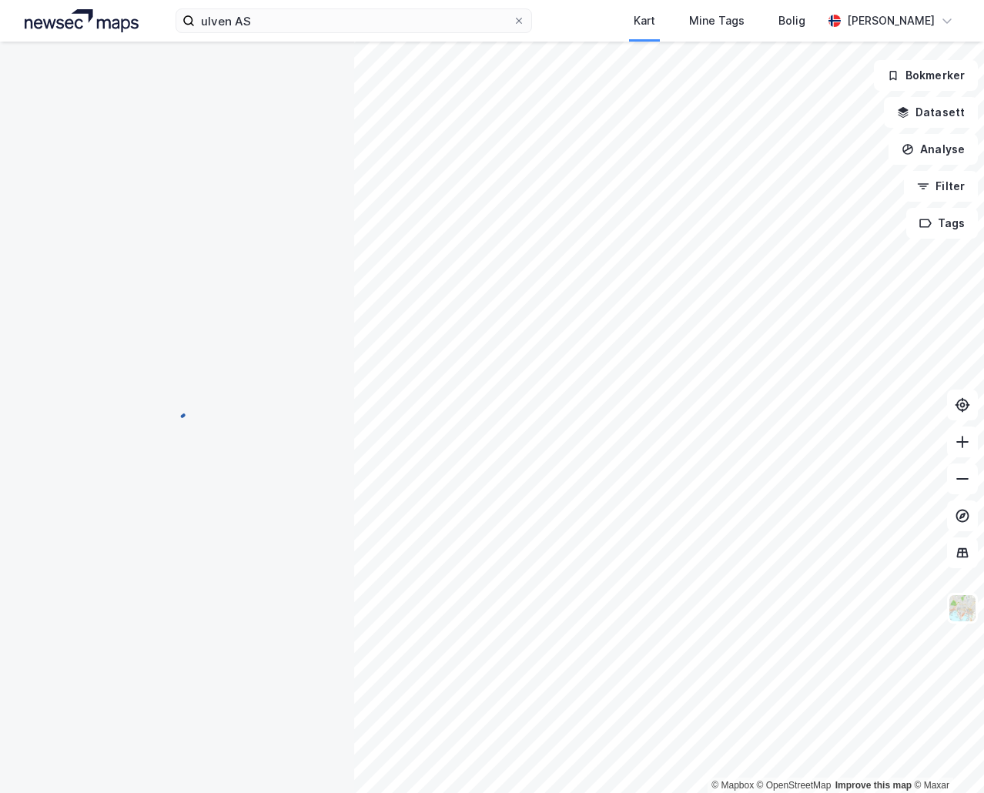
scroll to position [1, 0]
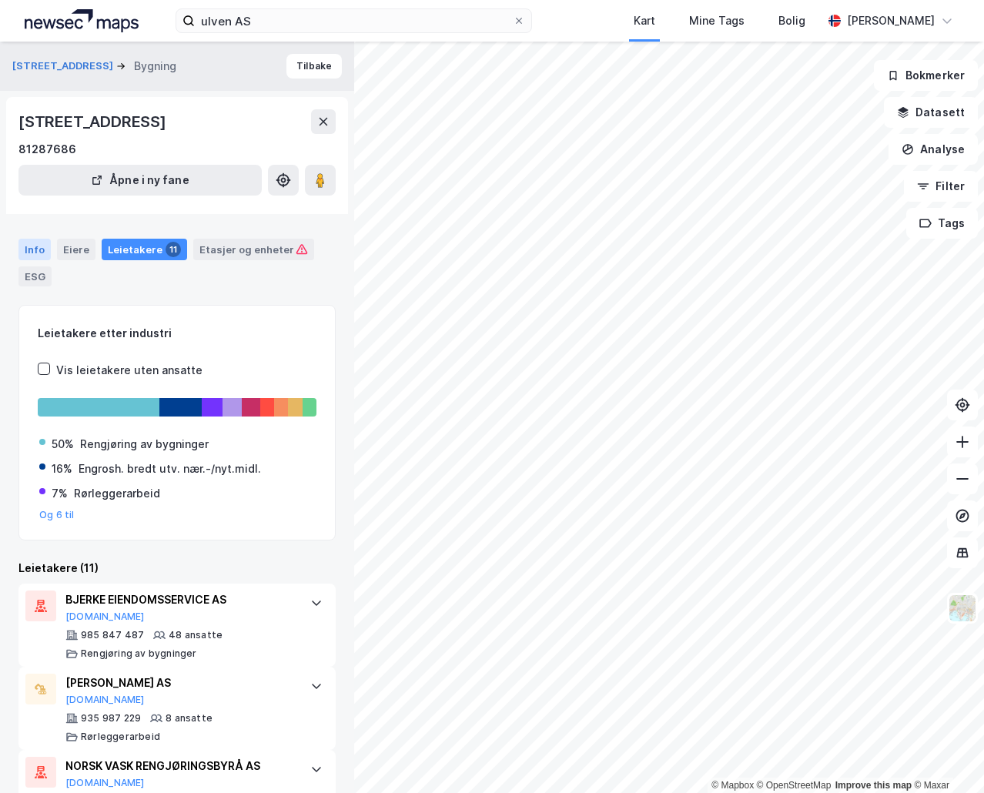
click at [35, 251] on div "Info" at bounding box center [34, 250] width 32 height 22
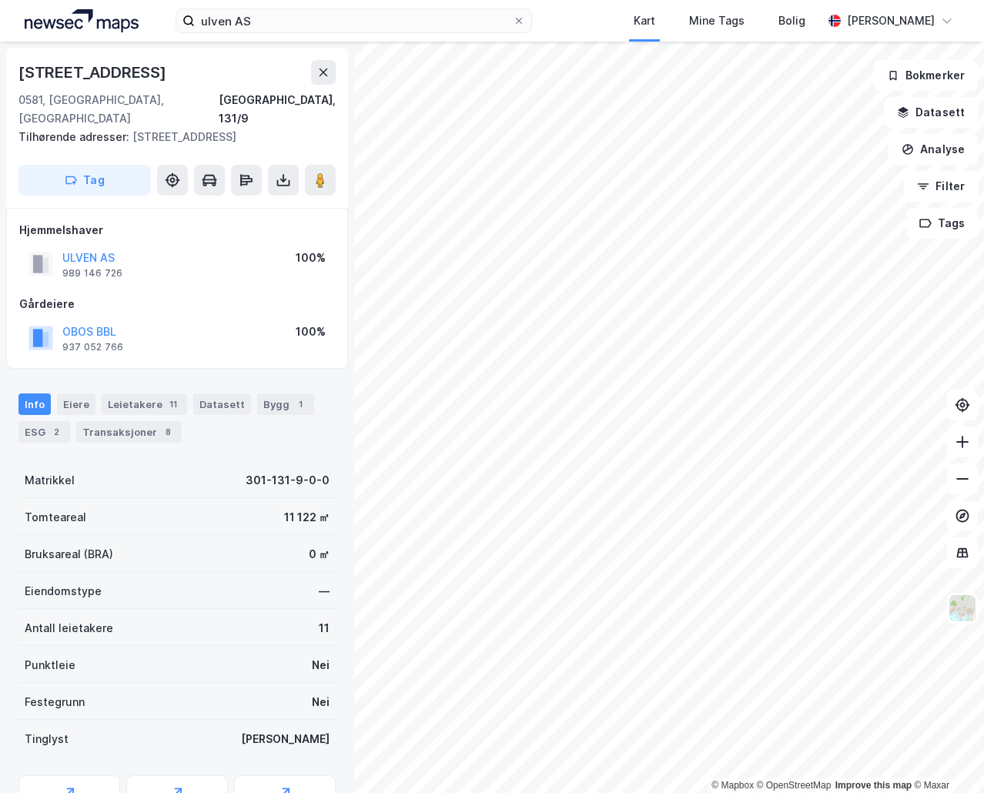
scroll to position [1, 0]
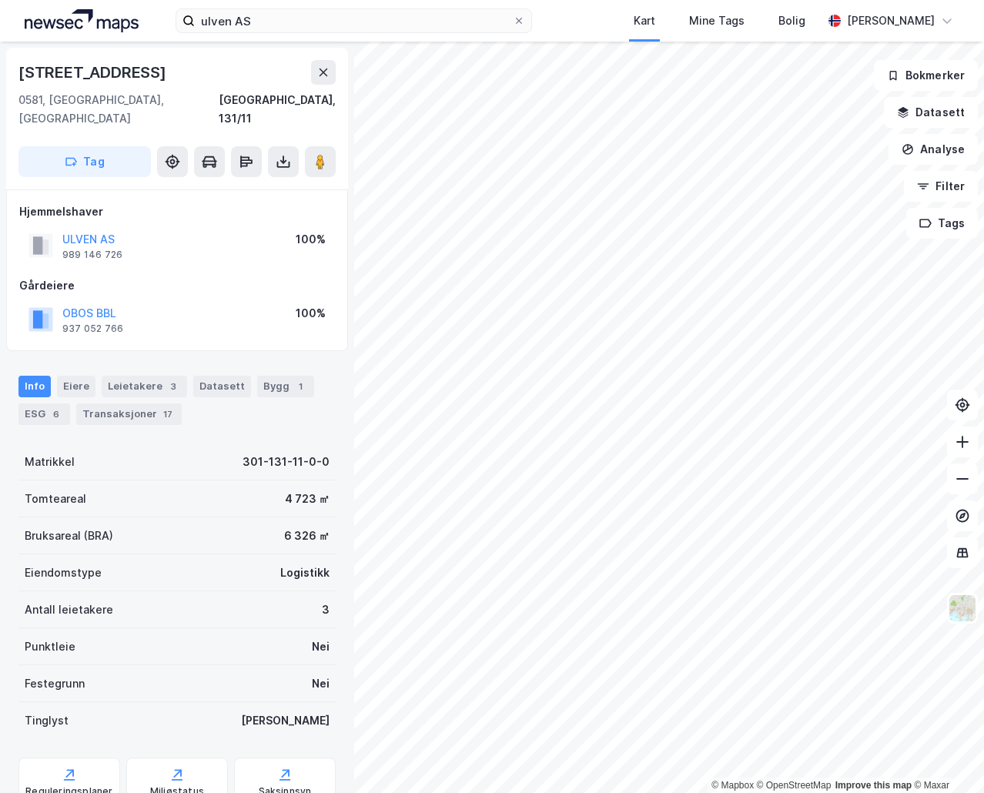
scroll to position [1, 0]
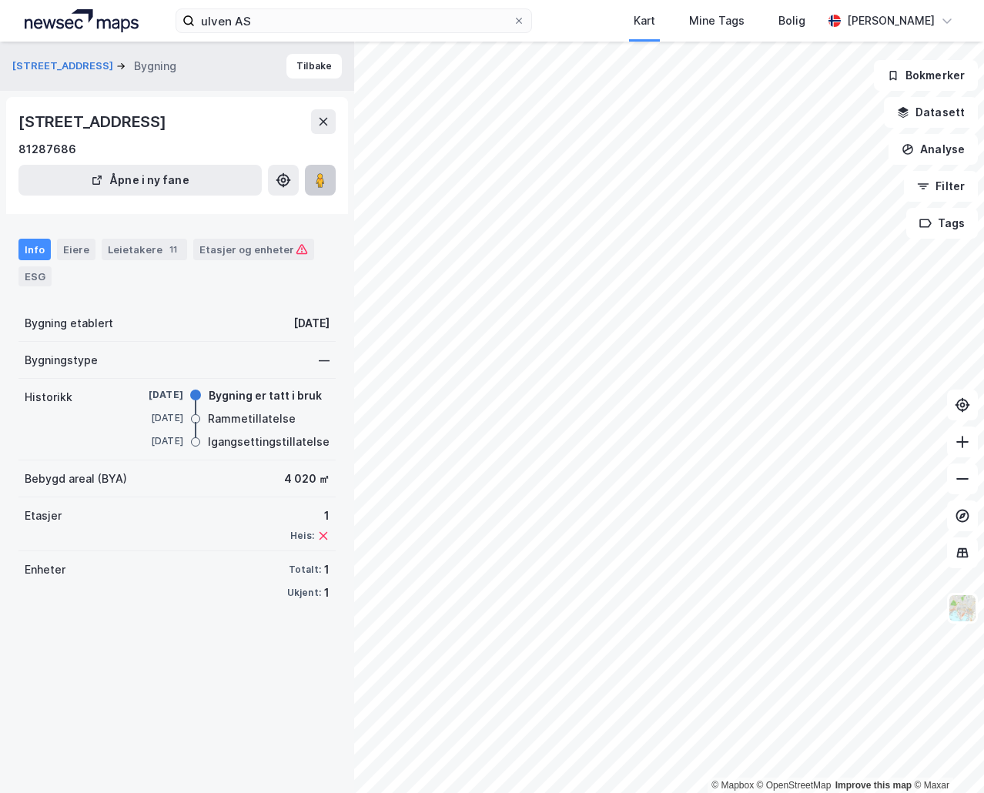
click at [326, 180] on icon at bounding box center [320, 179] width 15 height 15
click at [167, 247] on div "11" at bounding box center [173, 249] width 15 height 15
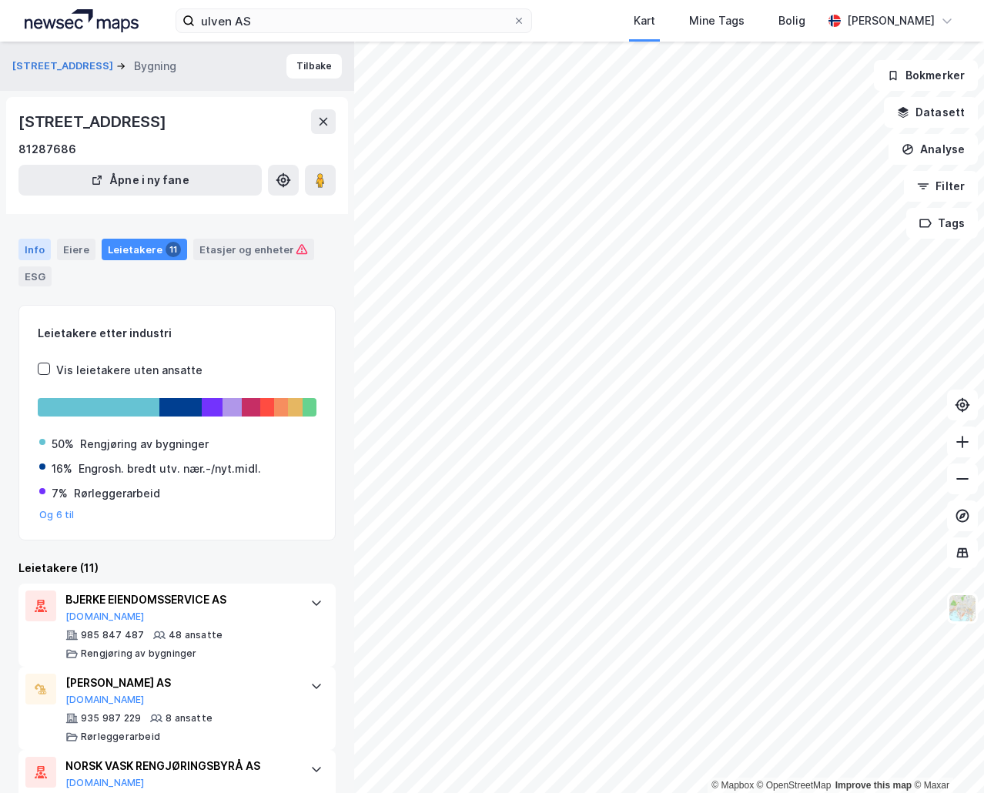
click at [35, 242] on div "Info" at bounding box center [34, 250] width 32 height 22
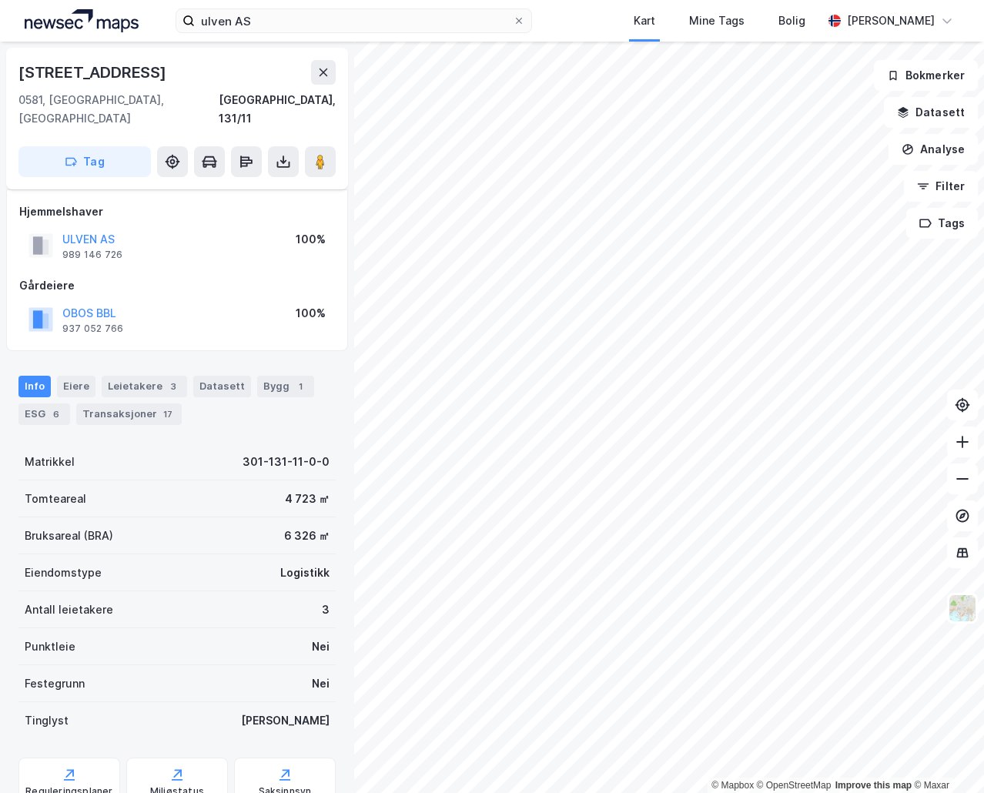
scroll to position [7, 0]
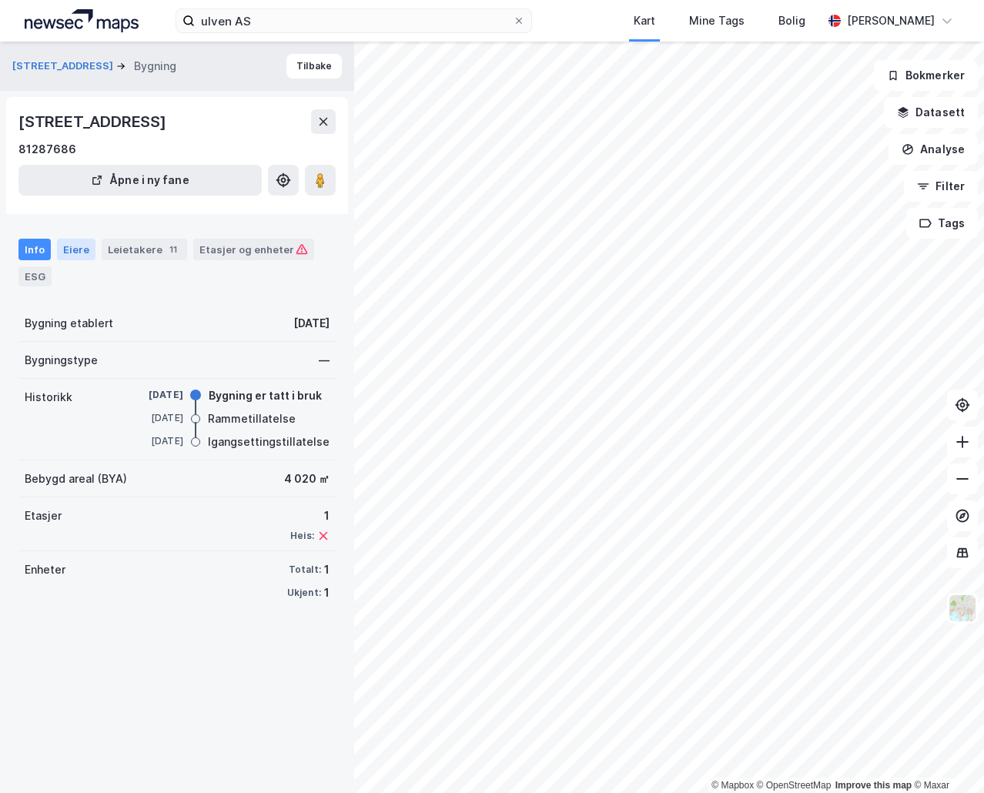
click at [76, 247] on div "Eiere" at bounding box center [76, 250] width 38 height 22
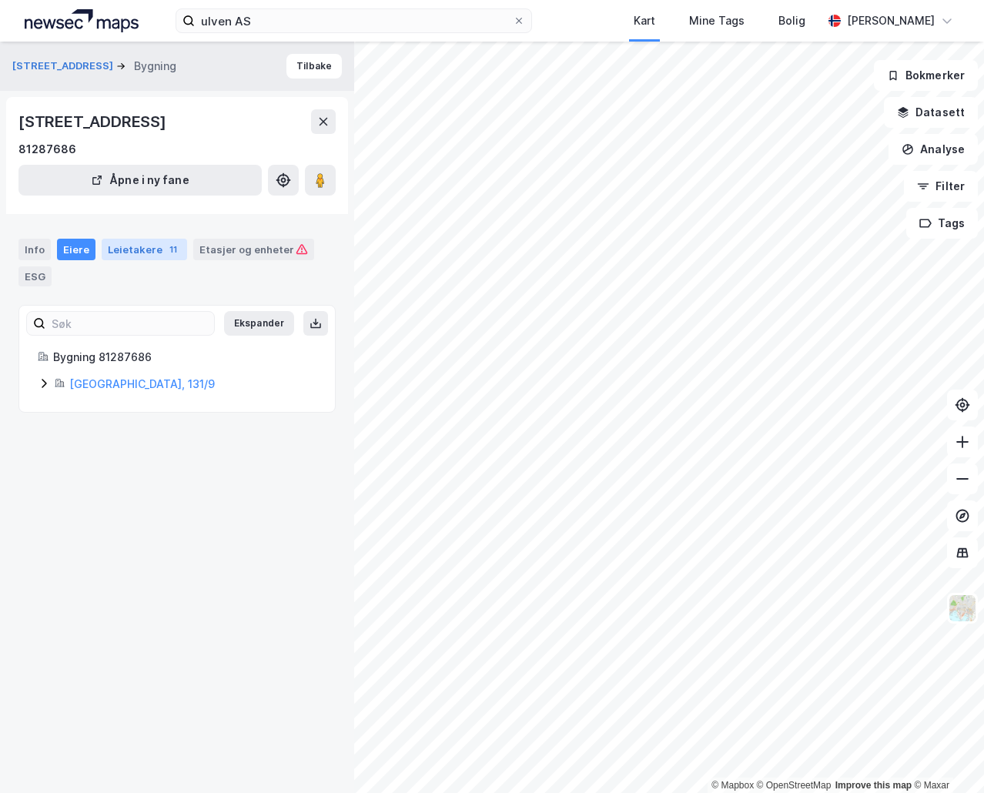
click at [125, 249] on div "Leietakere 11" at bounding box center [144, 250] width 85 height 22
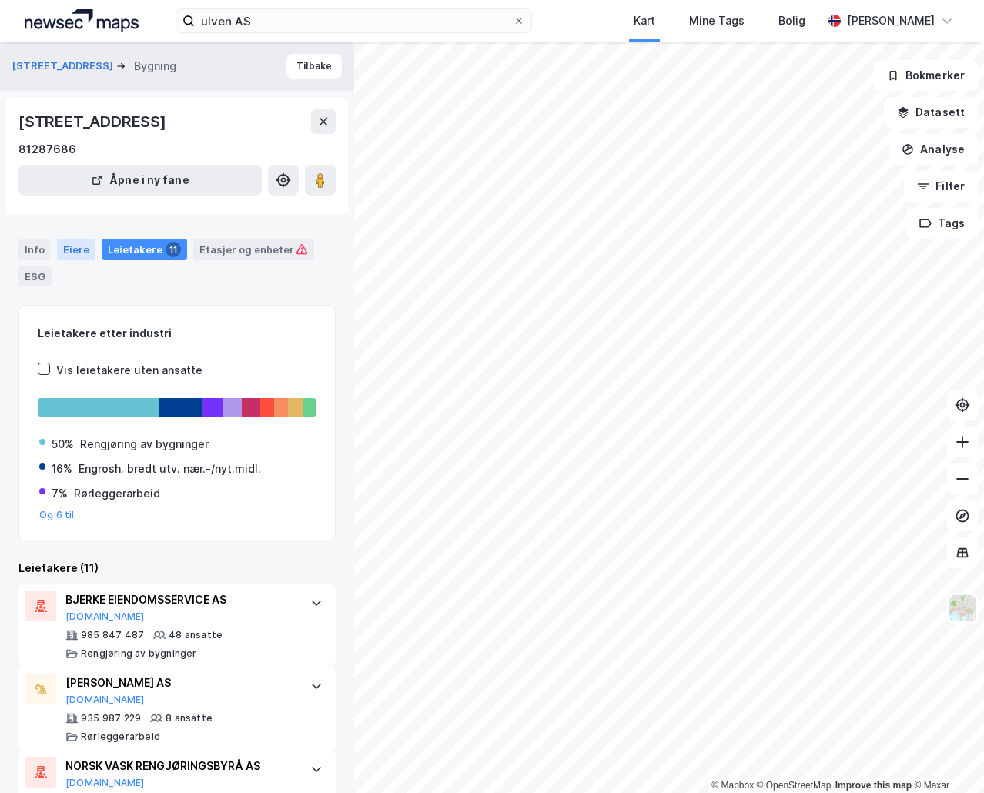
click at [68, 249] on div "Eiere" at bounding box center [76, 250] width 38 height 22
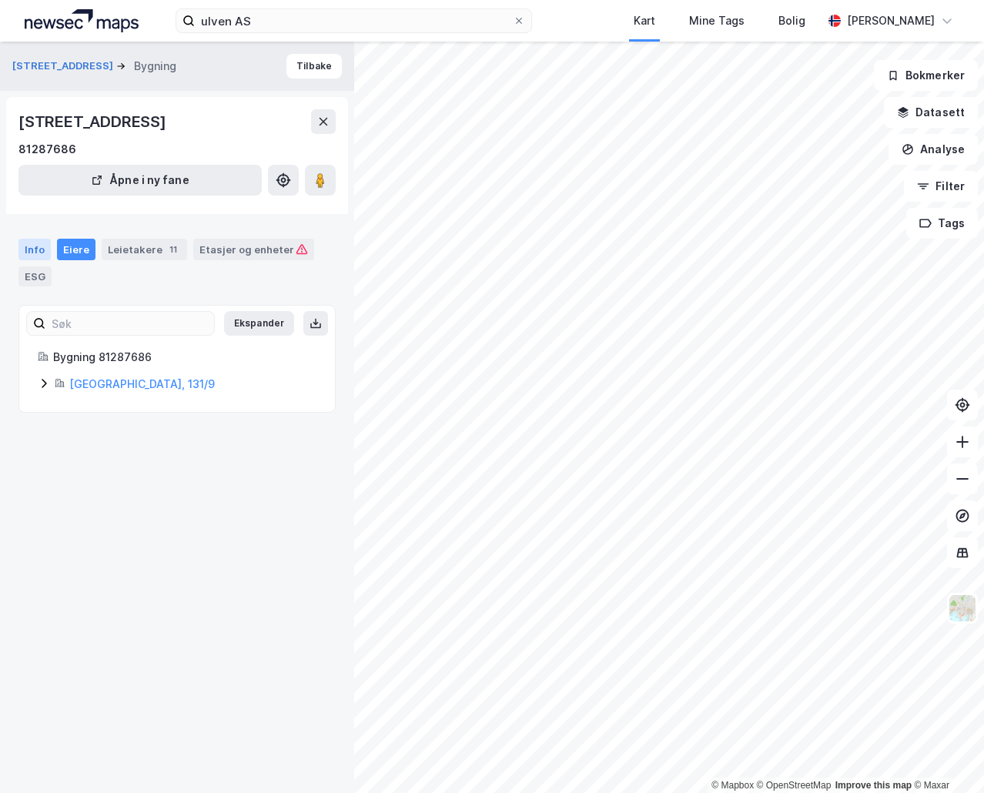
click at [37, 245] on div "Info" at bounding box center [34, 250] width 32 height 22
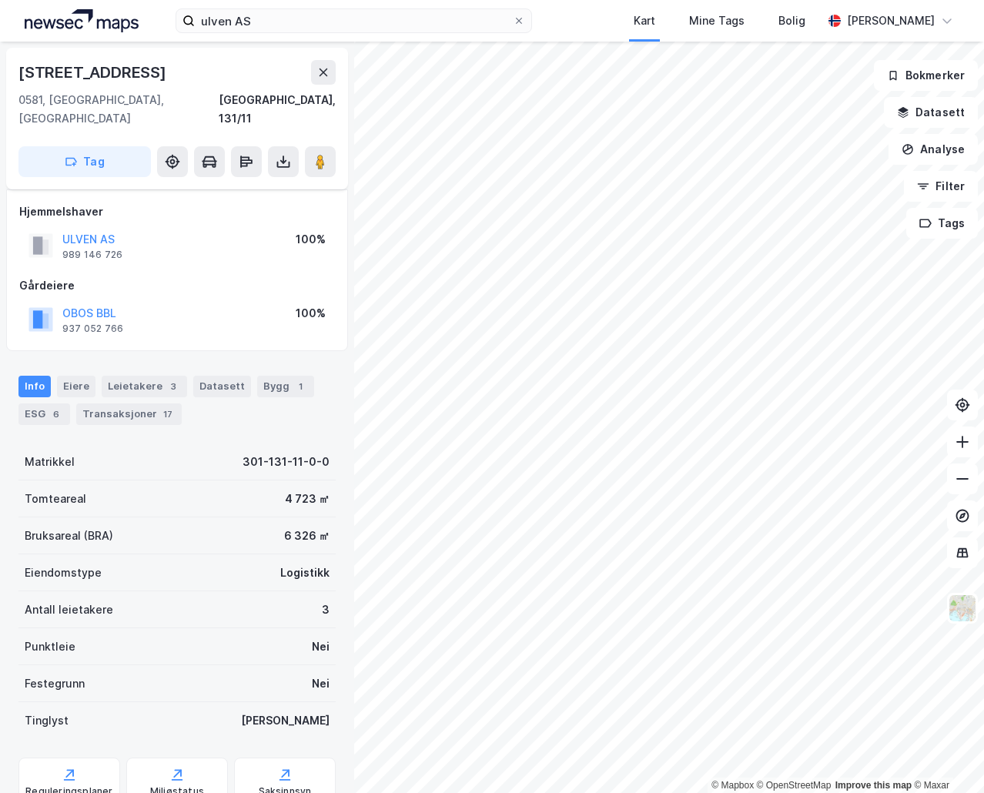
scroll to position [7, 0]
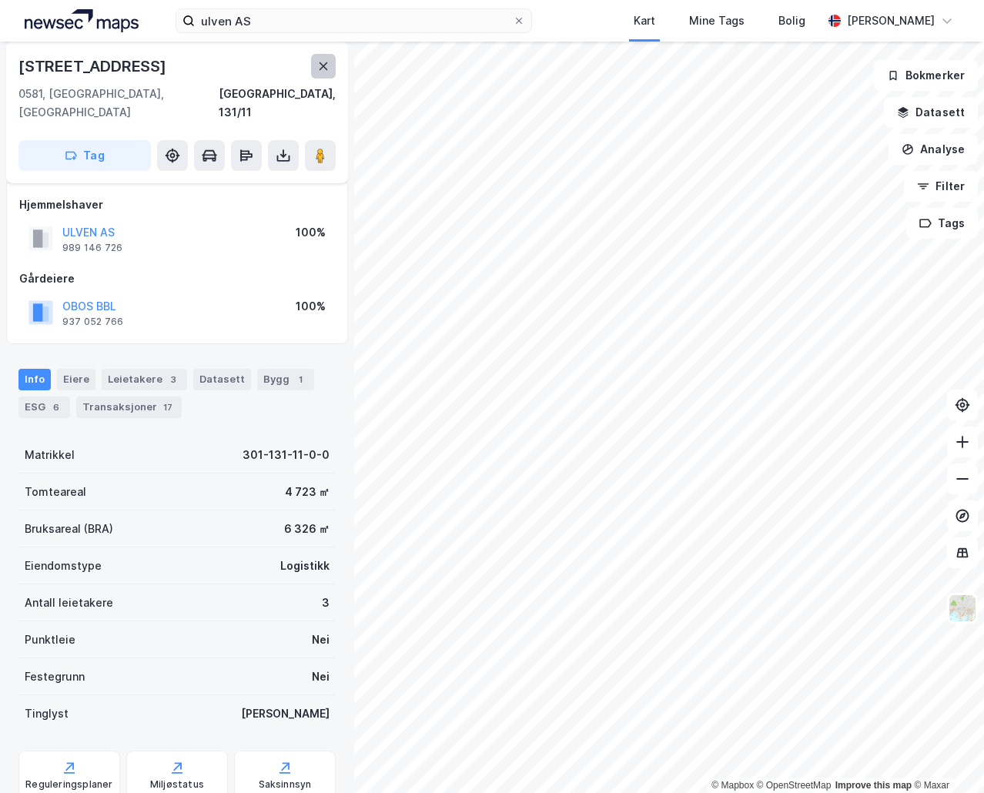
click at [328, 76] on button at bounding box center [323, 66] width 25 height 25
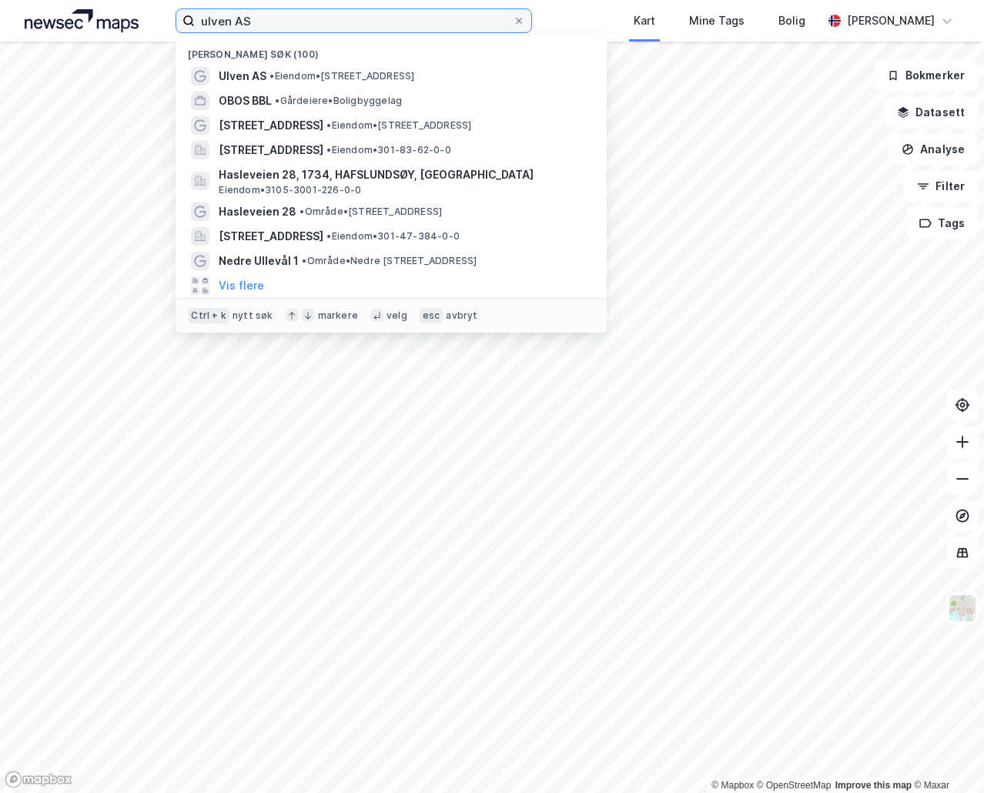
click at [299, 28] on input "ulven AS" at bounding box center [354, 20] width 318 height 23
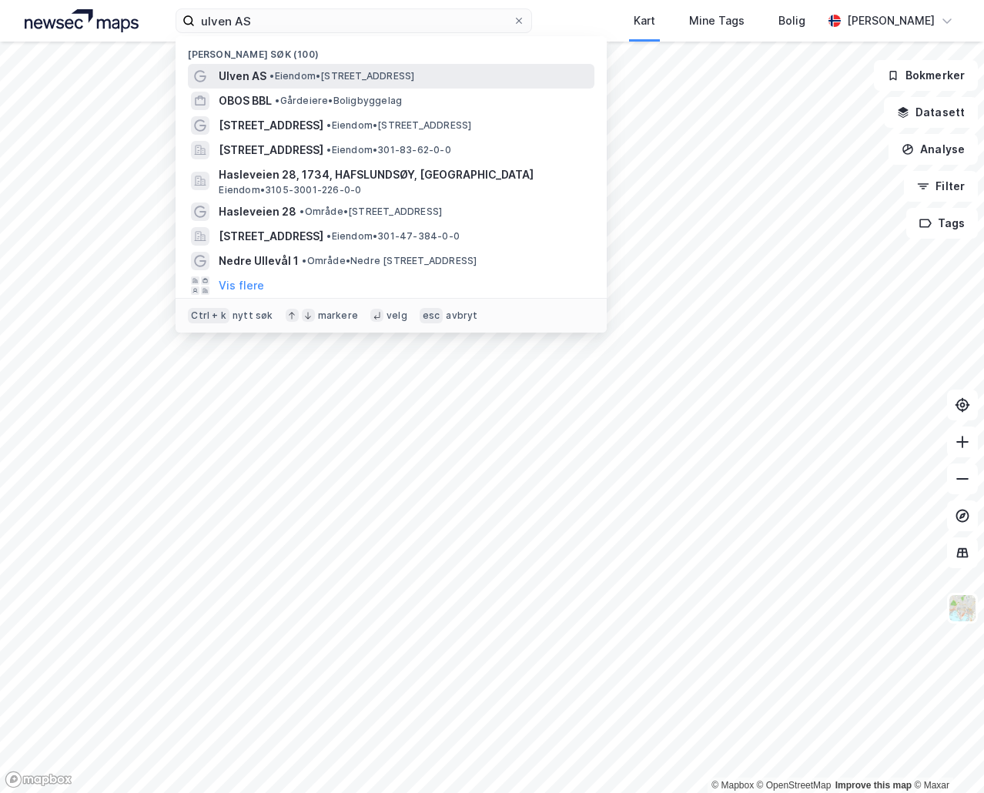
click at [304, 79] on span "• Eiendom • [STREET_ADDRESS]" at bounding box center [341, 76] width 145 height 12
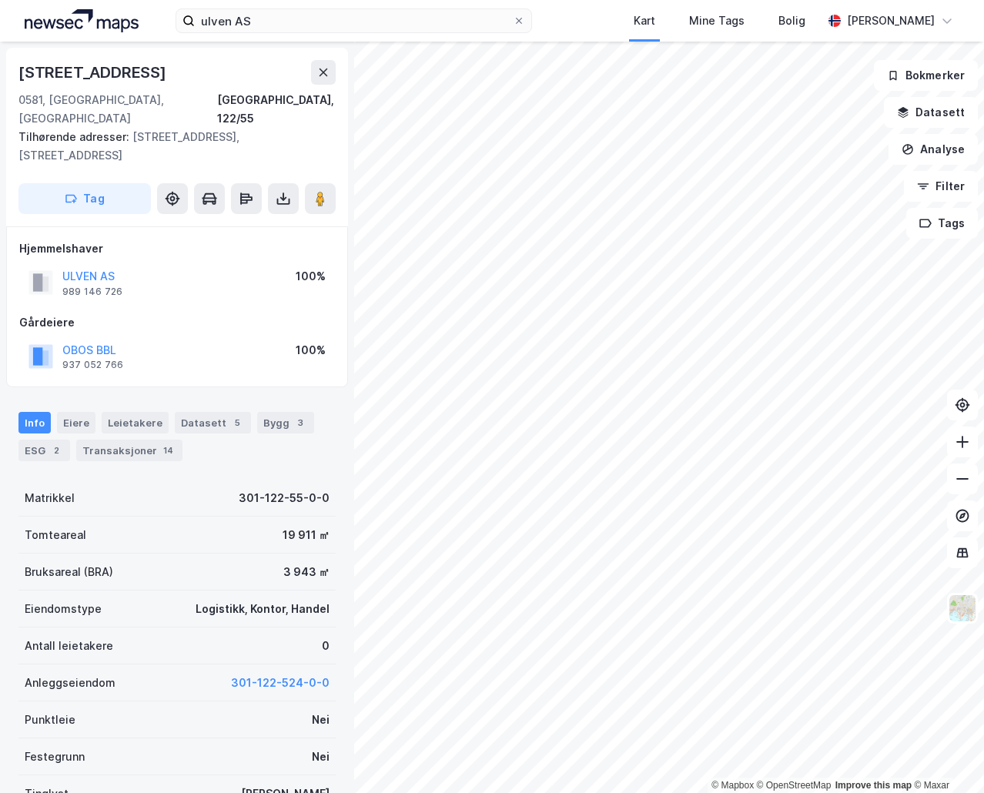
scroll to position [7, 0]
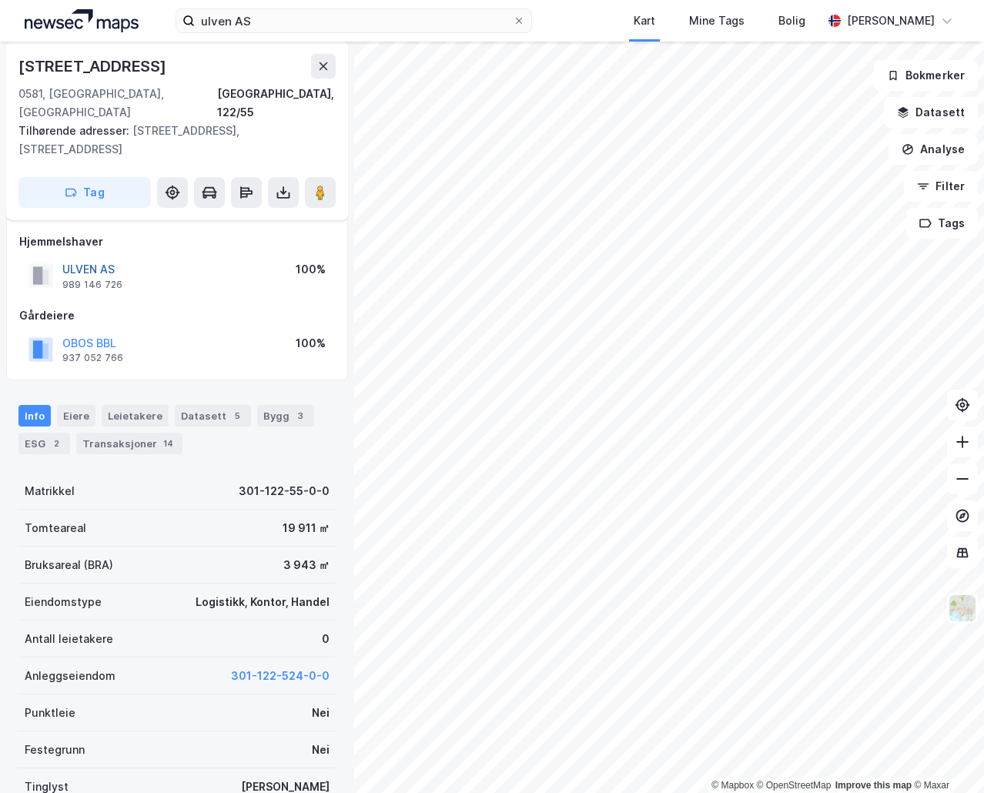
click at [0, 0] on button "ULVEN AS" at bounding box center [0, 0] width 0 height 0
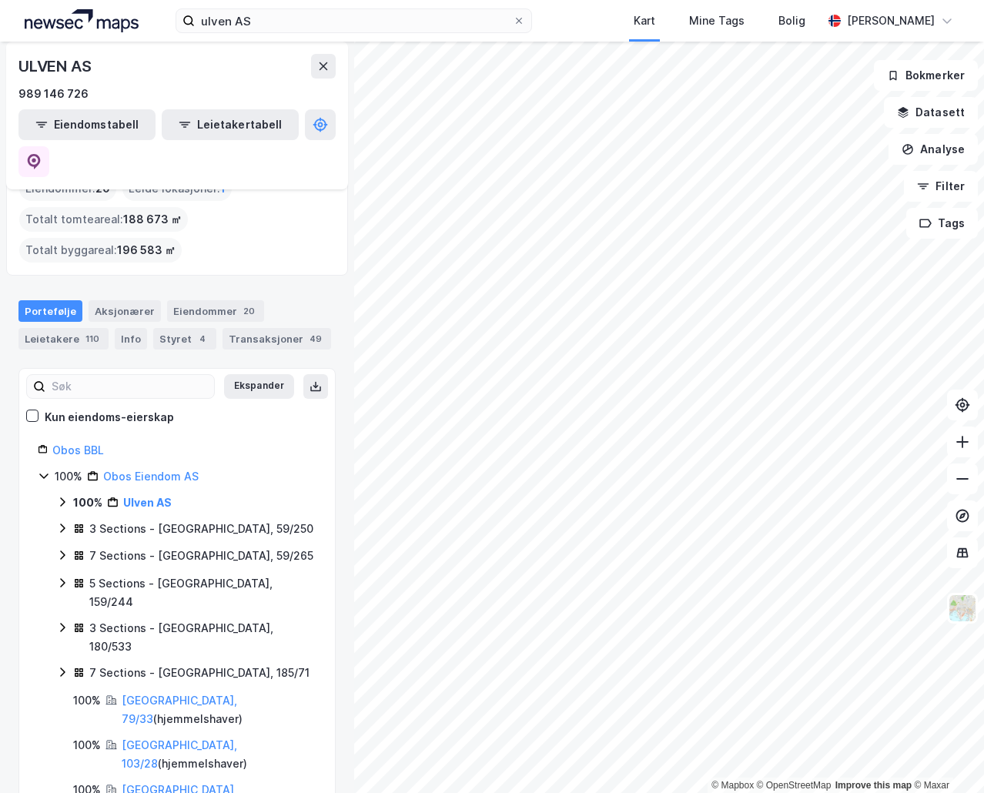
scroll to position [154, 0]
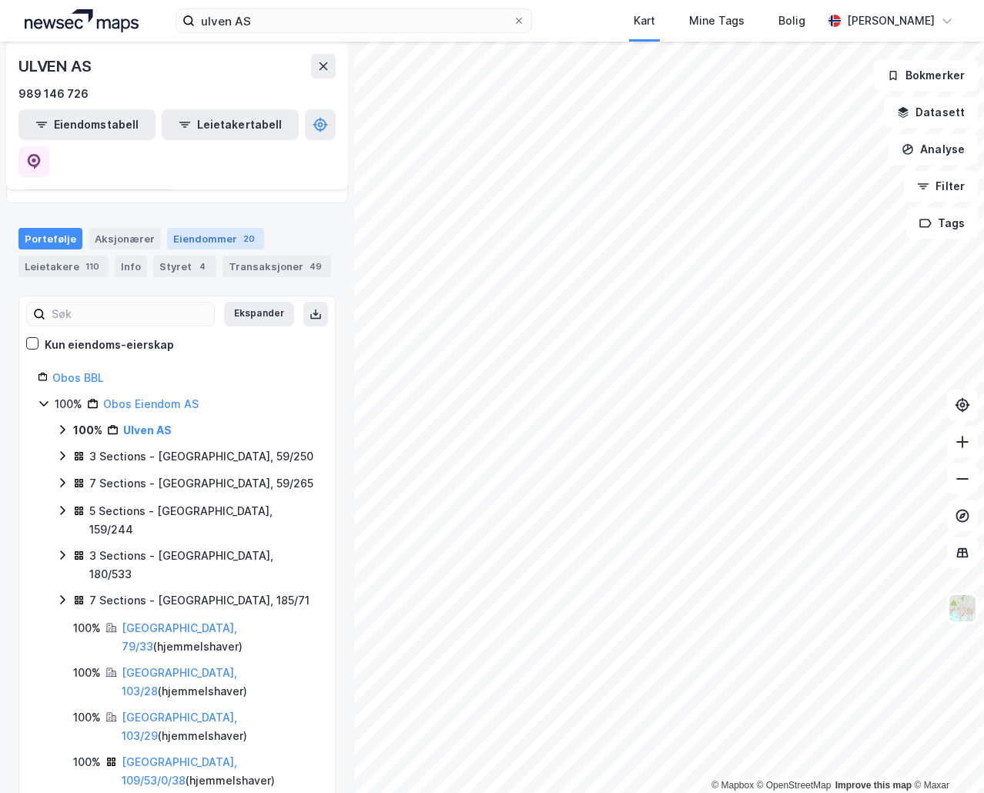
click at [196, 228] on div "Eiendommer 20" at bounding box center [215, 239] width 97 height 22
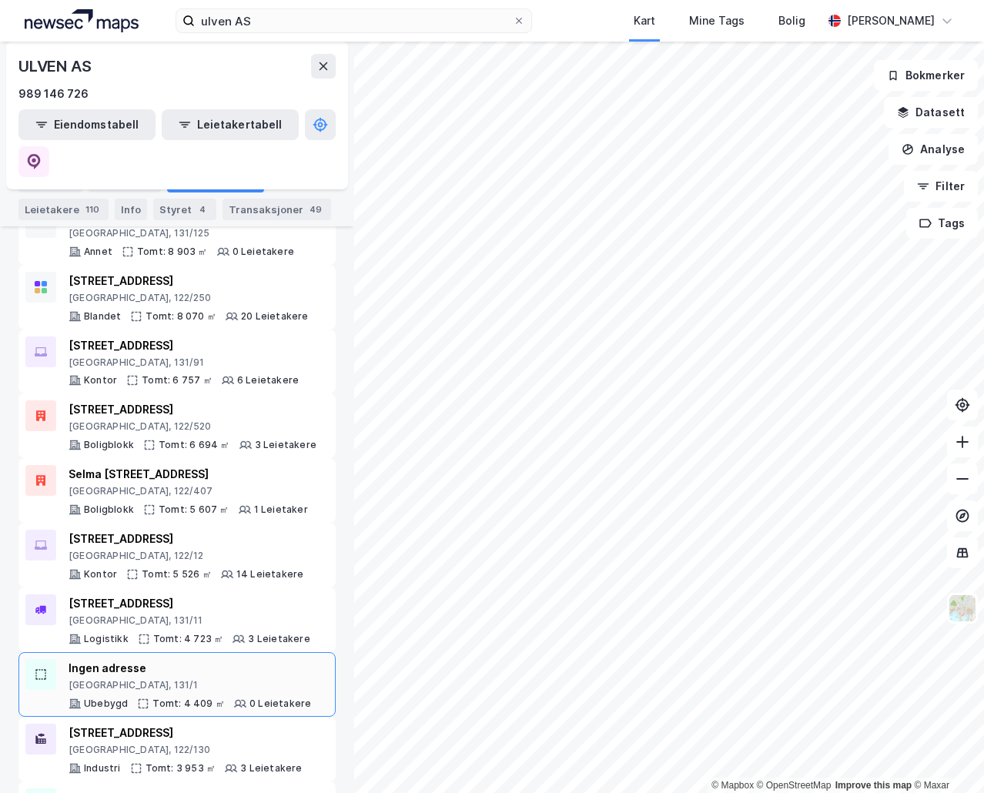
scroll to position [956, 0]
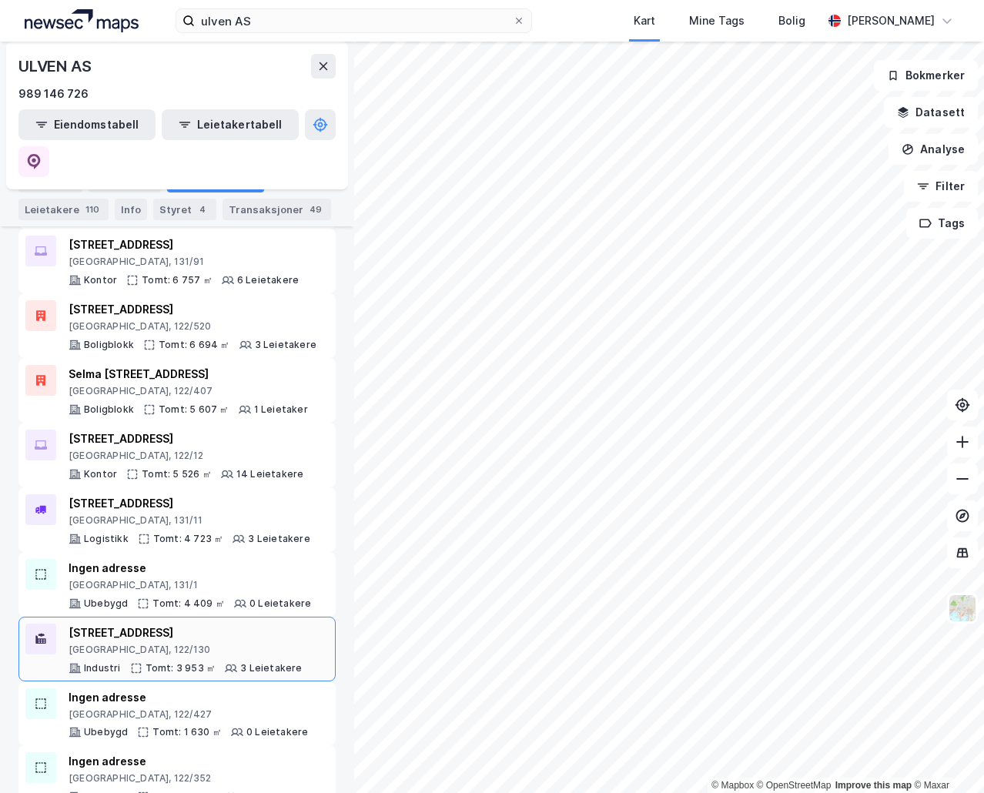
click at [199, 644] on div "[GEOGRAPHIC_DATA], 122/130" at bounding box center [186, 650] width 234 height 12
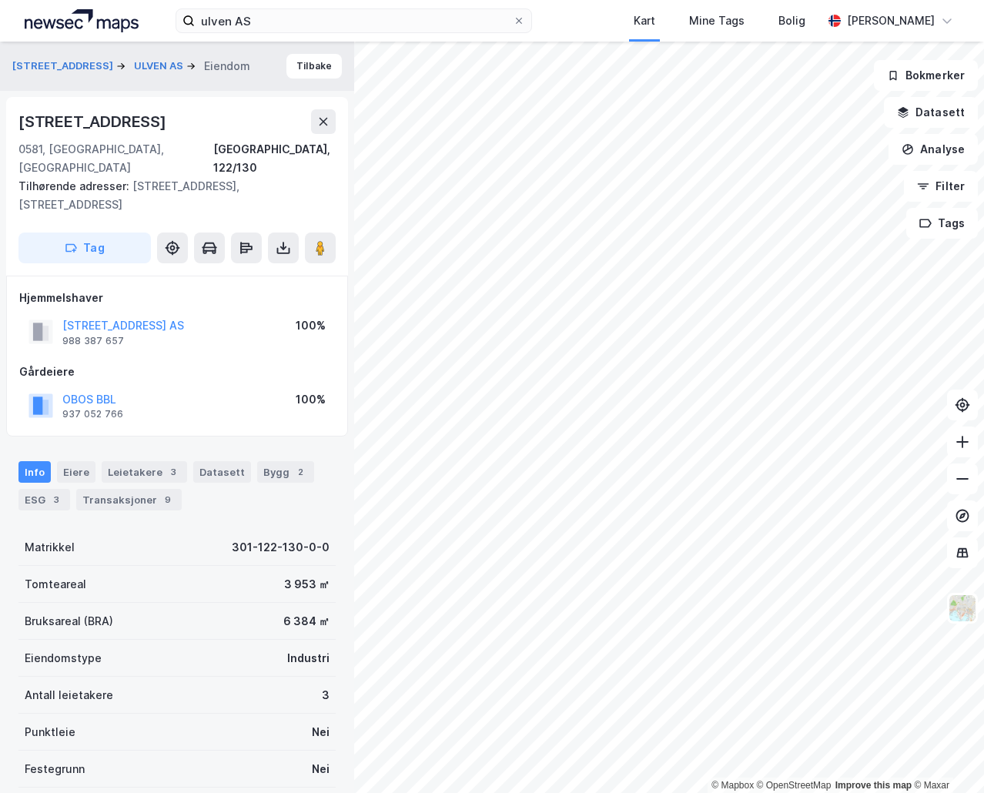
scroll to position [7, 0]
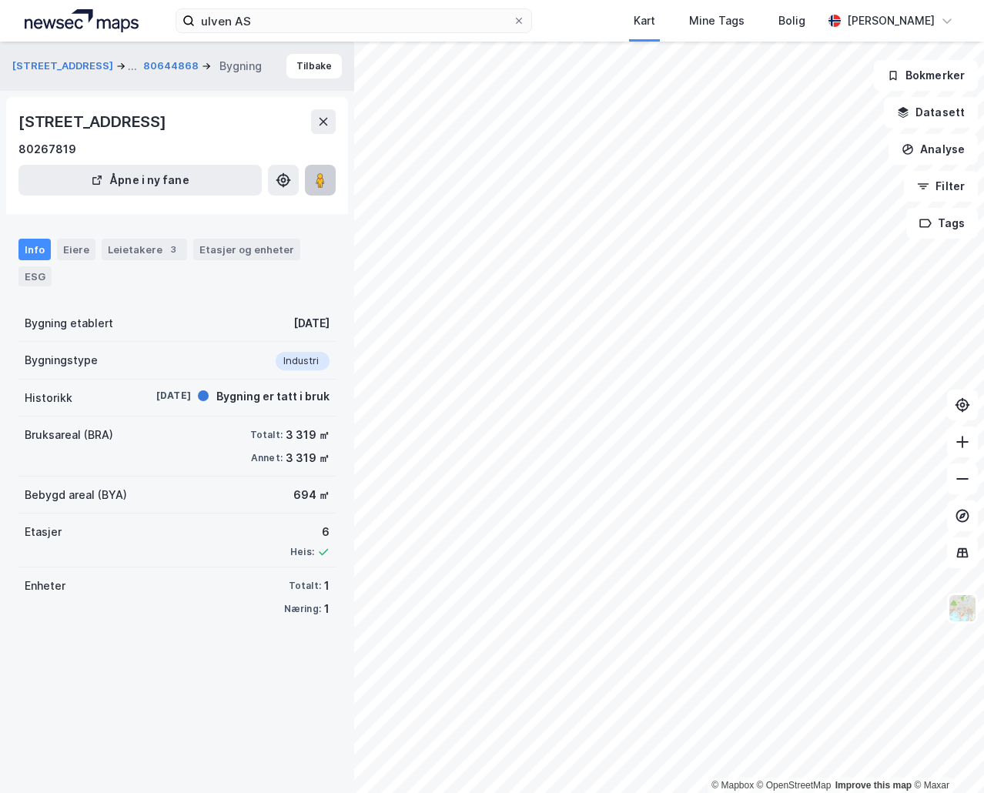
click at [318, 181] on image at bounding box center [320, 179] width 9 height 15
click at [89, 252] on div "Eiere" at bounding box center [76, 250] width 38 height 22
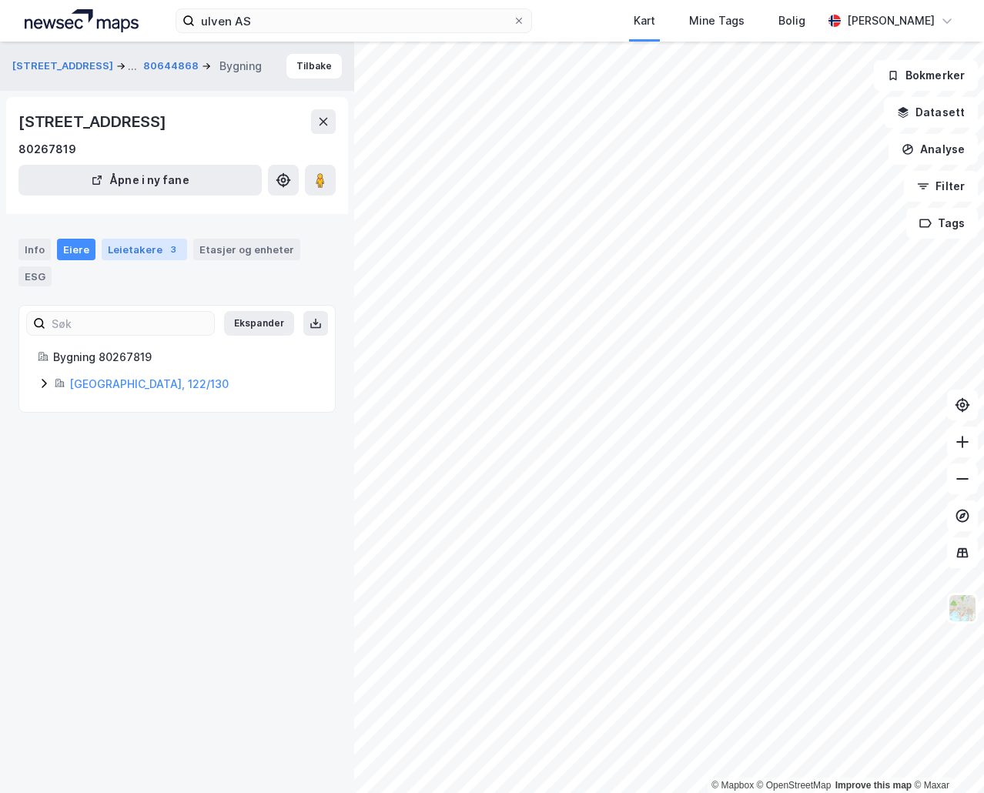
drag, startPoint x: 165, startPoint y: 254, endPoint x: 173, endPoint y: 242, distance: 14.3
drag, startPoint x: 43, startPoint y: 104, endPoint x: 57, endPoint y: 99, distance: 14.6
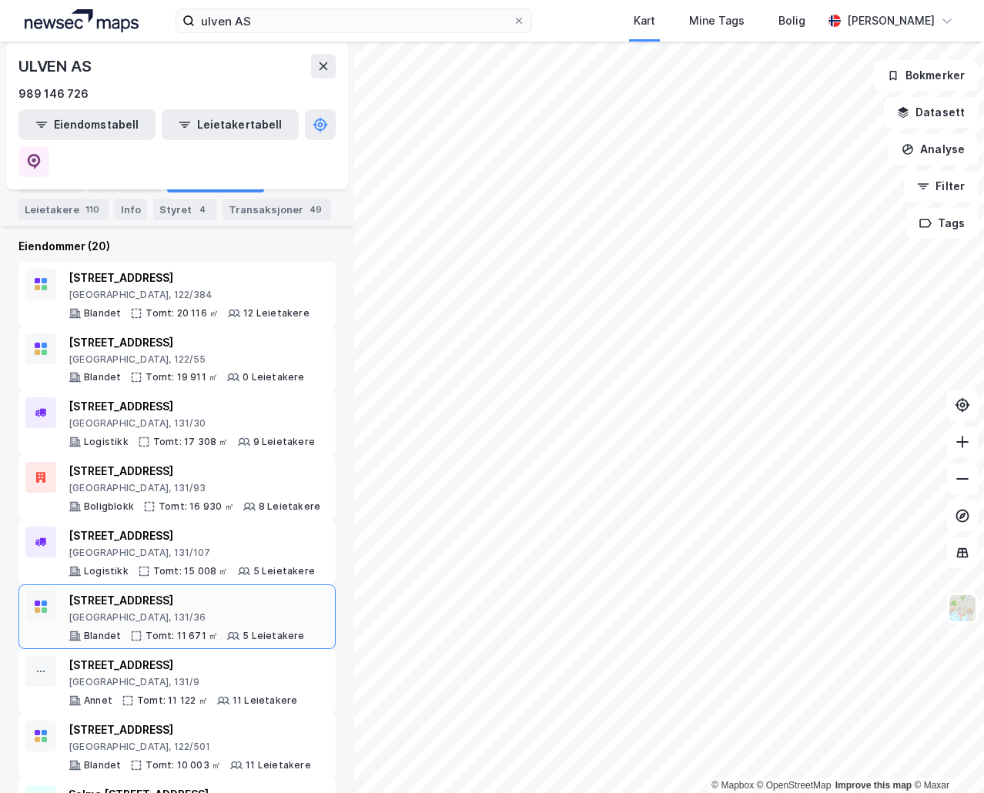
scroll to position [186, 0]
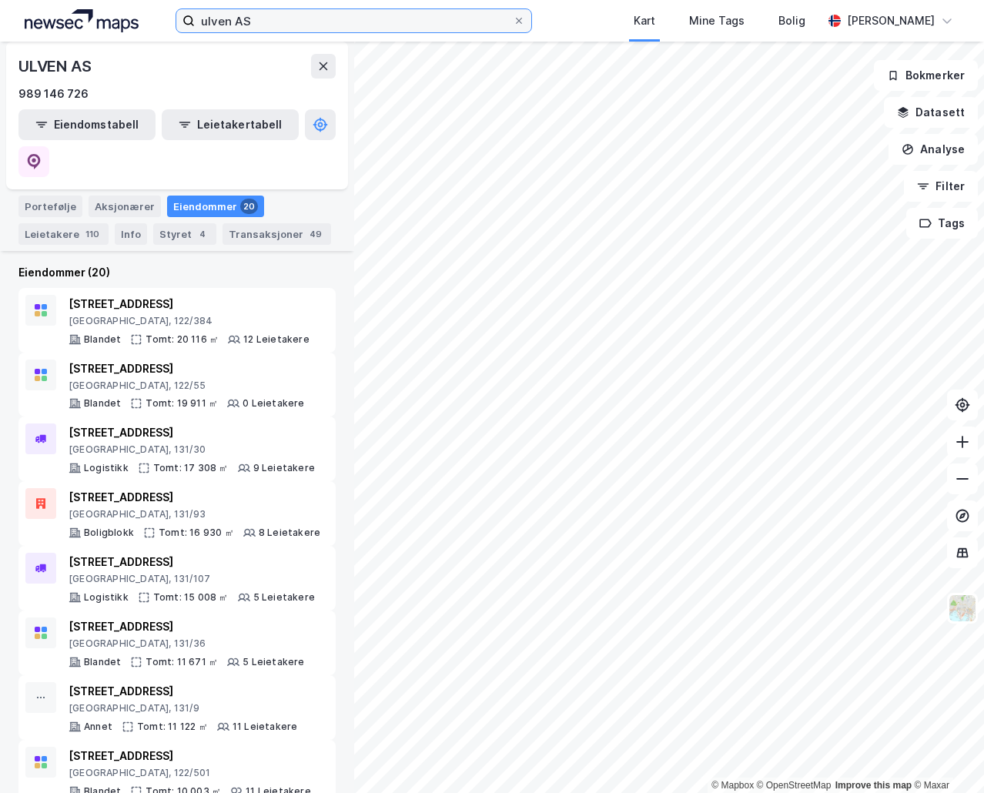
click at [261, 17] on input "ulven AS" at bounding box center [354, 20] width 318 height 23
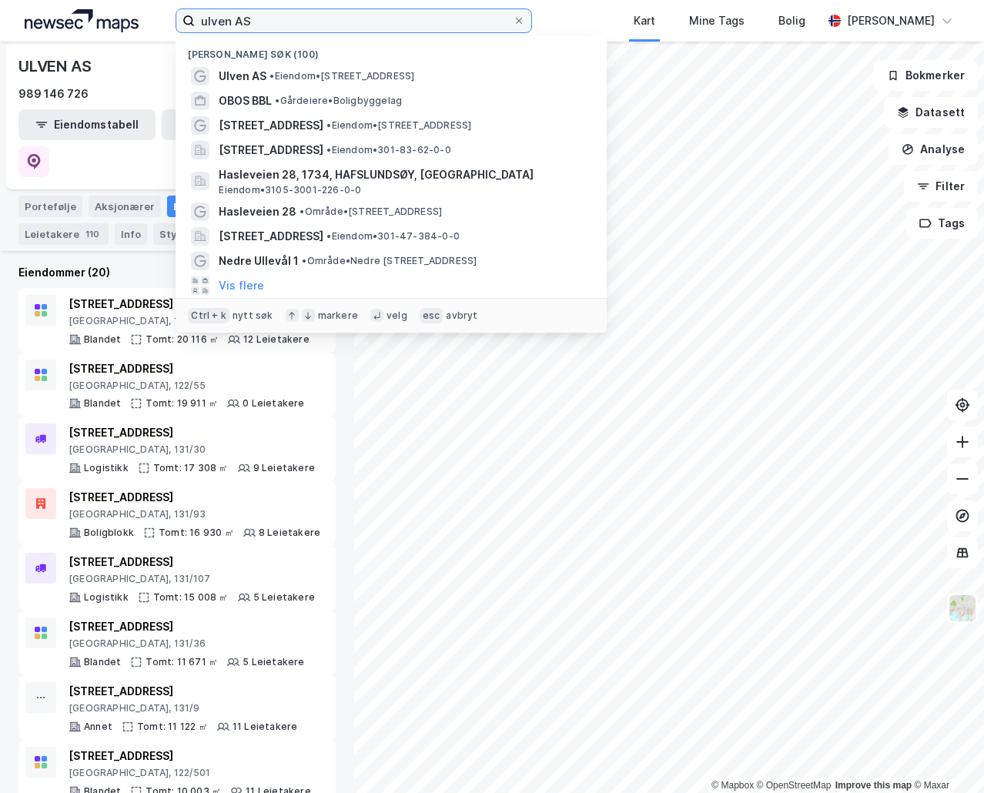
click at [261, 17] on input "ulven AS" at bounding box center [354, 20] width 318 height 23
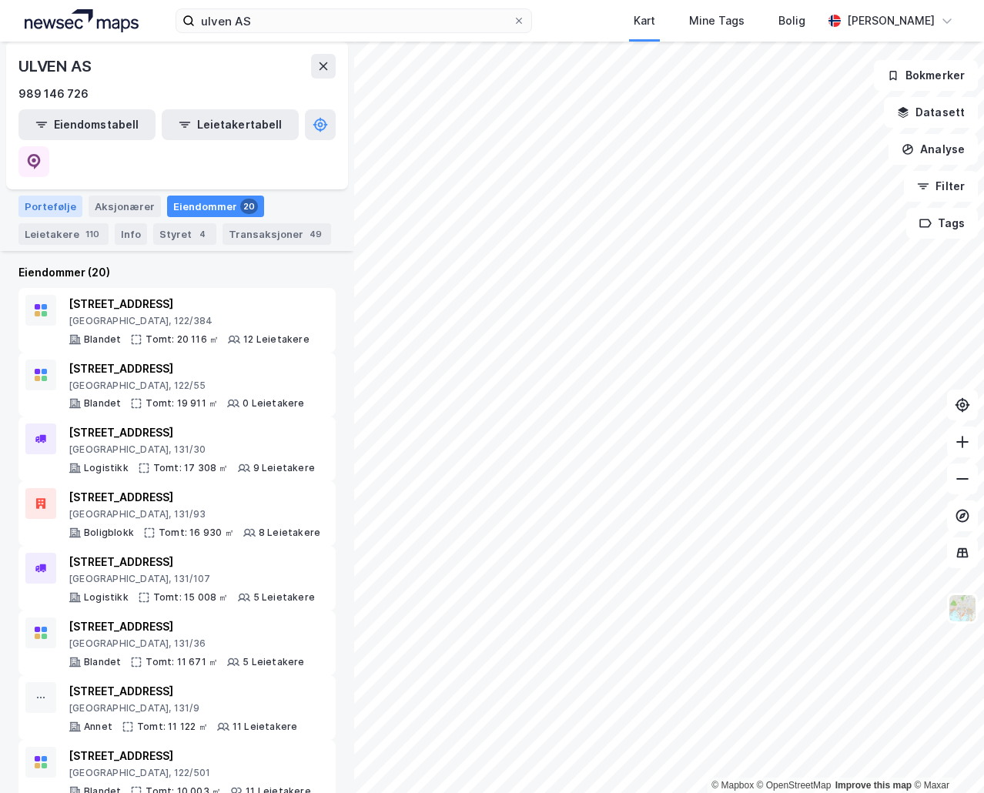
drag, startPoint x: 64, startPoint y: 180, endPoint x: 74, endPoint y: 172, distance: 12.6
click at [64, 196] on div "Portefølje" at bounding box center [50, 207] width 64 height 22
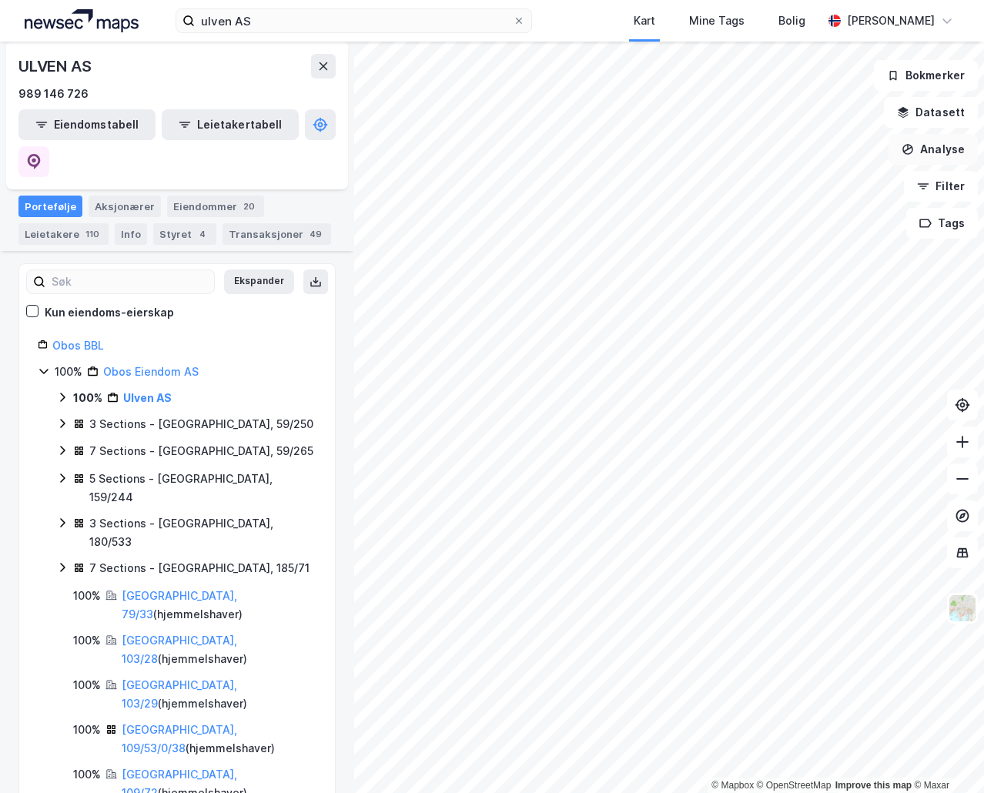
click at [949, 157] on button "Analyse" at bounding box center [932, 149] width 89 height 31
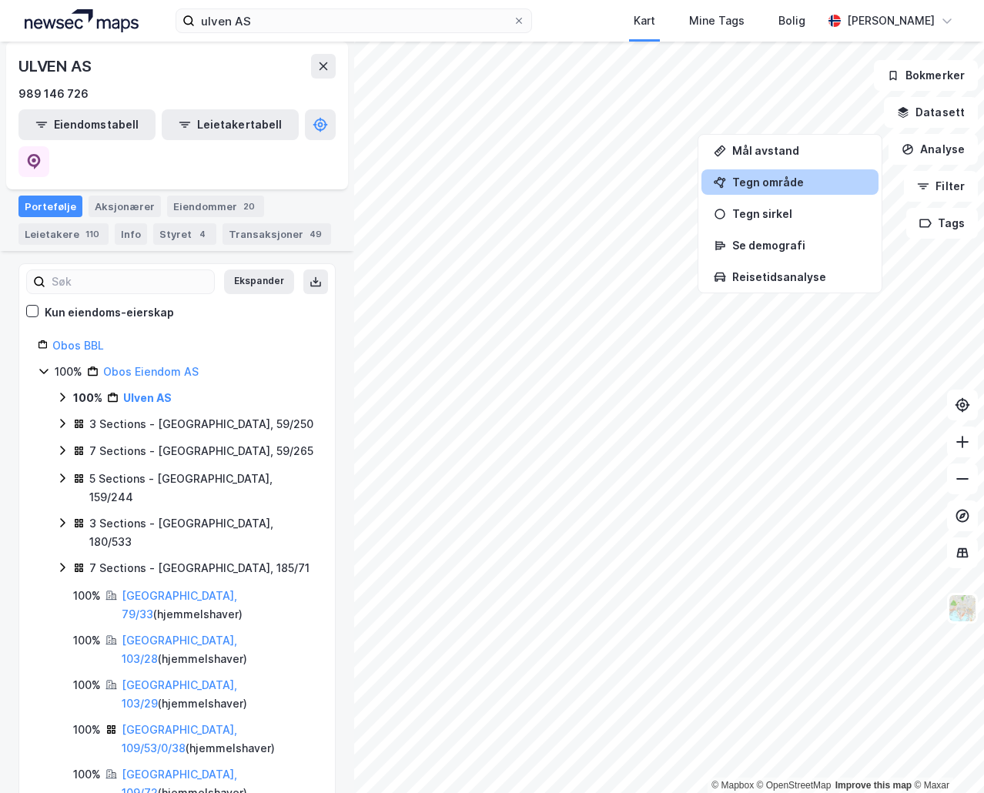
click at [771, 185] on div "Tegn område" at bounding box center [799, 182] width 134 height 13
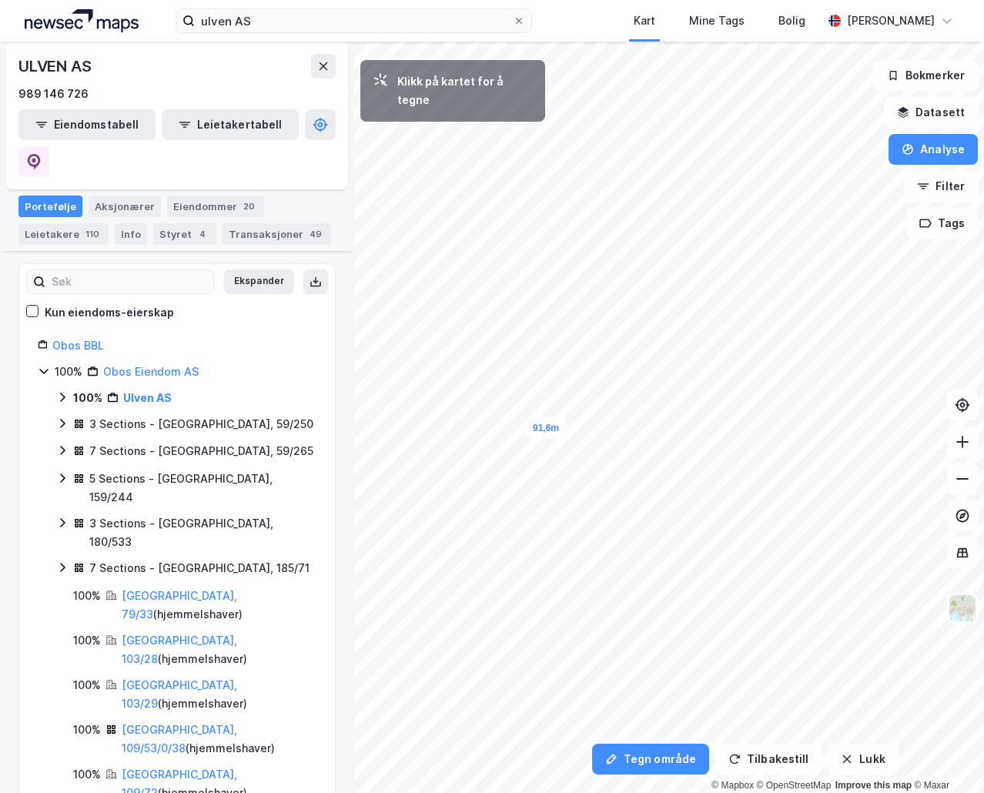
drag, startPoint x: 771, startPoint y: 185, endPoint x: 529, endPoint y: 429, distance: 343.5
click at [529, 429] on div "91,6m" at bounding box center [545, 428] width 45 height 22
click at [454, 442] on div "112,2m" at bounding box center [469, 439] width 52 height 28
click at [482, 42] on div "58 743,84㎡ 1 105,5m 126,4m 112,2m 136,4m 100,3m 119,4m 43,3m 474,2m" at bounding box center [492, 42] width 984 height 0
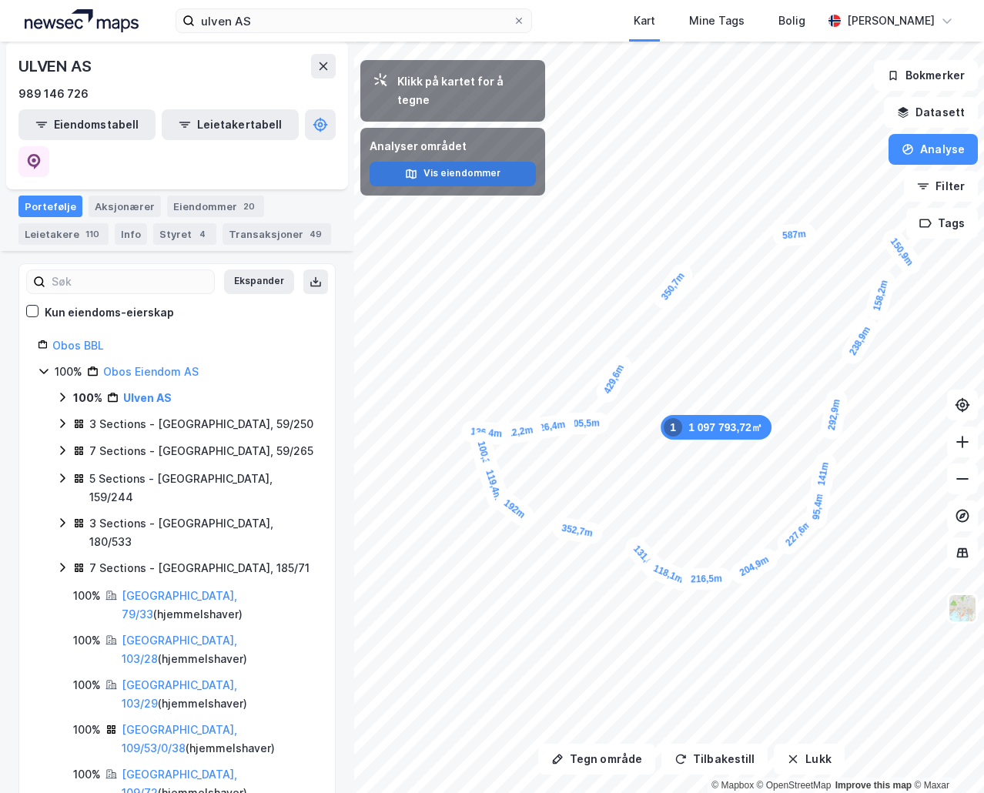
click at [422, 162] on button "Vis eiendommer" at bounding box center [452, 174] width 166 height 25
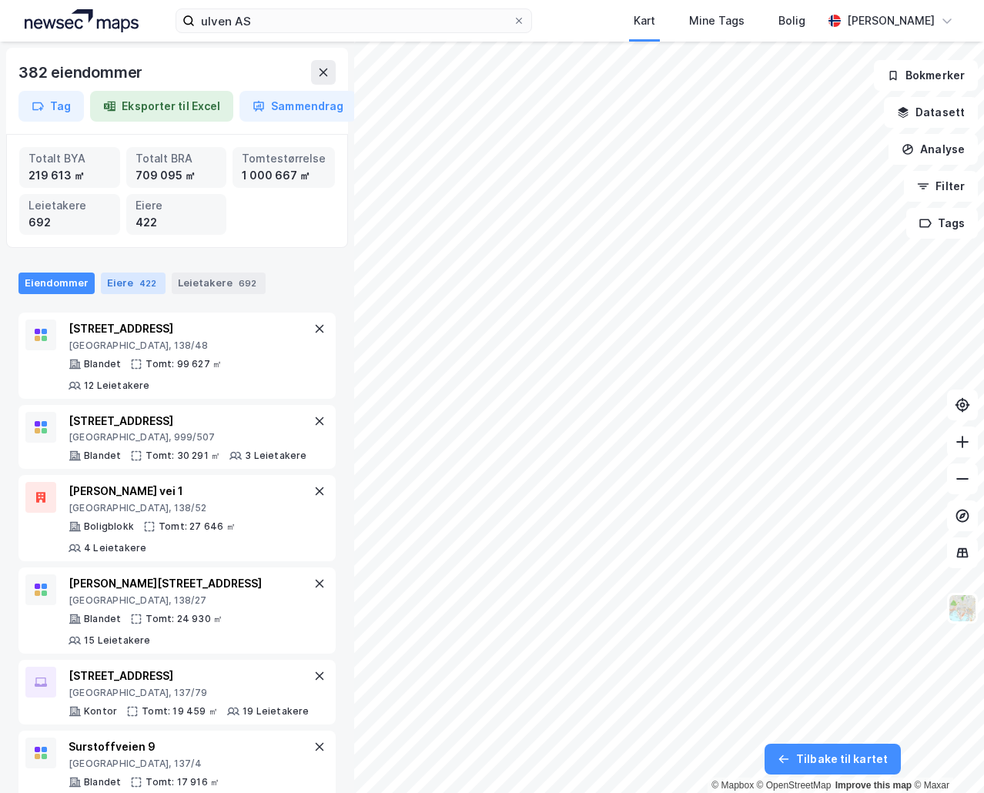
click at [138, 283] on div "422" at bounding box center [147, 283] width 23 height 15
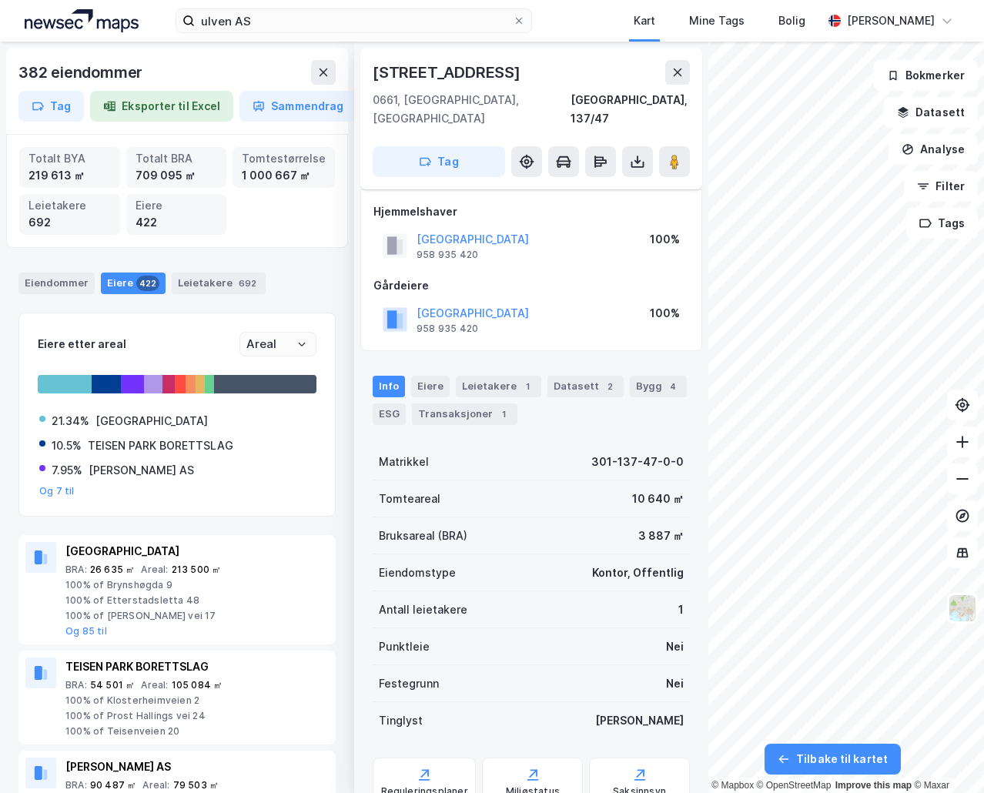
scroll to position [7, 0]
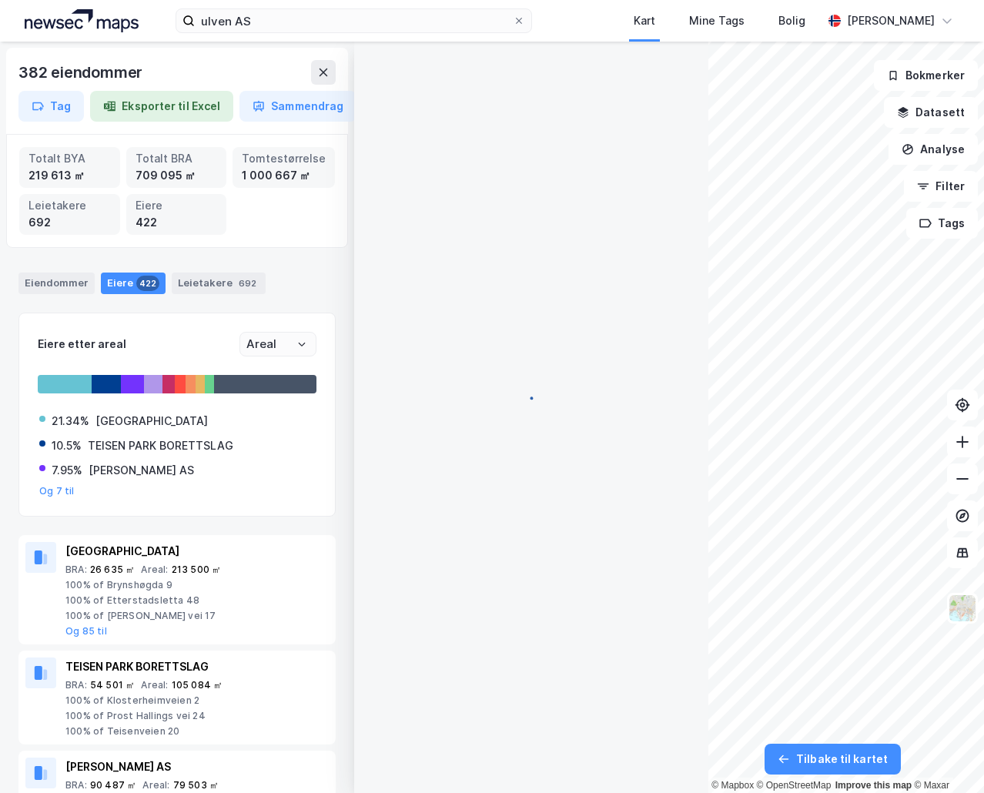
scroll to position [7, 0]
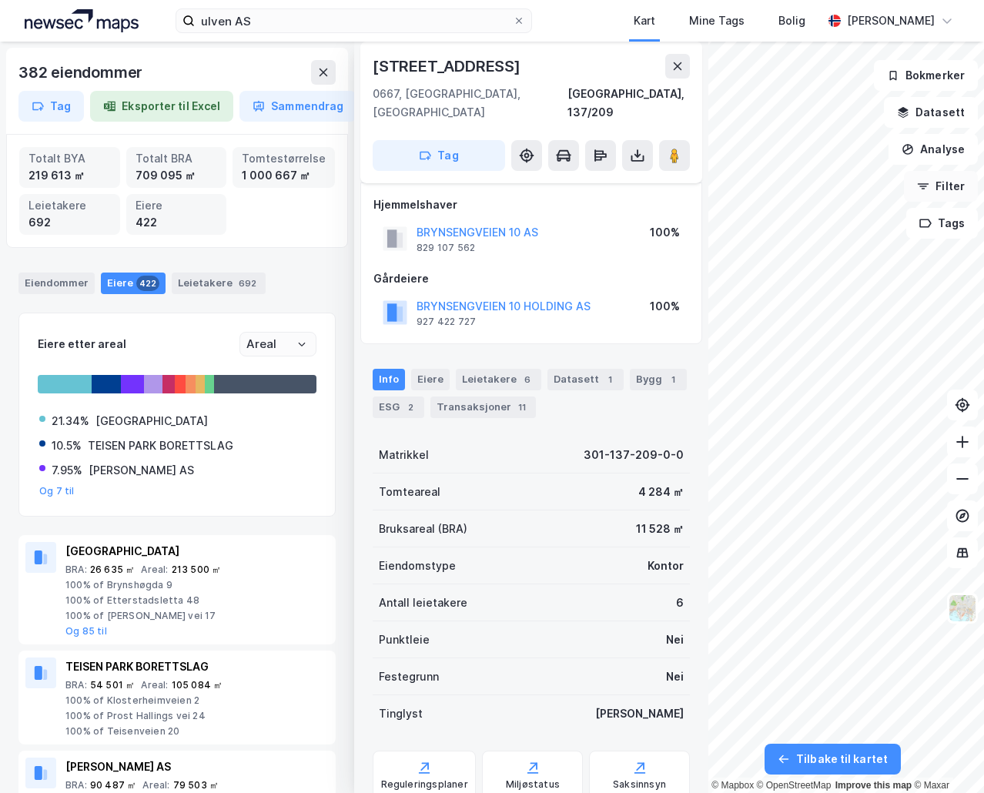
click at [946, 195] on button "Filter" at bounding box center [941, 186] width 74 height 31
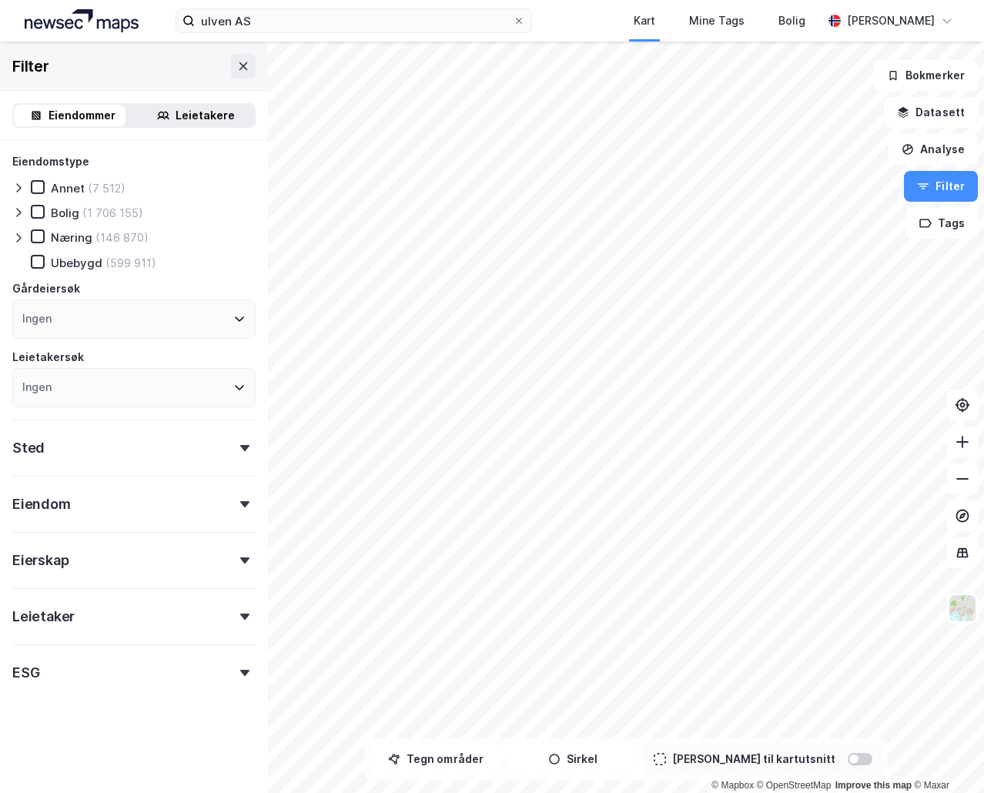
click at [19, 239] on icon at bounding box center [18, 237] width 5 height 9
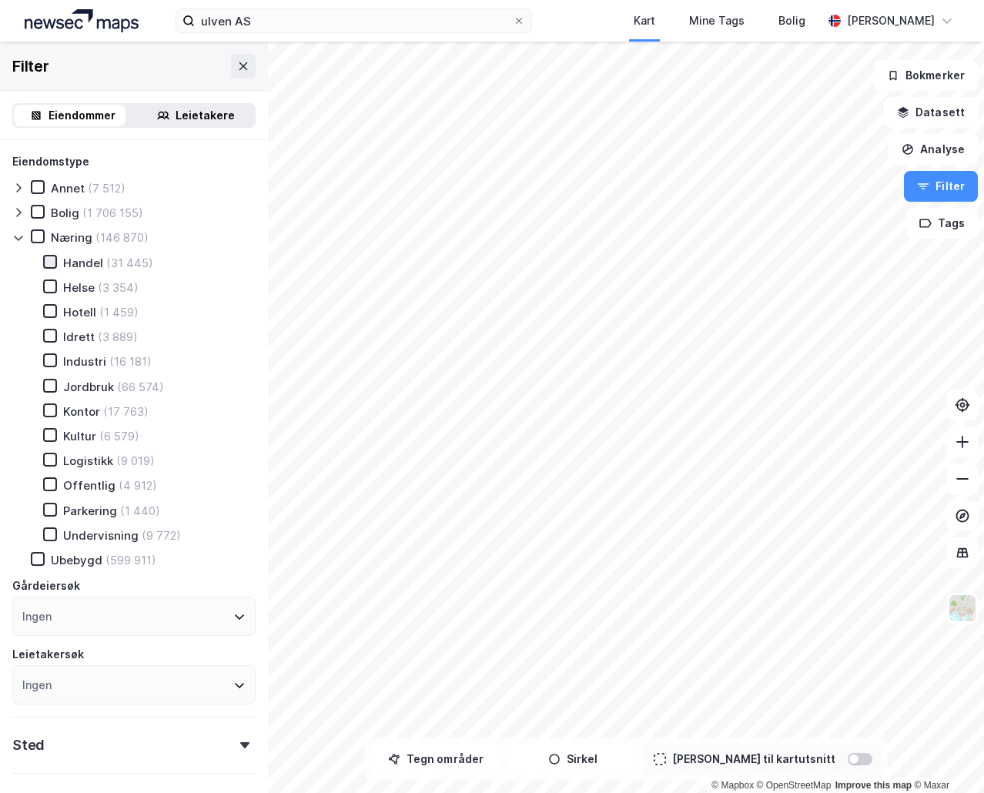
click at [46, 262] on icon at bounding box center [50, 261] width 11 height 11
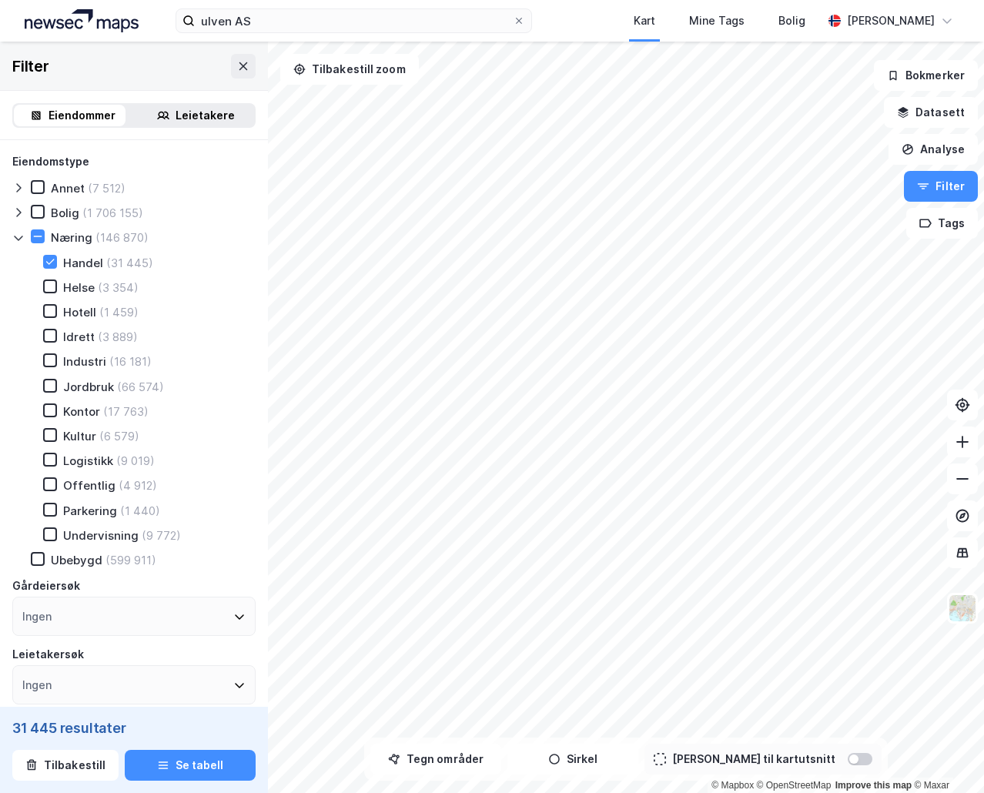
click at [43, 353] on div "Handel (31 445) Helse (3 354) Hotell (1 459) Idrett (3 889) Industri (16 181) J…" at bounding box center [140, 399] width 231 height 288
click at [43, 355] on div at bounding box center [50, 360] width 14 height 14
click at [53, 460] on icon at bounding box center [50, 459] width 11 height 11
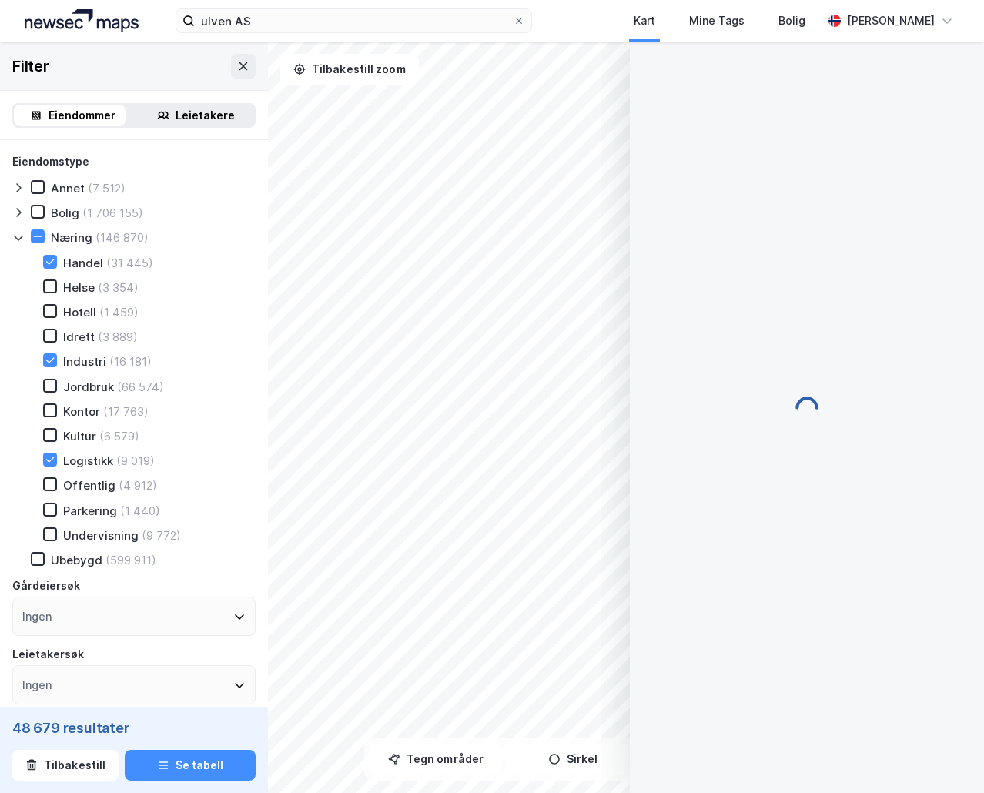
scroll to position [7, 0]
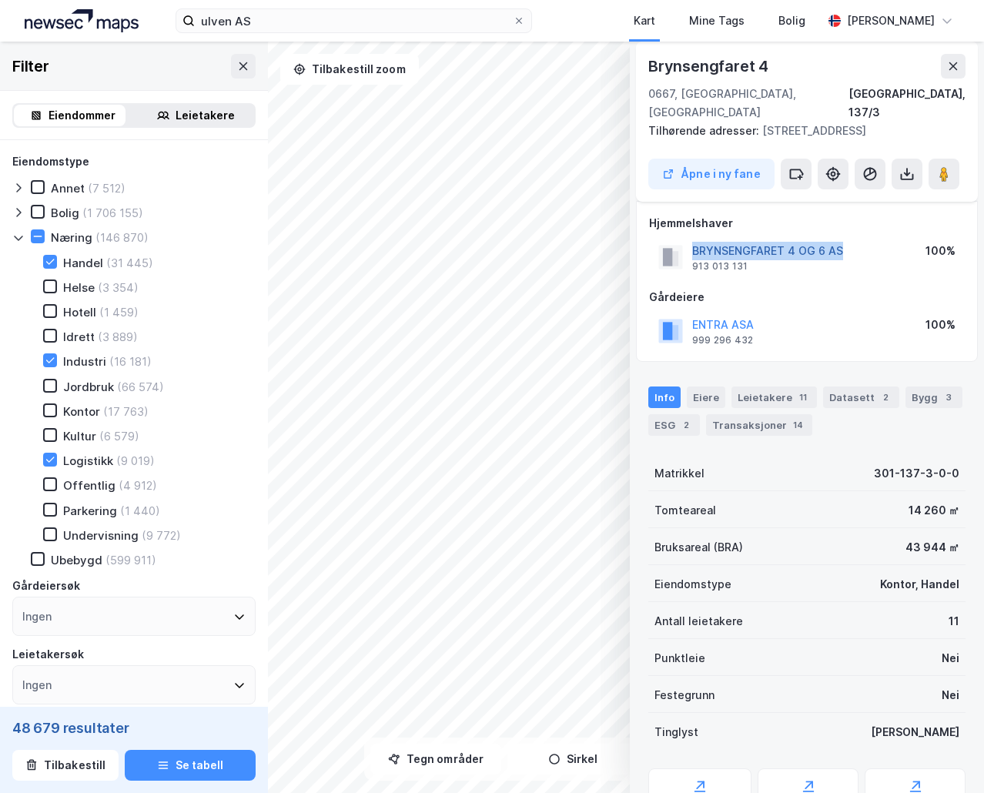
drag, startPoint x: 879, startPoint y: 228, endPoint x: 695, endPoint y: 227, distance: 184.0
click at [695, 239] on div "BRYNSENGFARET 4 OG 6 AS 913 013 131 100%" at bounding box center [807, 257] width 316 height 37
copy button "BRYNSENGFARET 4 OG 6 AS"
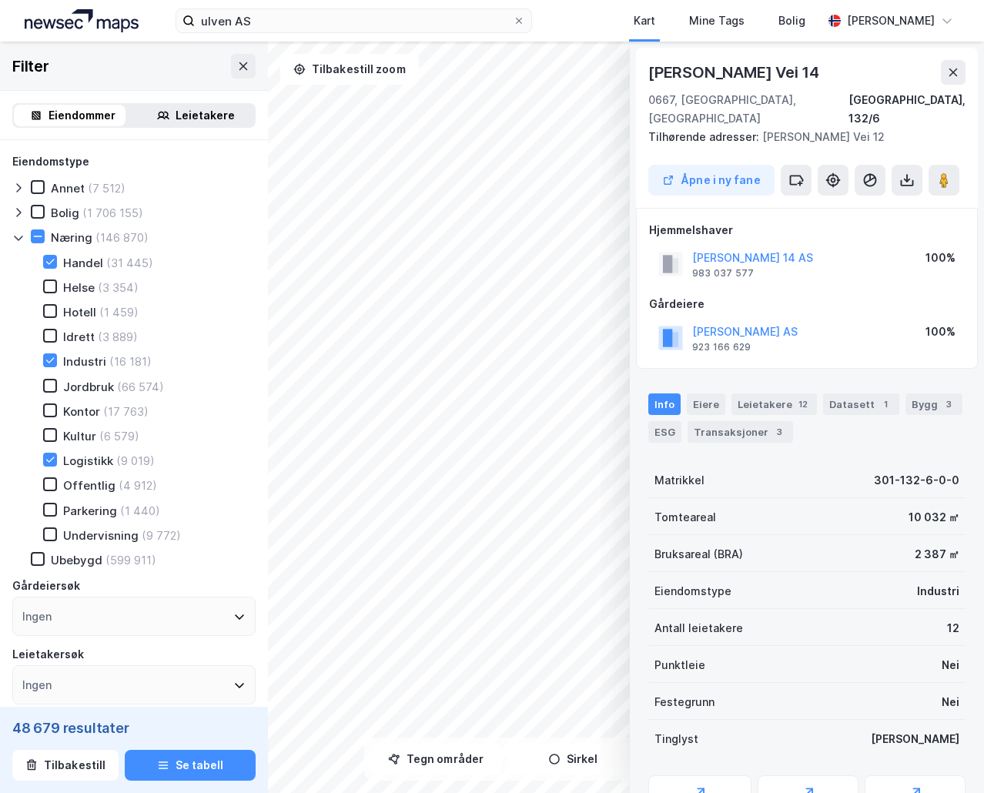
scroll to position [1, 0]
